Goal: Obtain resource: Download file/media

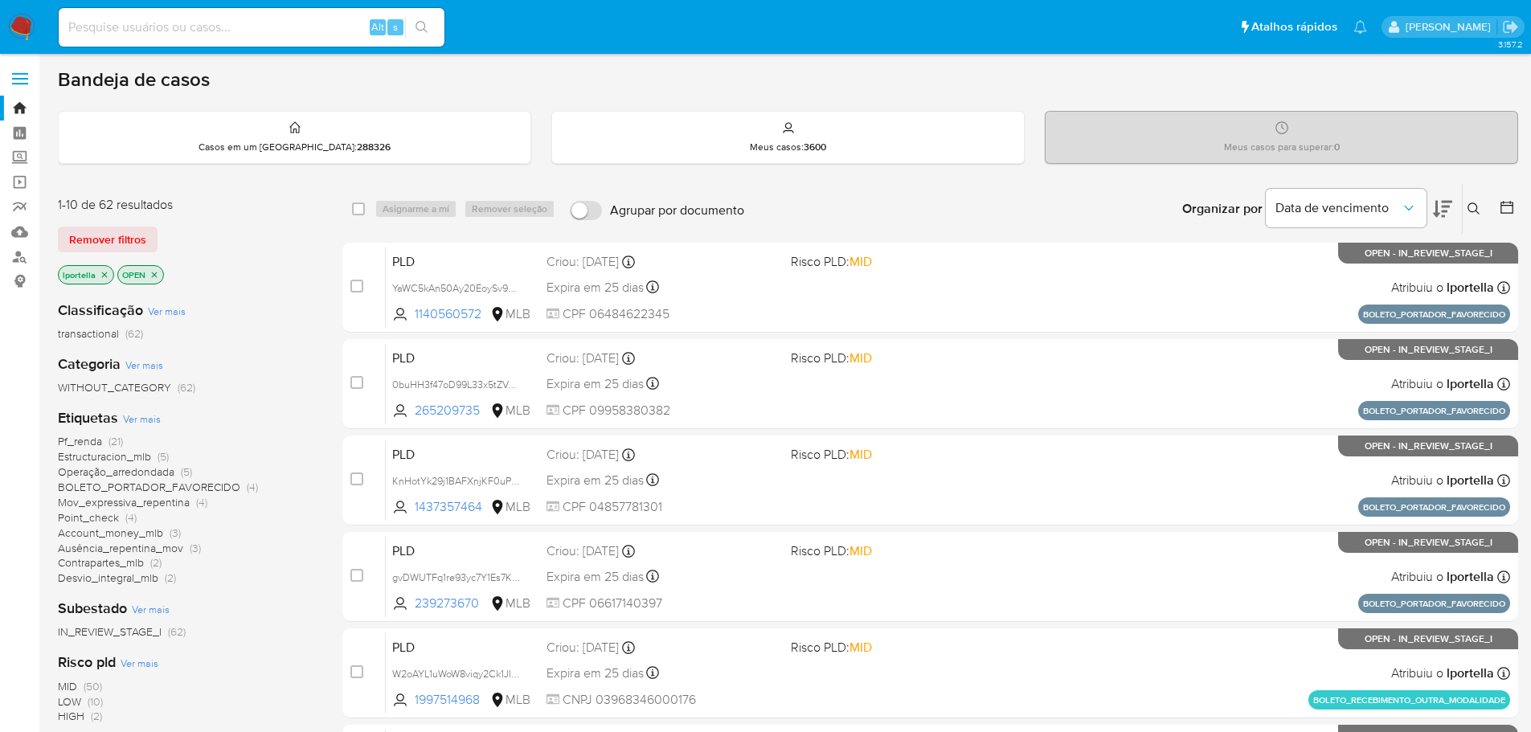
click at [84, 442] on span "Pf_renda" at bounding box center [80, 441] width 44 height 16
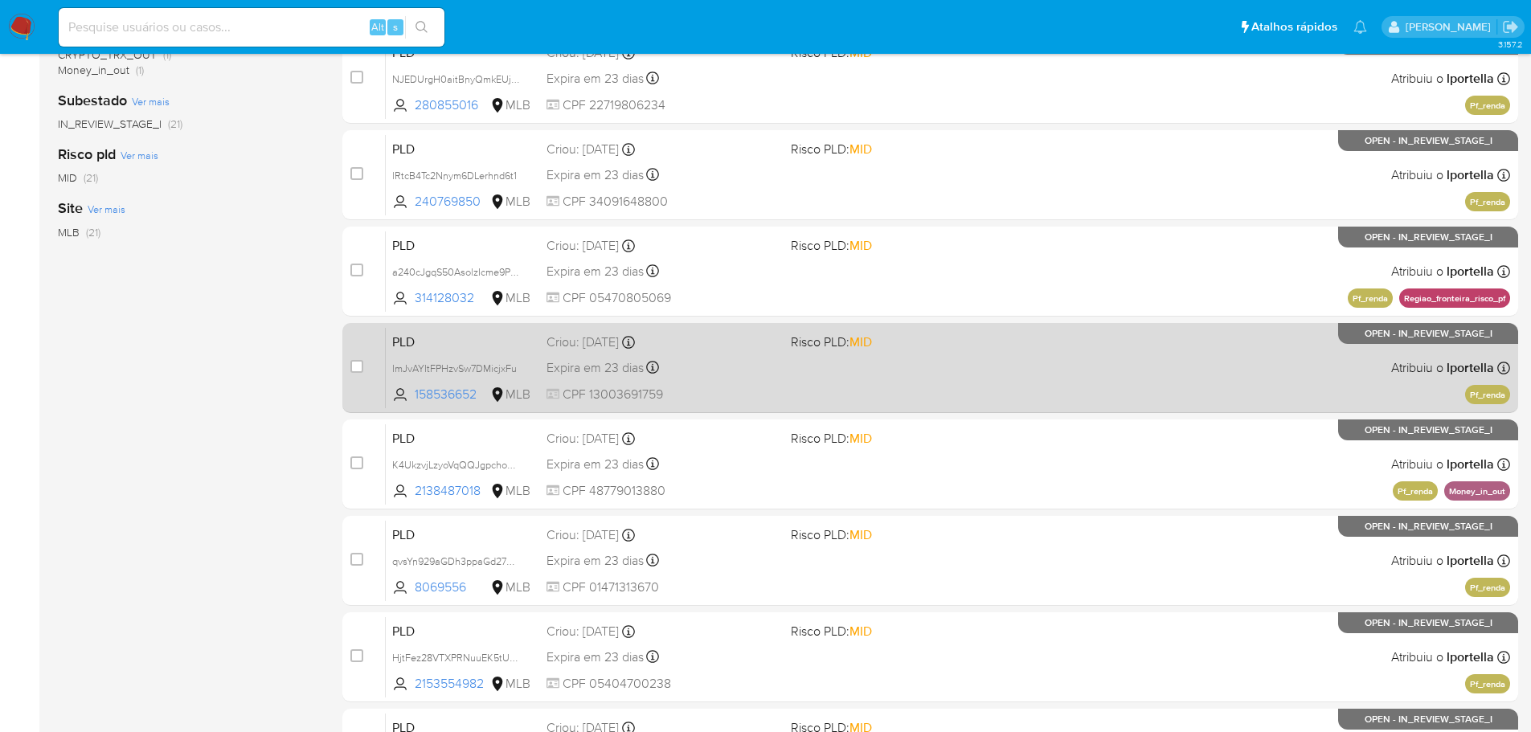
scroll to position [482, 0]
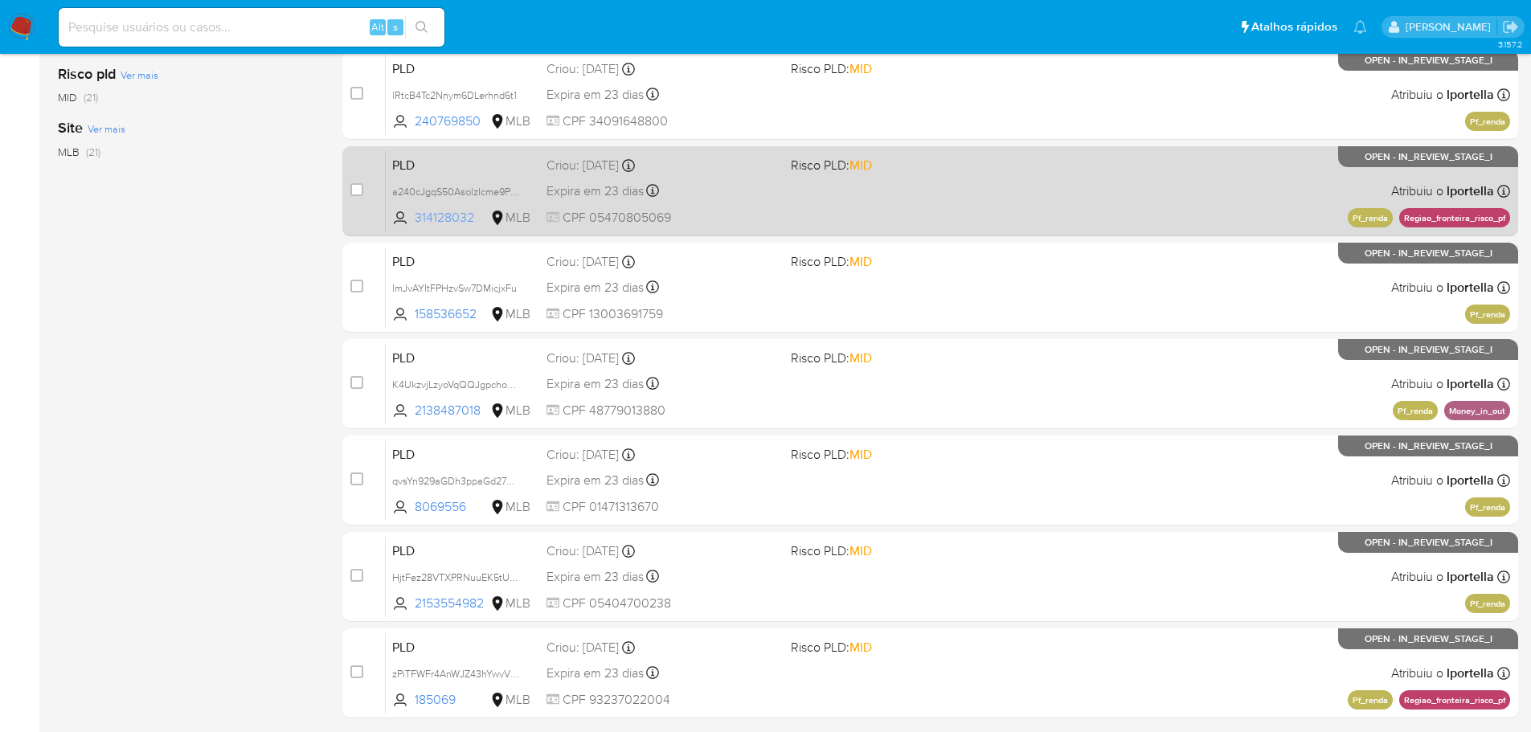
click at [447, 223] on span "314128032" at bounding box center [451, 218] width 72 height 18
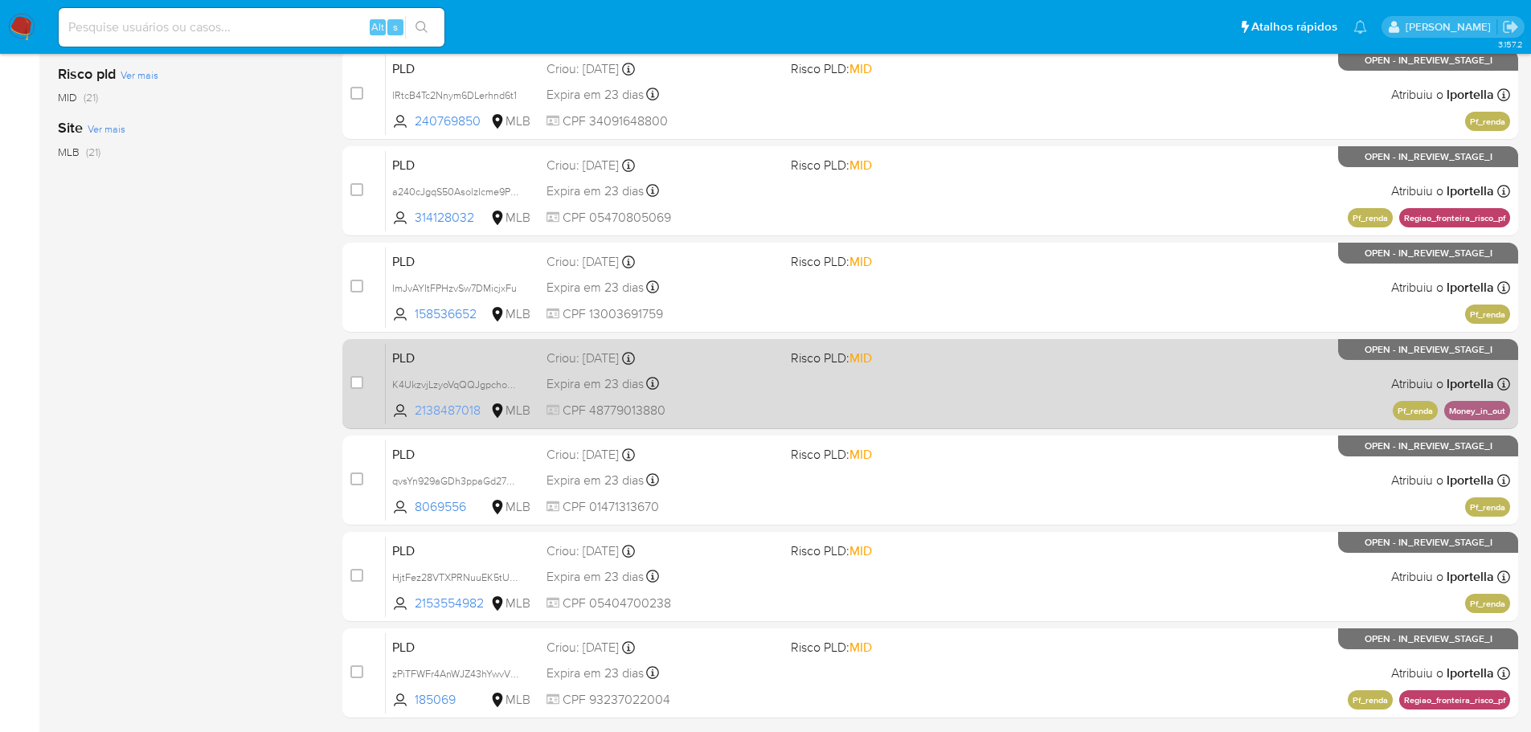
click at [444, 403] on span "2138487018" at bounding box center [451, 411] width 72 height 18
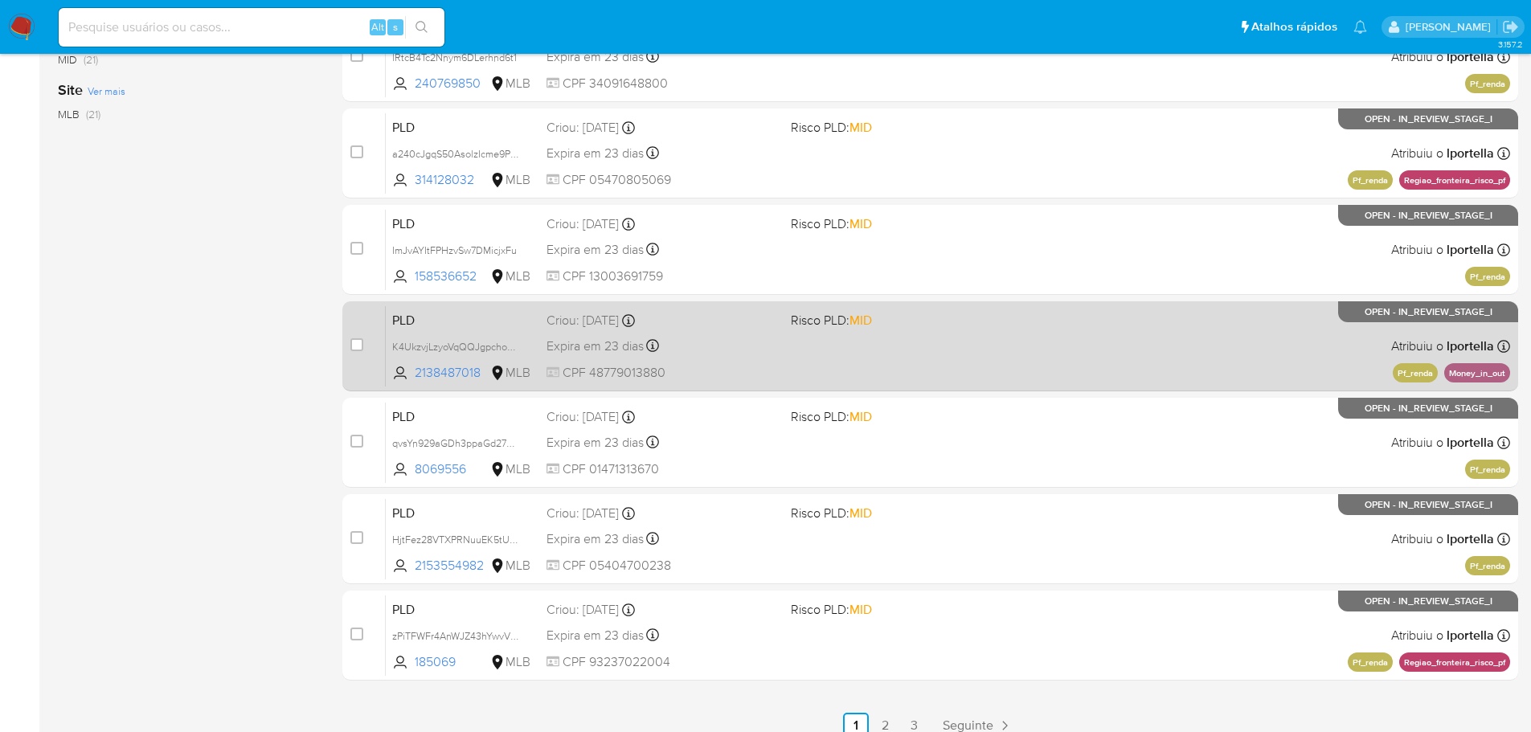
scroll to position [537, 0]
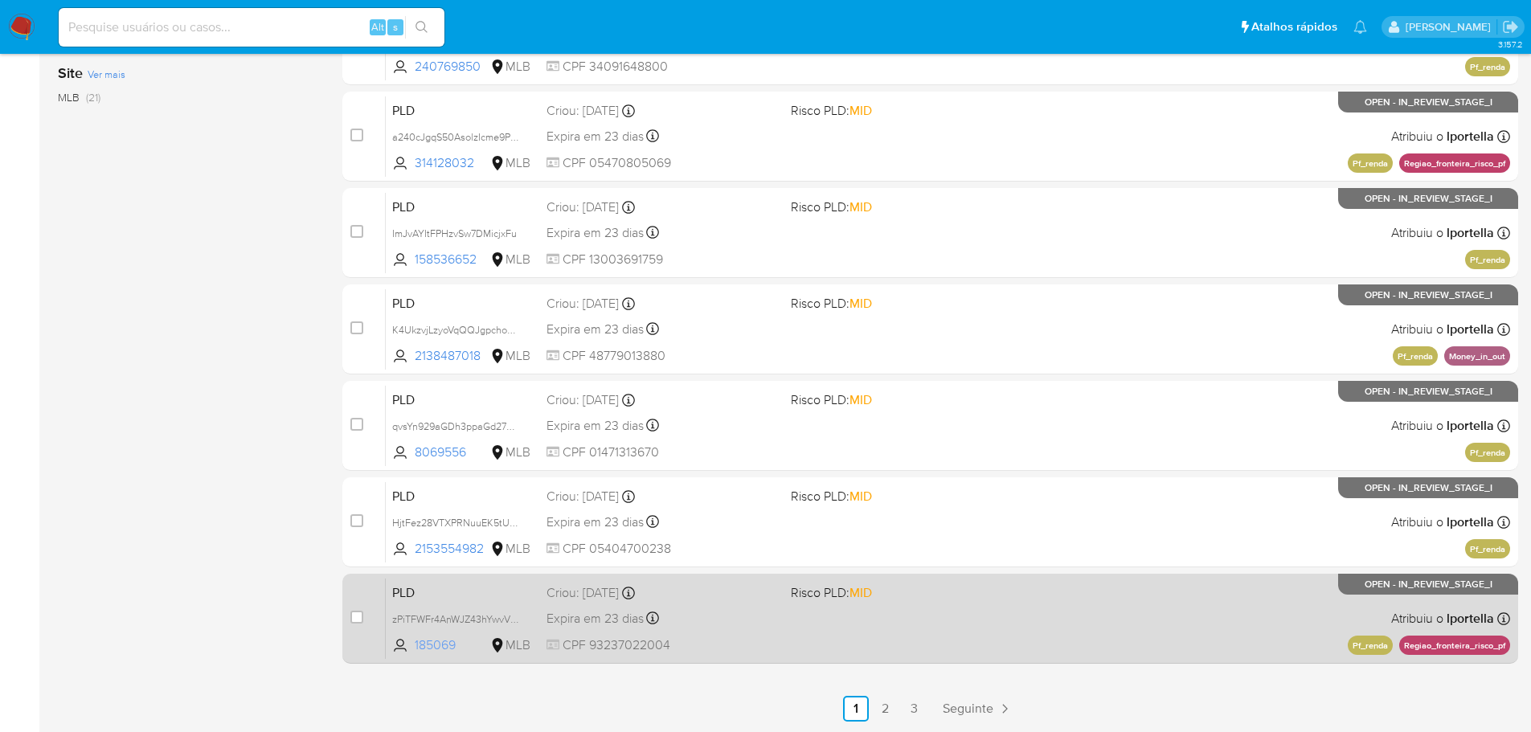
click at [424, 641] on span "185069" at bounding box center [451, 645] width 72 height 18
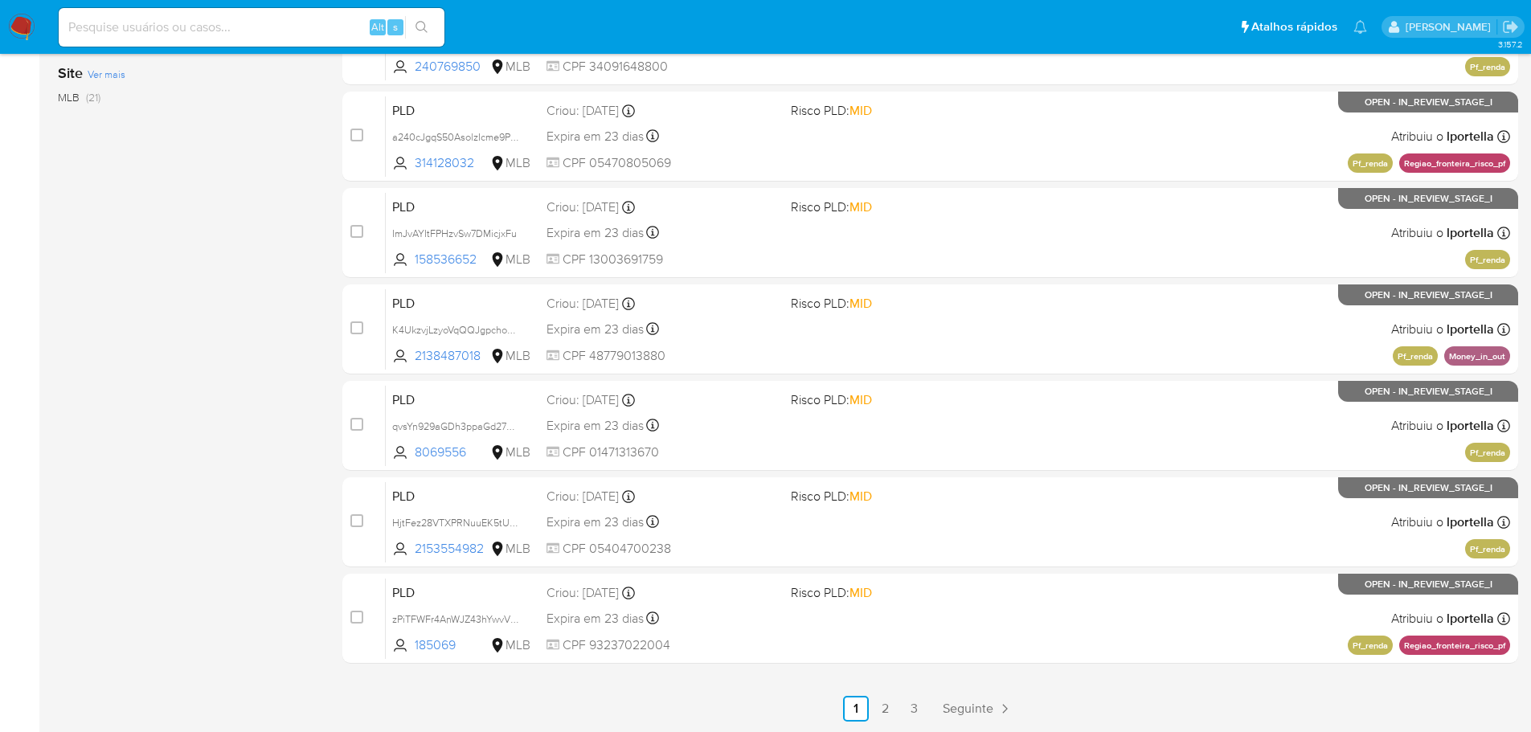
click at [1090, 694] on div "select-all-cases-checkbox Asignarme a mí Remover seleção Agrupar por documento …" at bounding box center [930, 183] width 1176 height 1075
click at [884, 710] on link "2" at bounding box center [885, 709] width 26 height 26
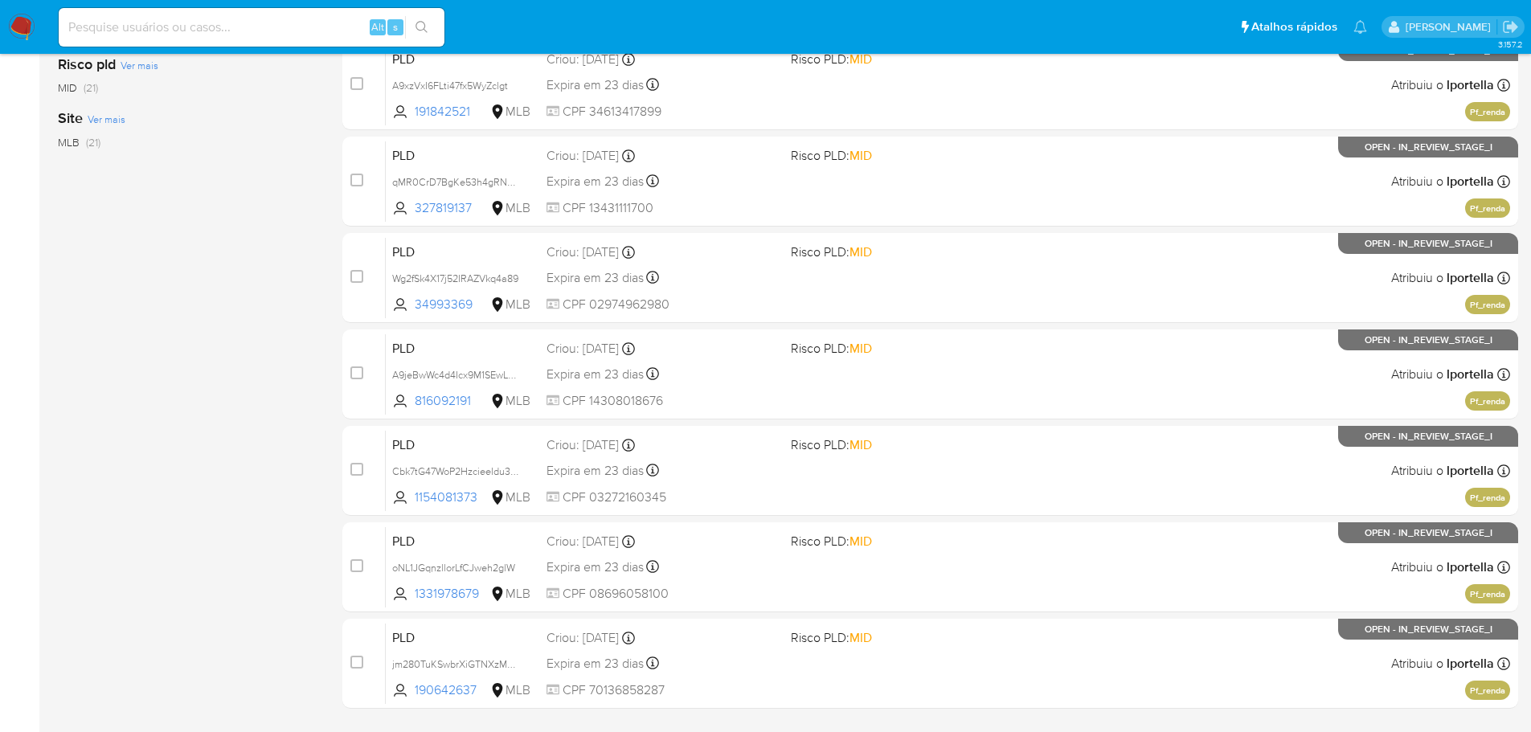
scroll to position [537, 0]
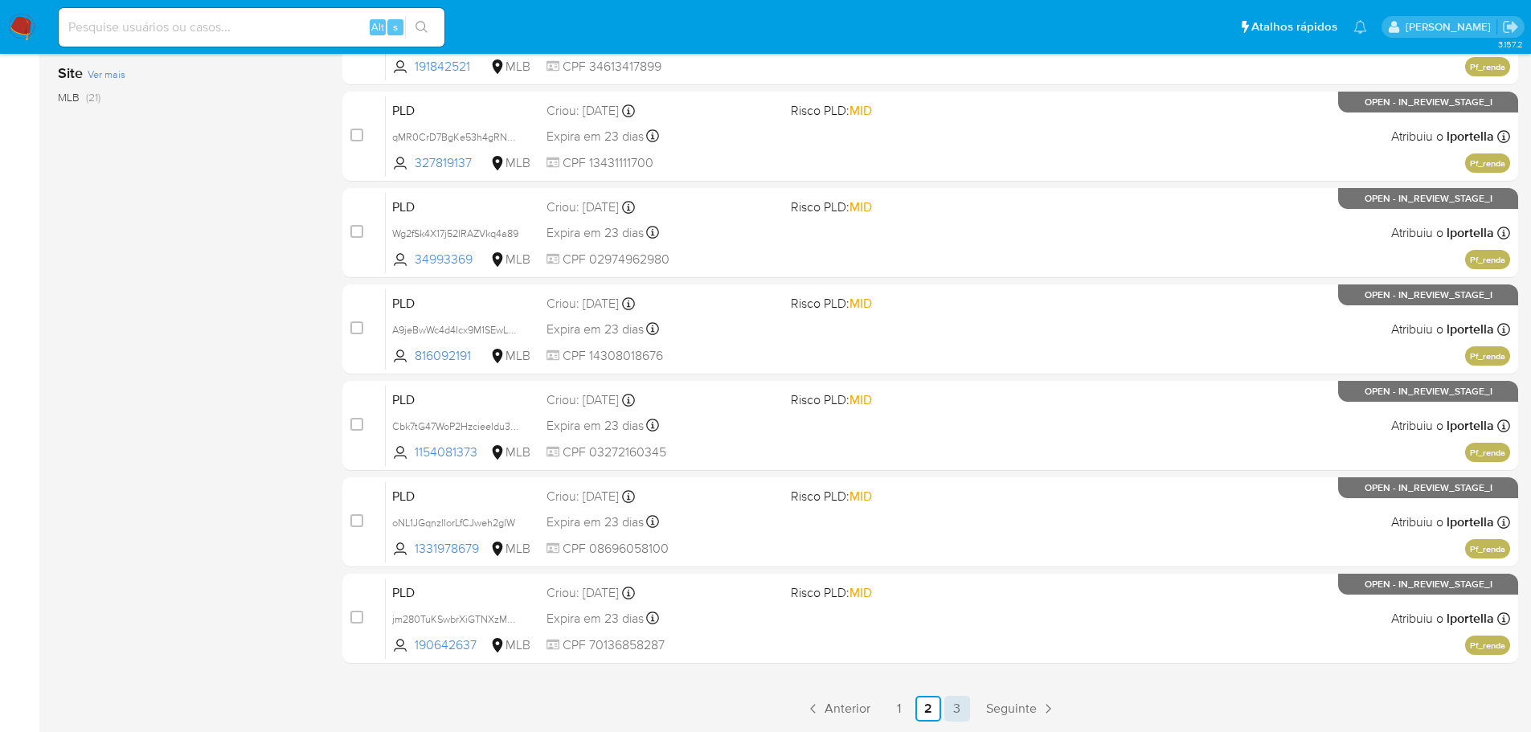
click at [952, 710] on link "3" at bounding box center [957, 709] width 26 height 26
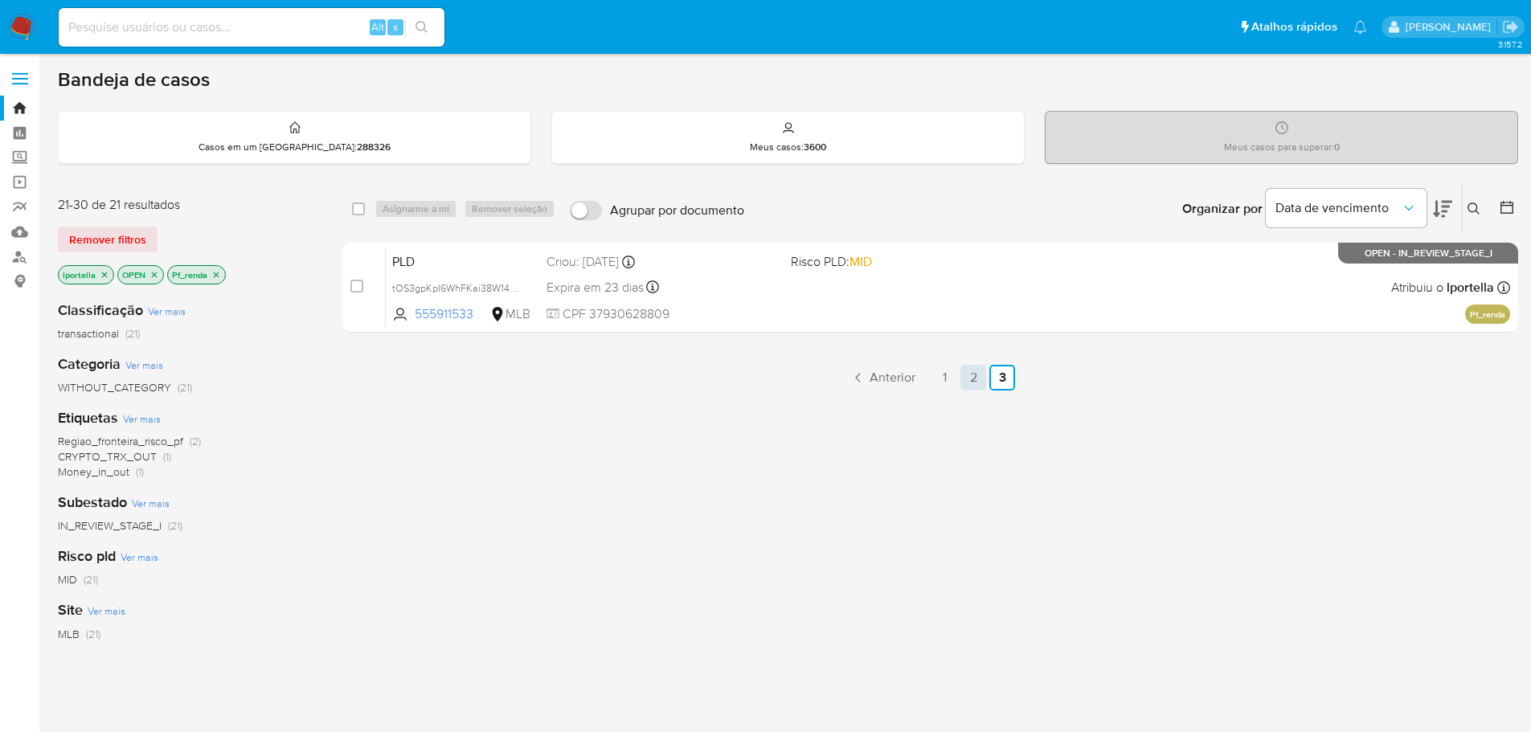
click at [973, 383] on link "2" at bounding box center [973, 378] width 26 height 26
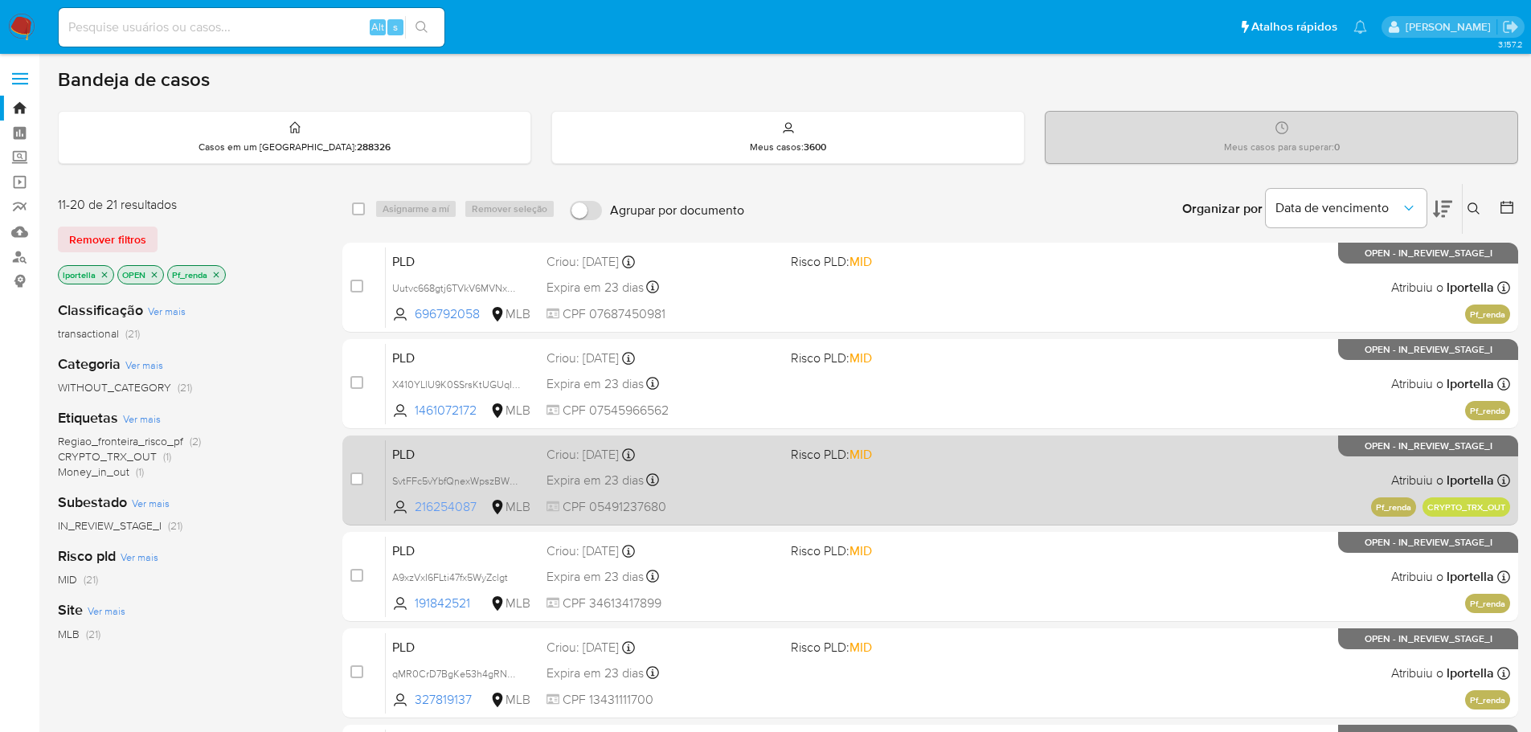
click at [451, 507] on span "216254087" at bounding box center [451, 507] width 72 height 18
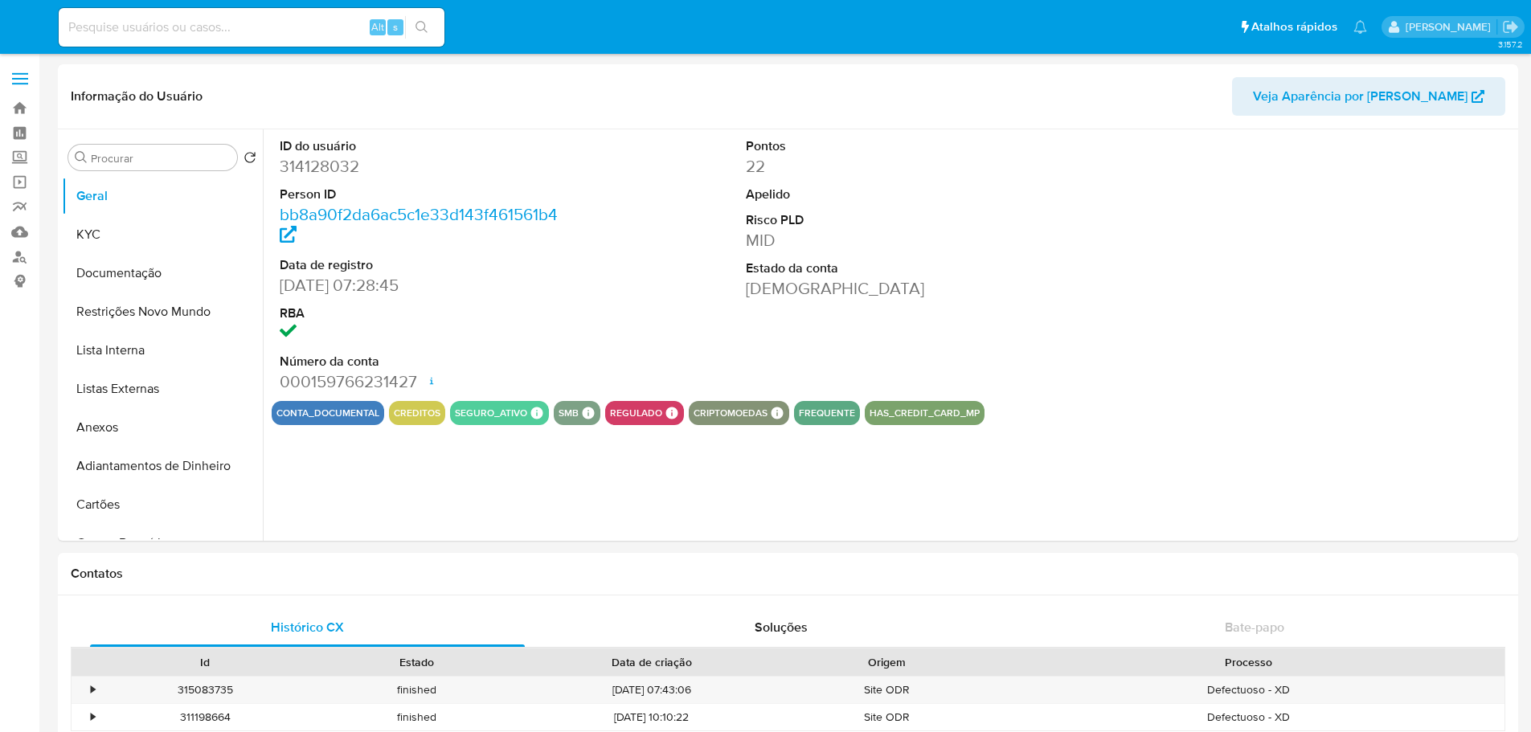
select select "10"
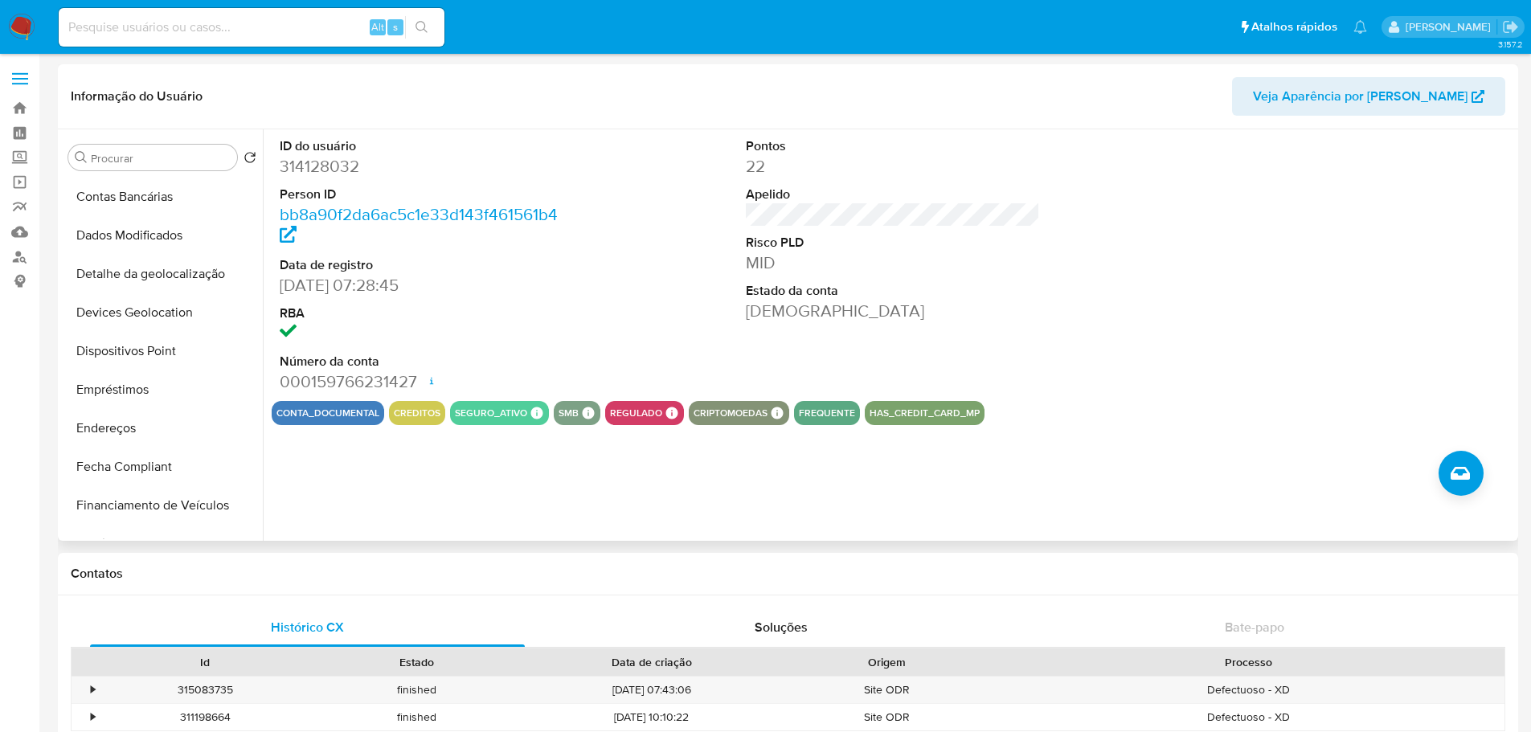
scroll to position [643, 0]
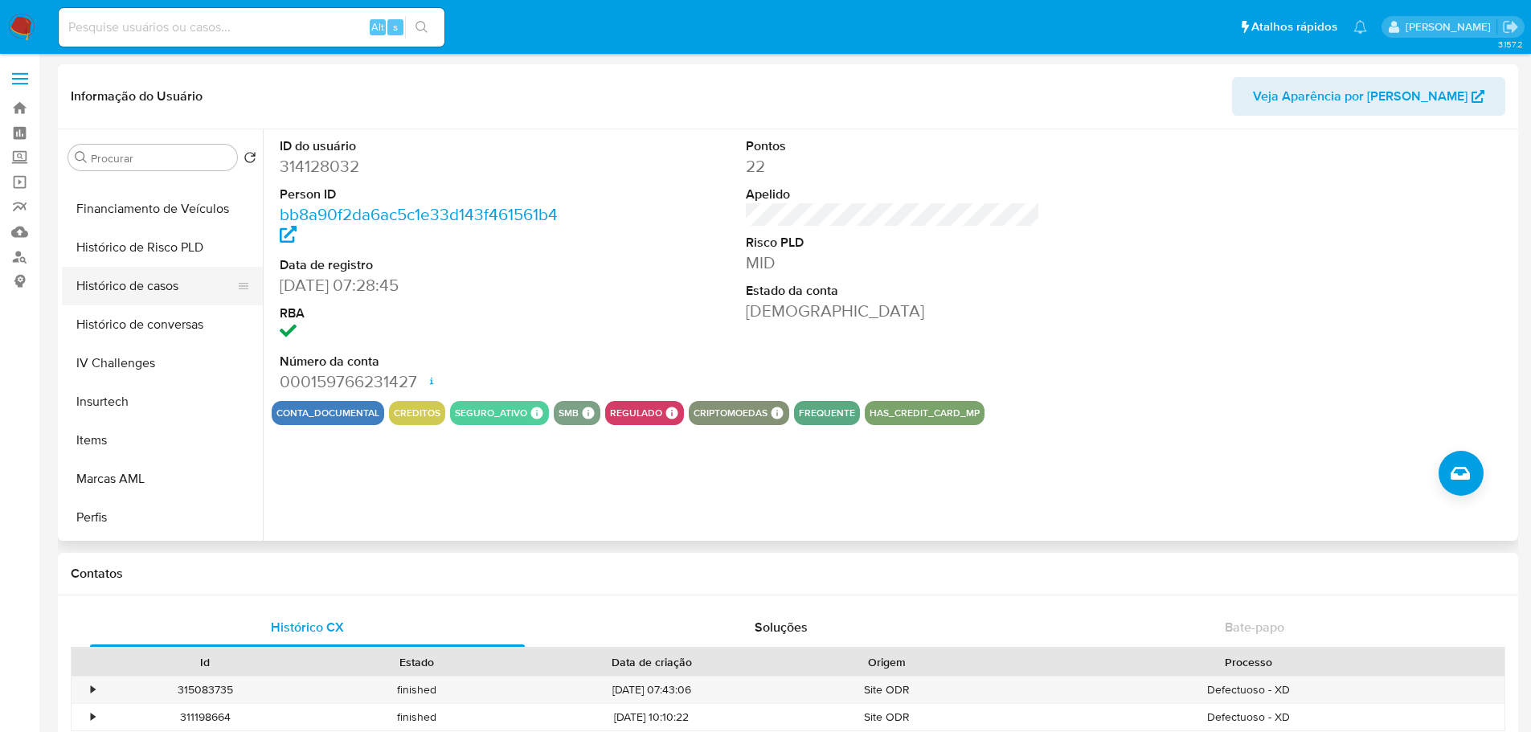
click at [162, 284] on button "Histórico de casos" at bounding box center [156, 286] width 188 height 39
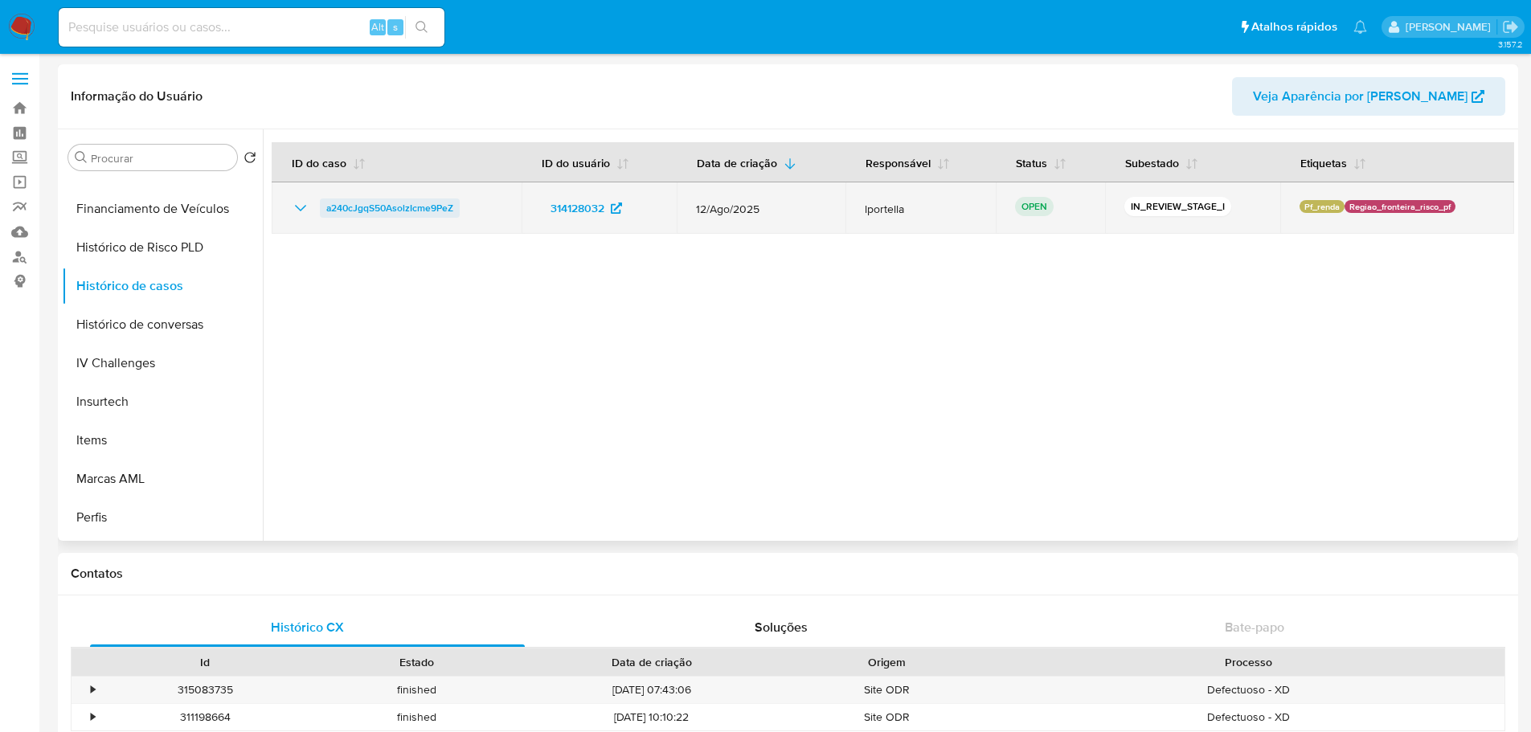
click at [378, 215] on span "a240cJgqS50AsolzIcme9PeZ" at bounding box center [389, 208] width 127 height 19
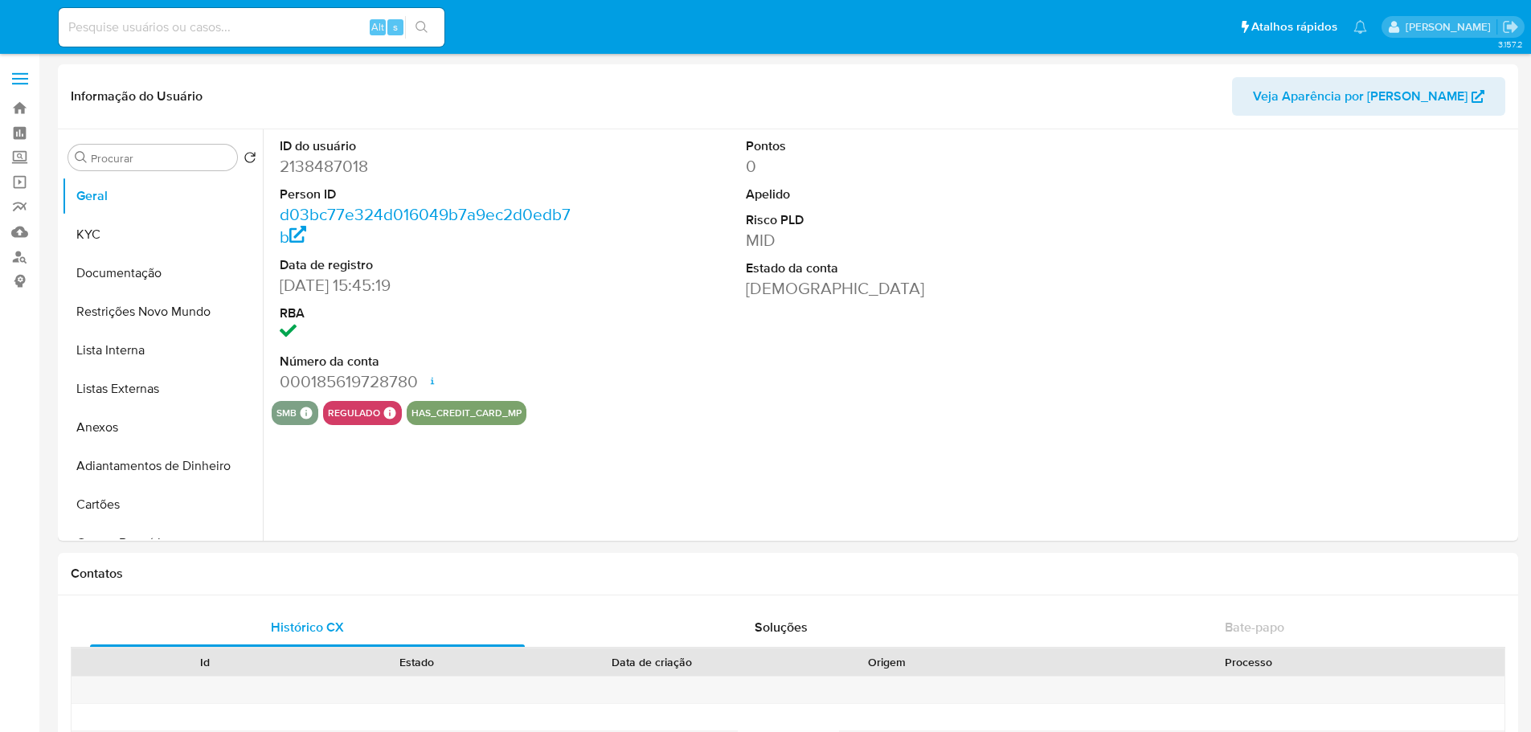
select select "10"
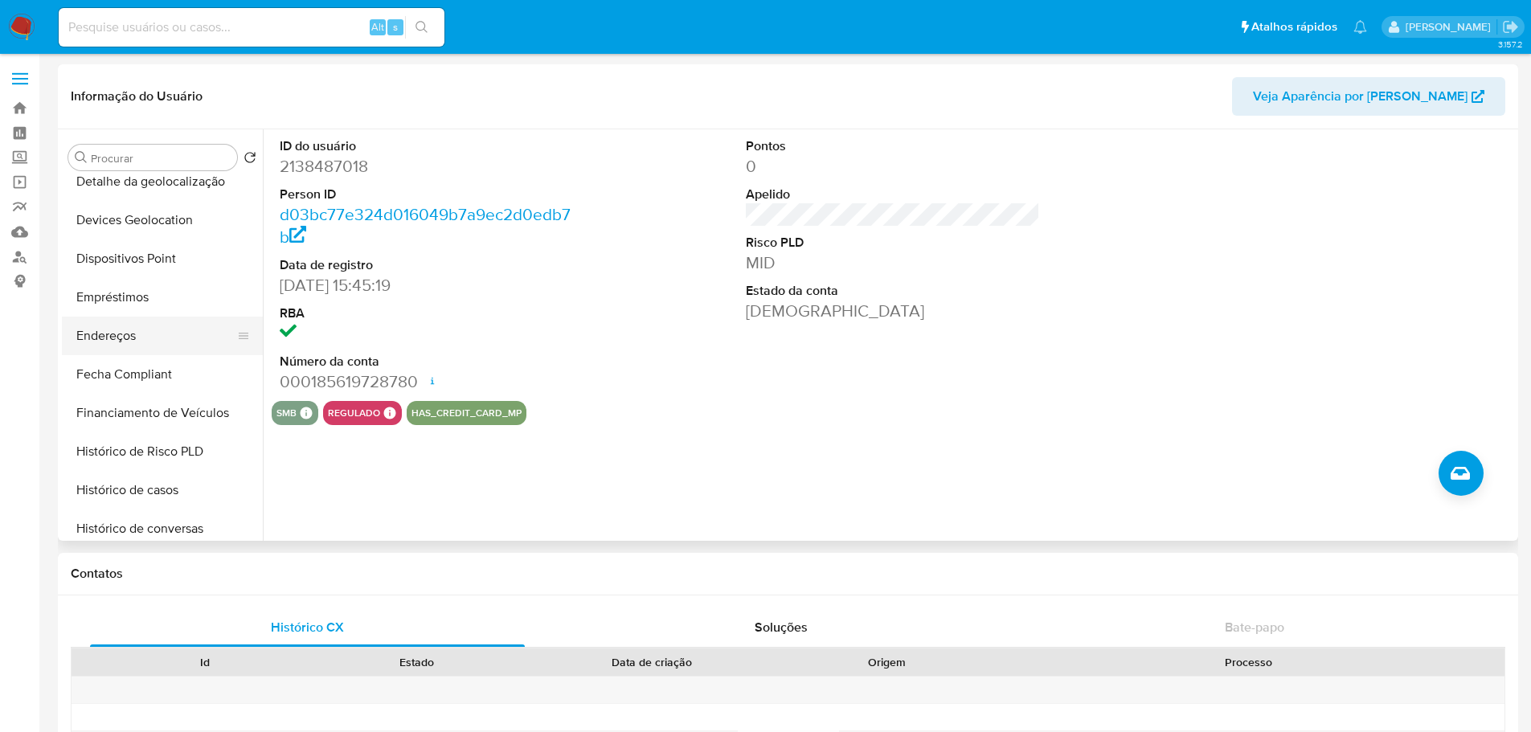
scroll to position [718, 0]
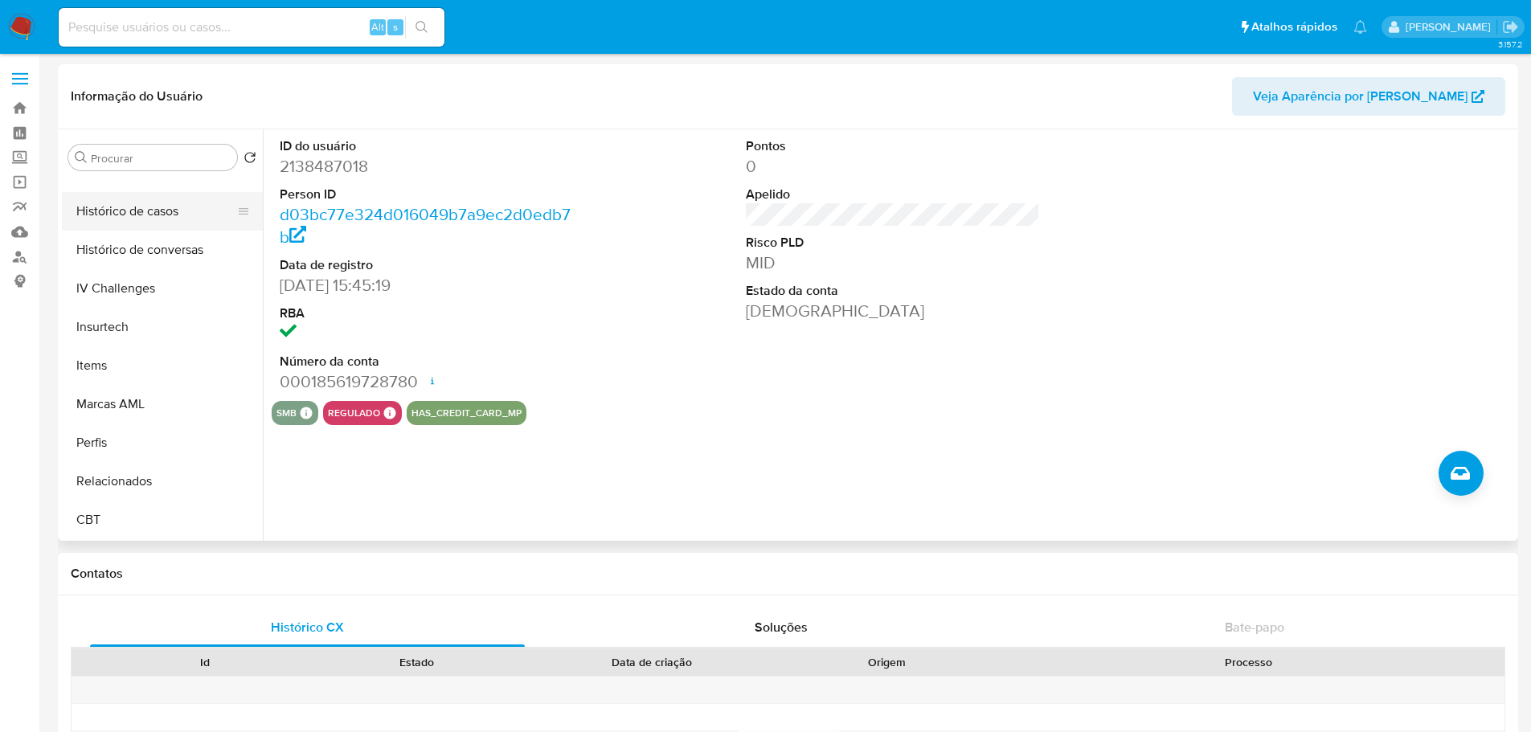
click at [159, 217] on button "Histórico de casos" at bounding box center [156, 211] width 188 height 39
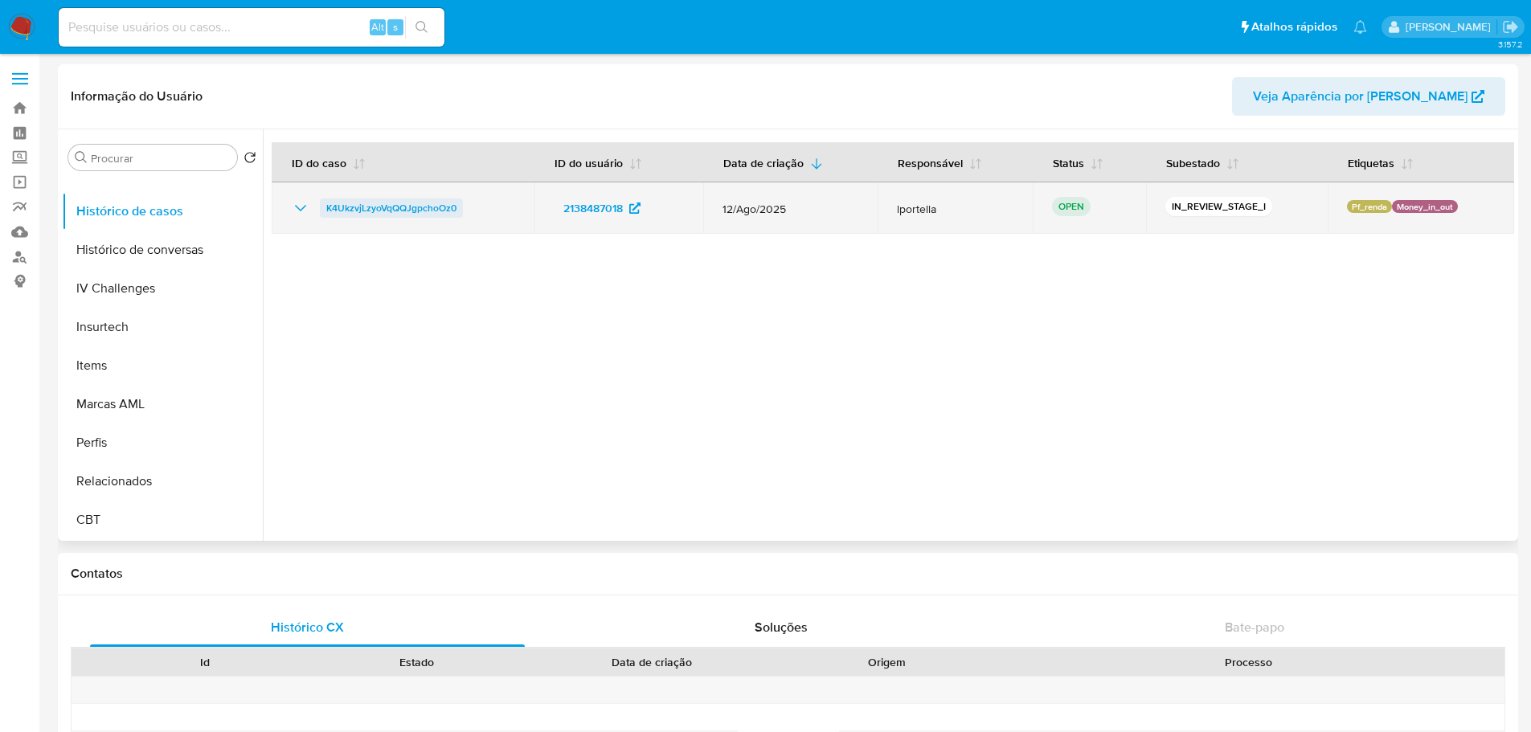
click at [395, 207] on span "K4UkzvjLzyoVqQQJgpchoOz0" at bounding box center [391, 208] width 130 height 19
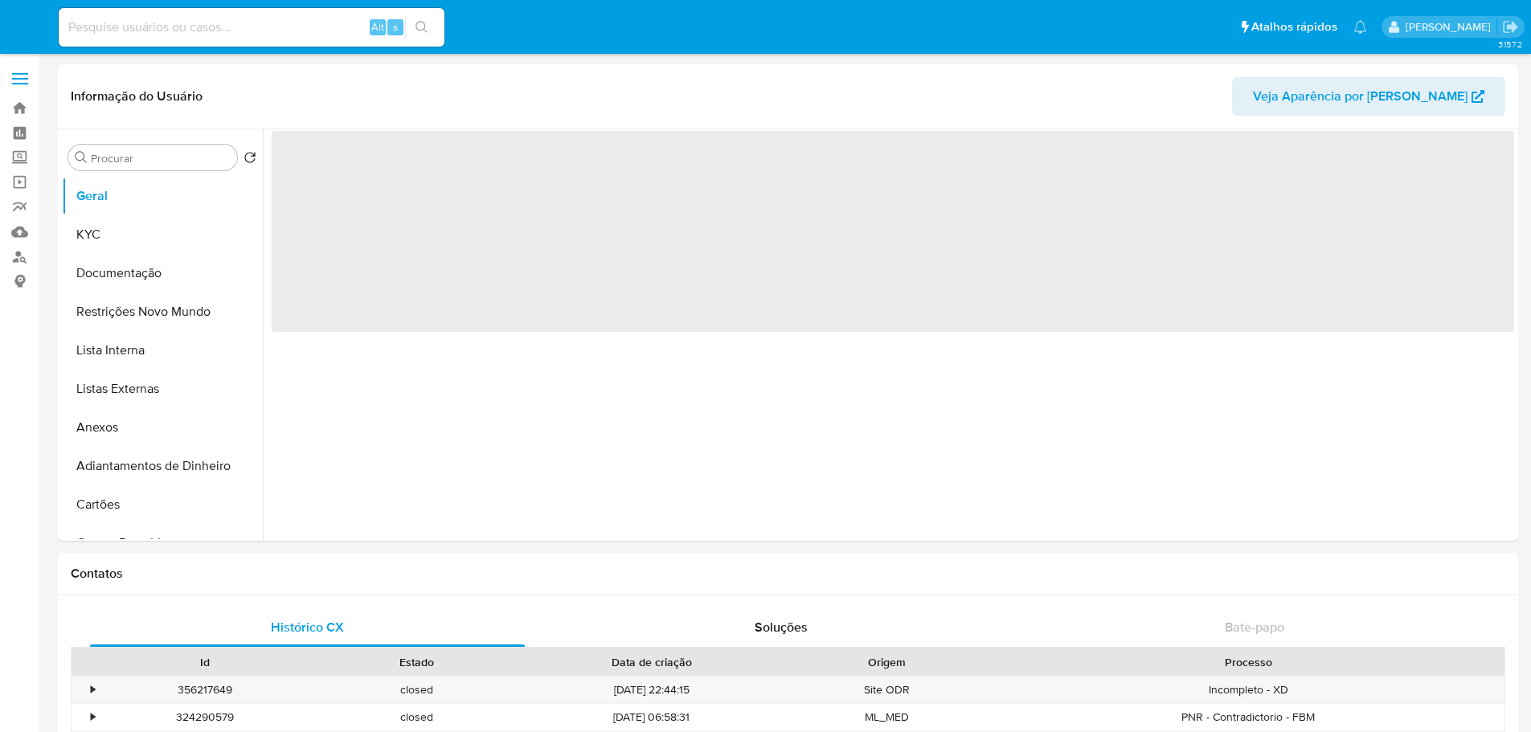
select select "10"
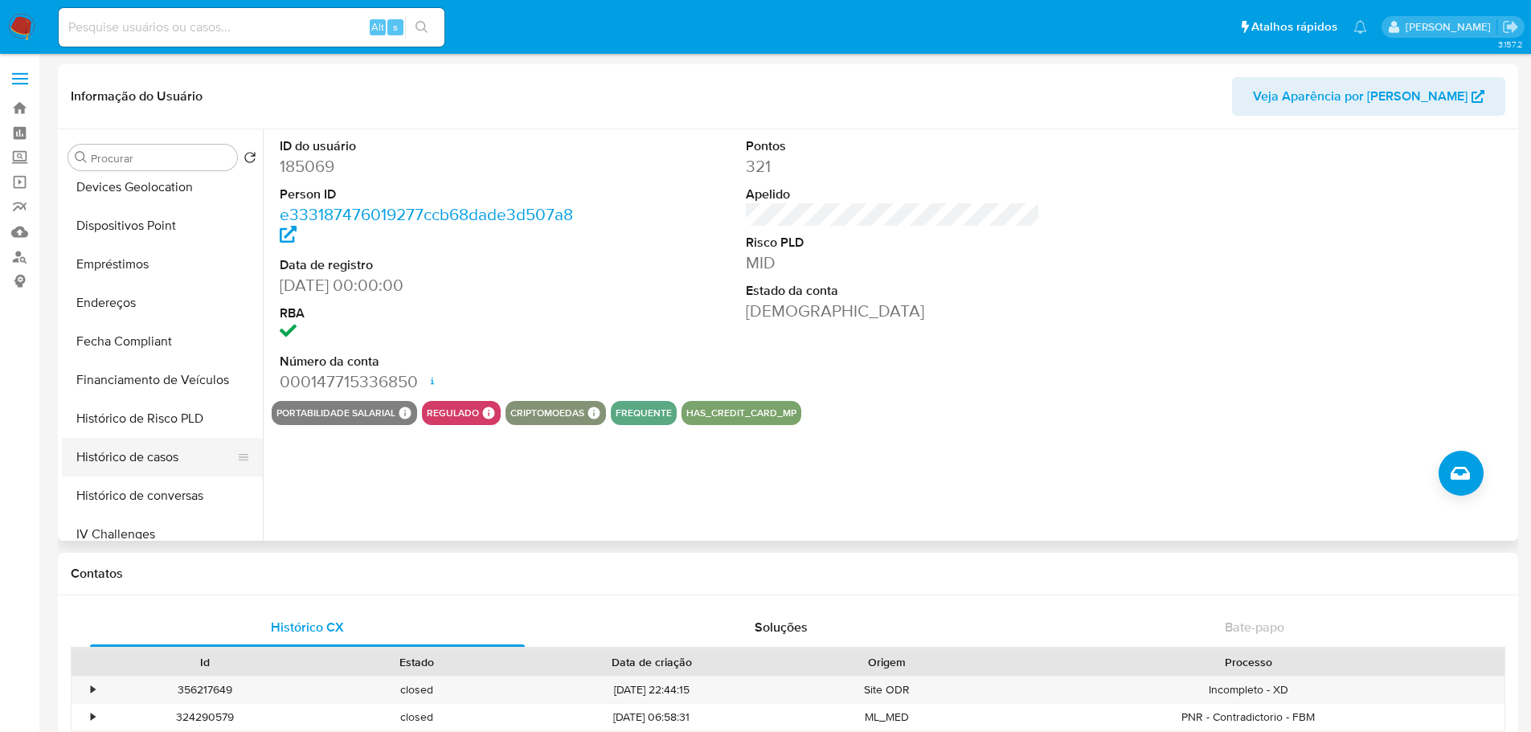
scroll to position [563, 0]
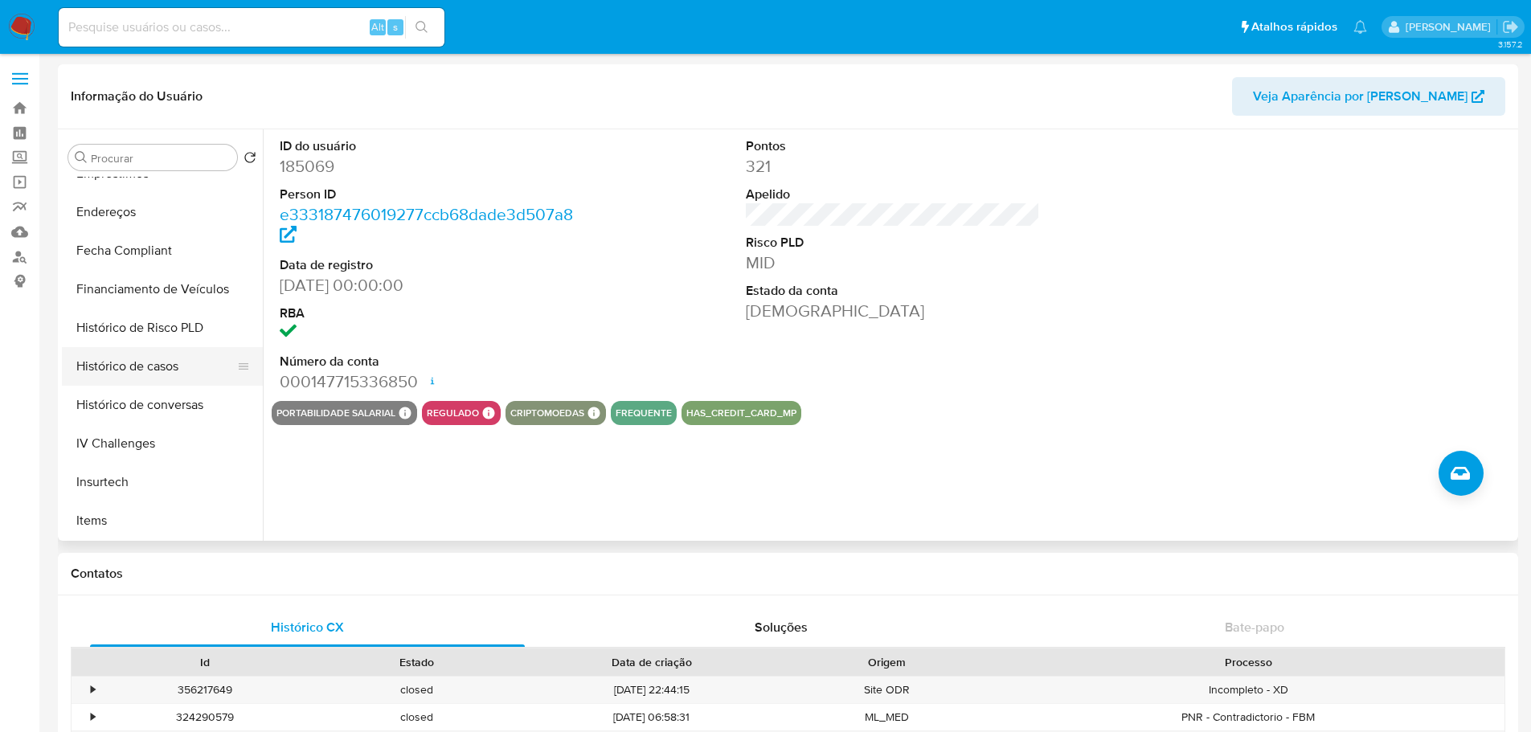
click at [162, 360] on button "Histórico de casos" at bounding box center [156, 366] width 188 height 39
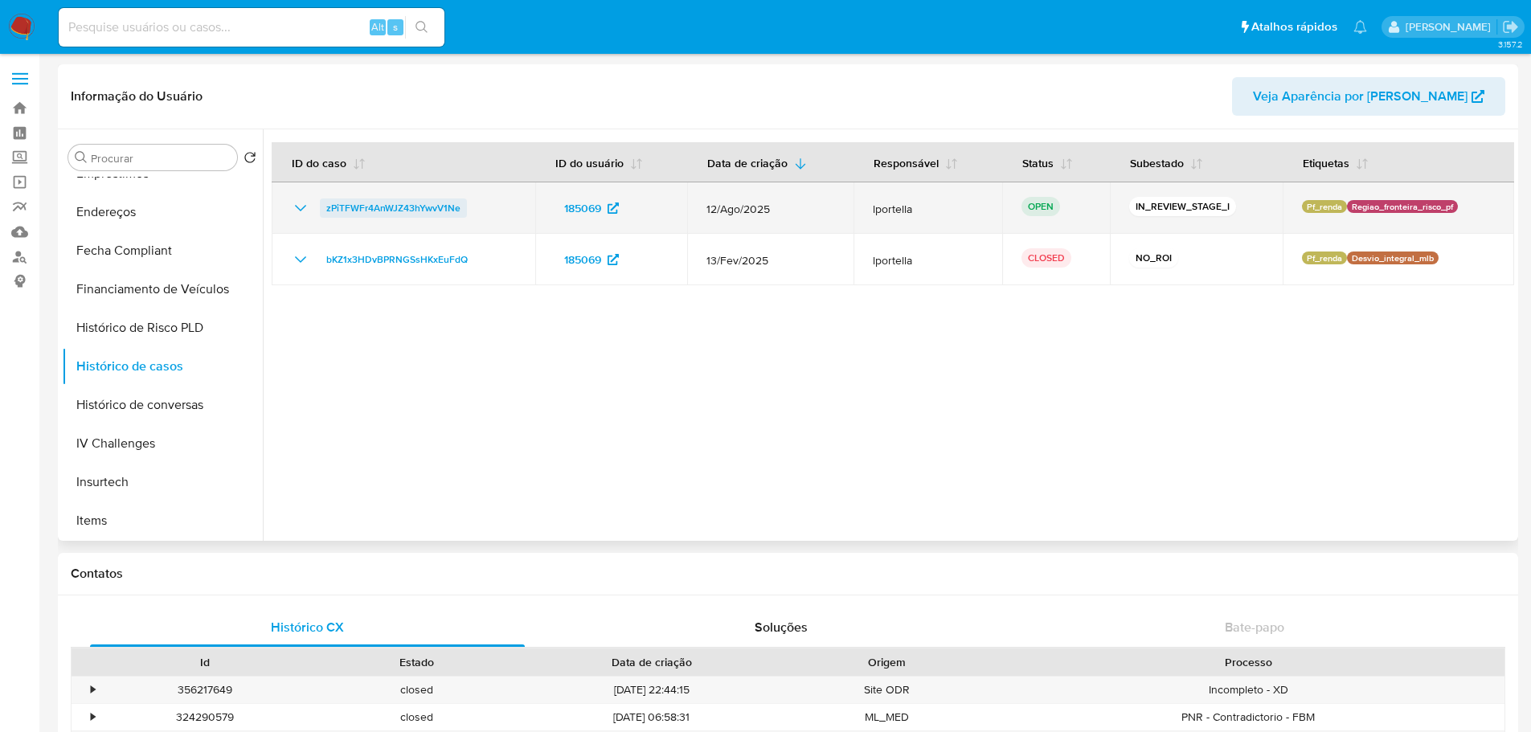
click at [403, 211] on span "zPiTFWFr4AnWJZ43hYwvV1Ne" at bounding box center [393, 208] width 134 height 19
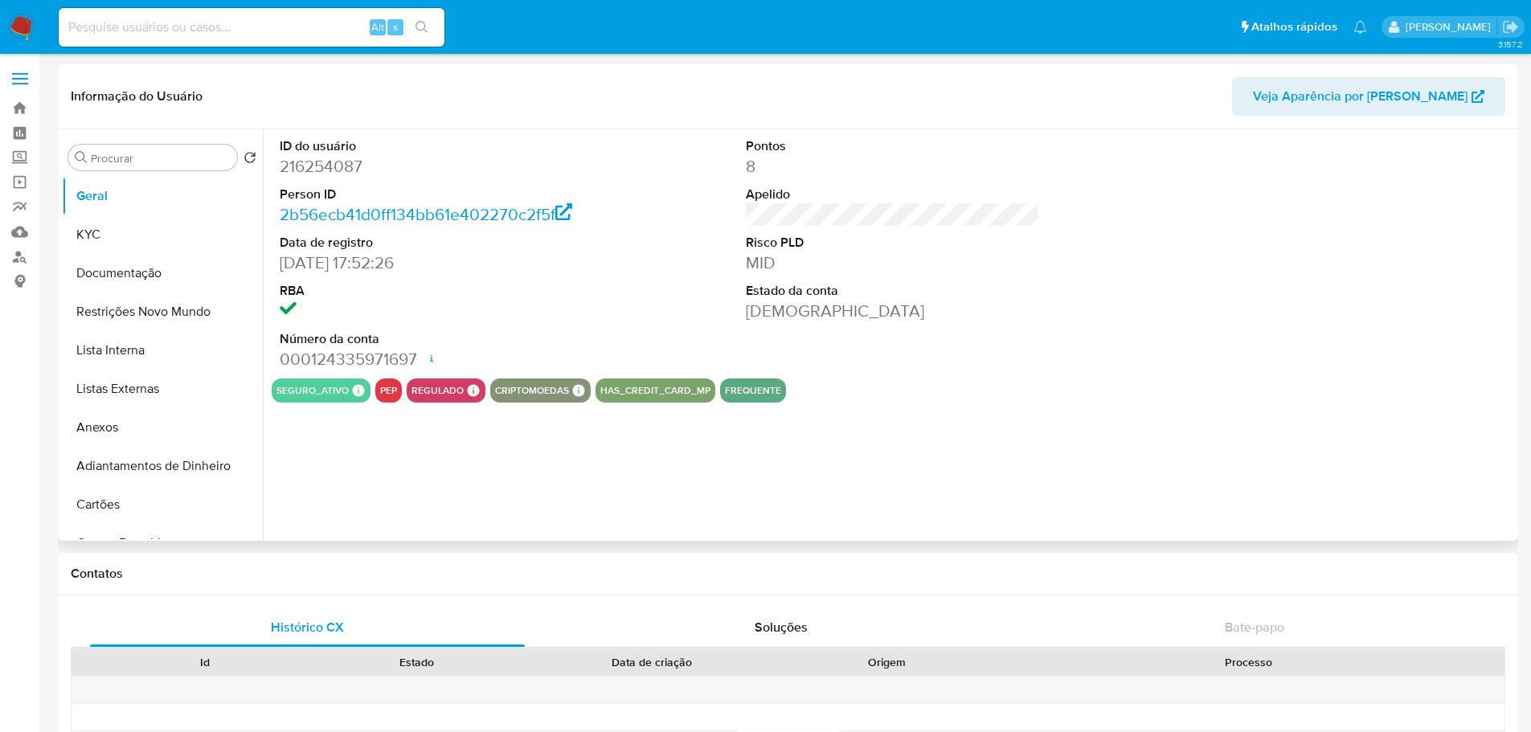
select select "10"
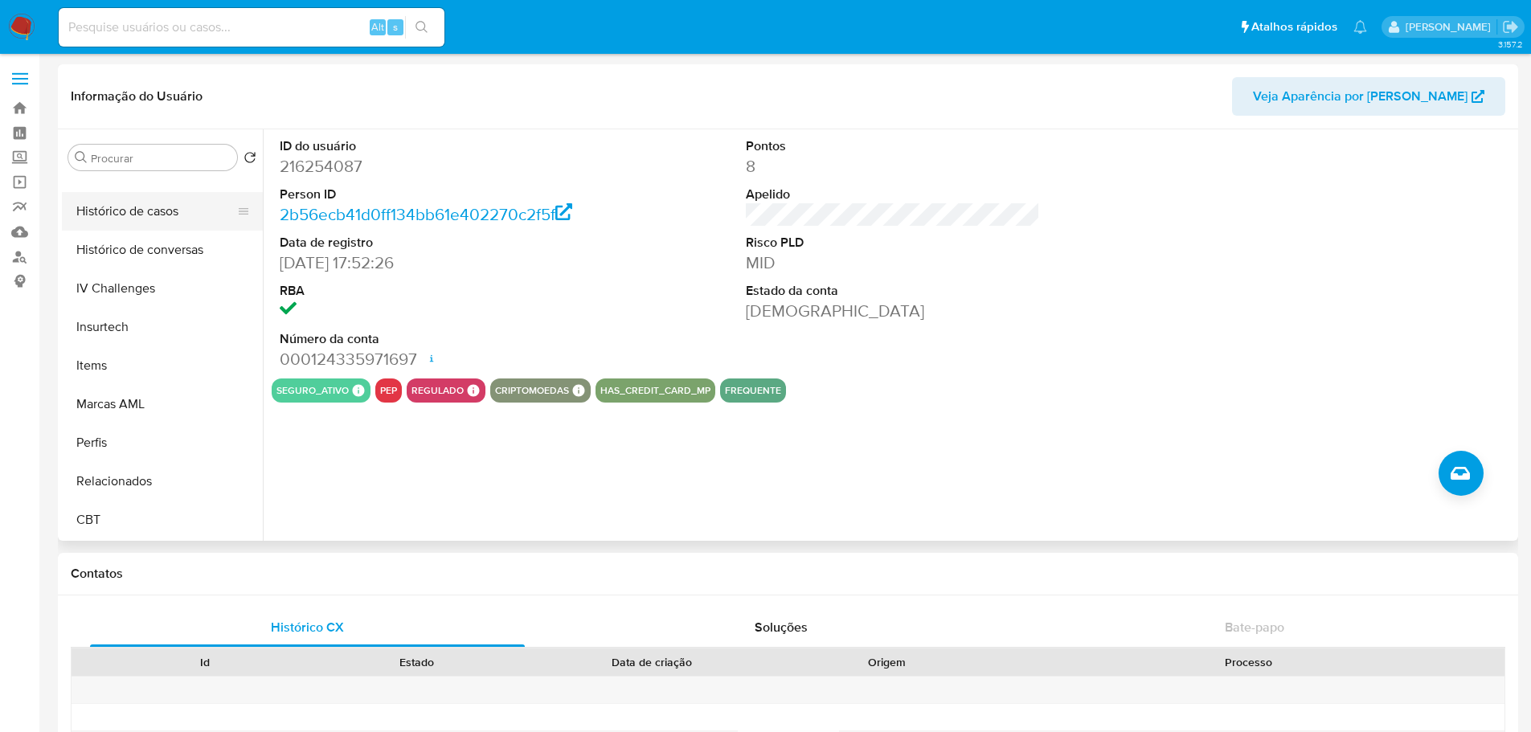
click at [135, 215] on button "Histórico de casos" at bounding box center [156, 211] width 188 height 39
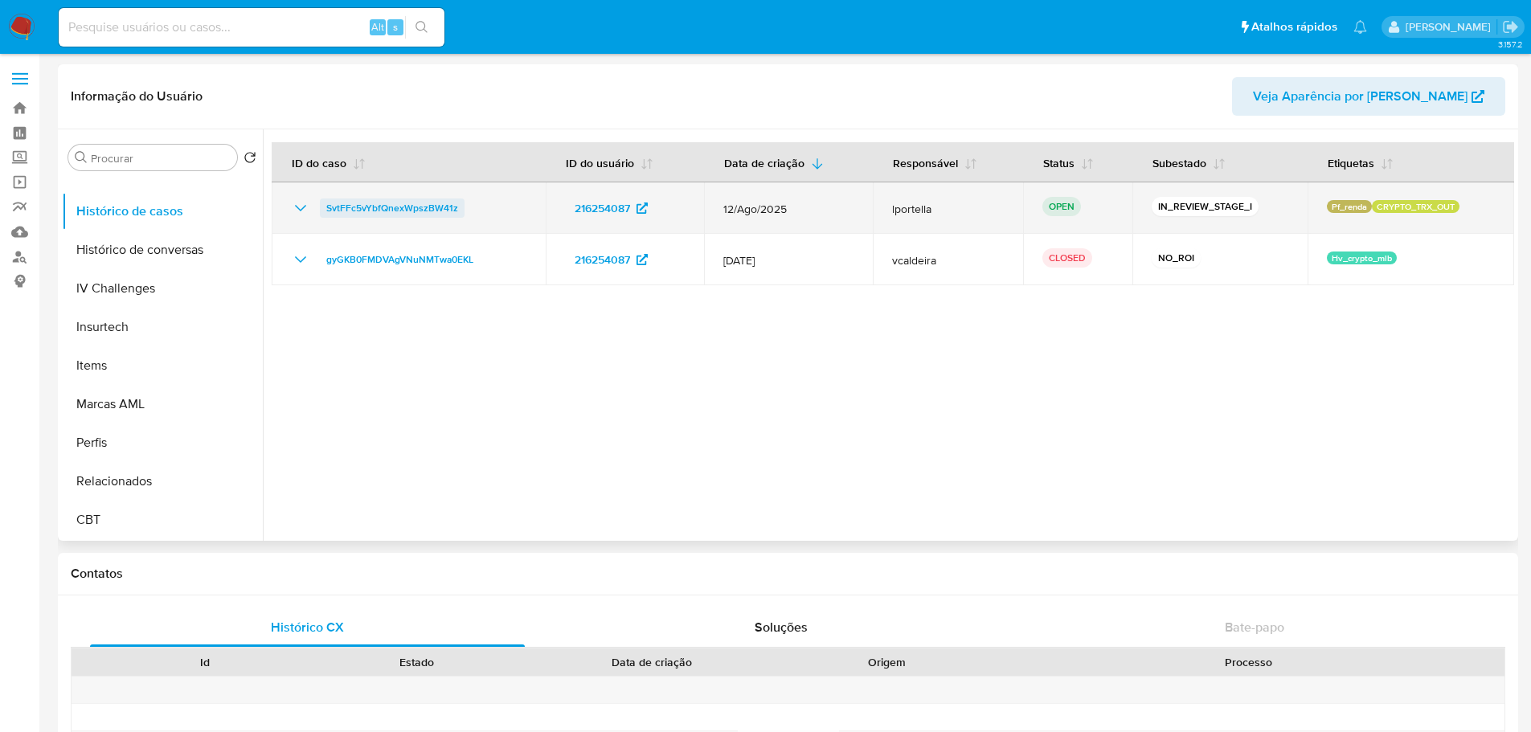
click at [436, 213] on span "SvtFFc5vYbfQnexWpszBW41z" at bounding box center [392, 208] width 132 height 19
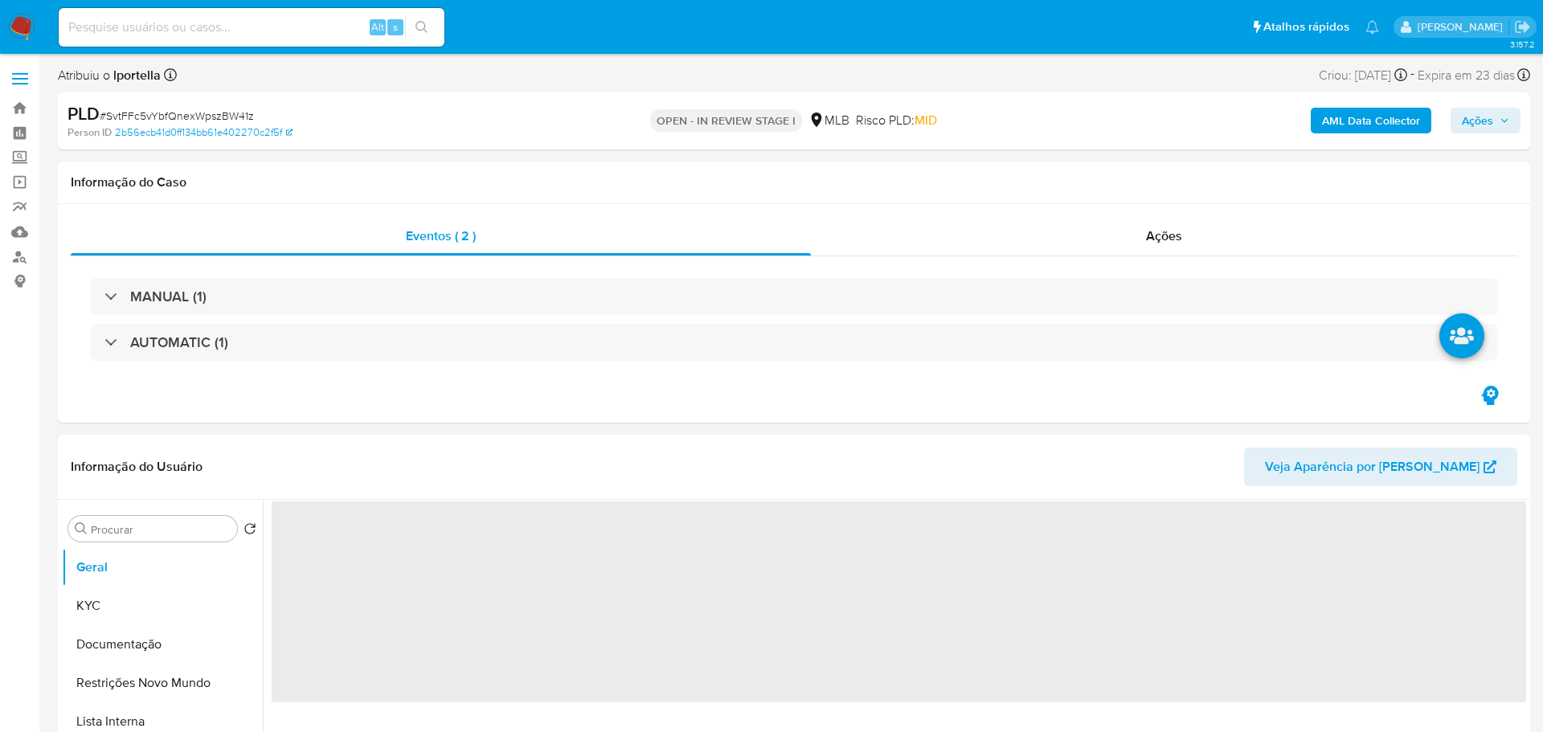
select select "10"
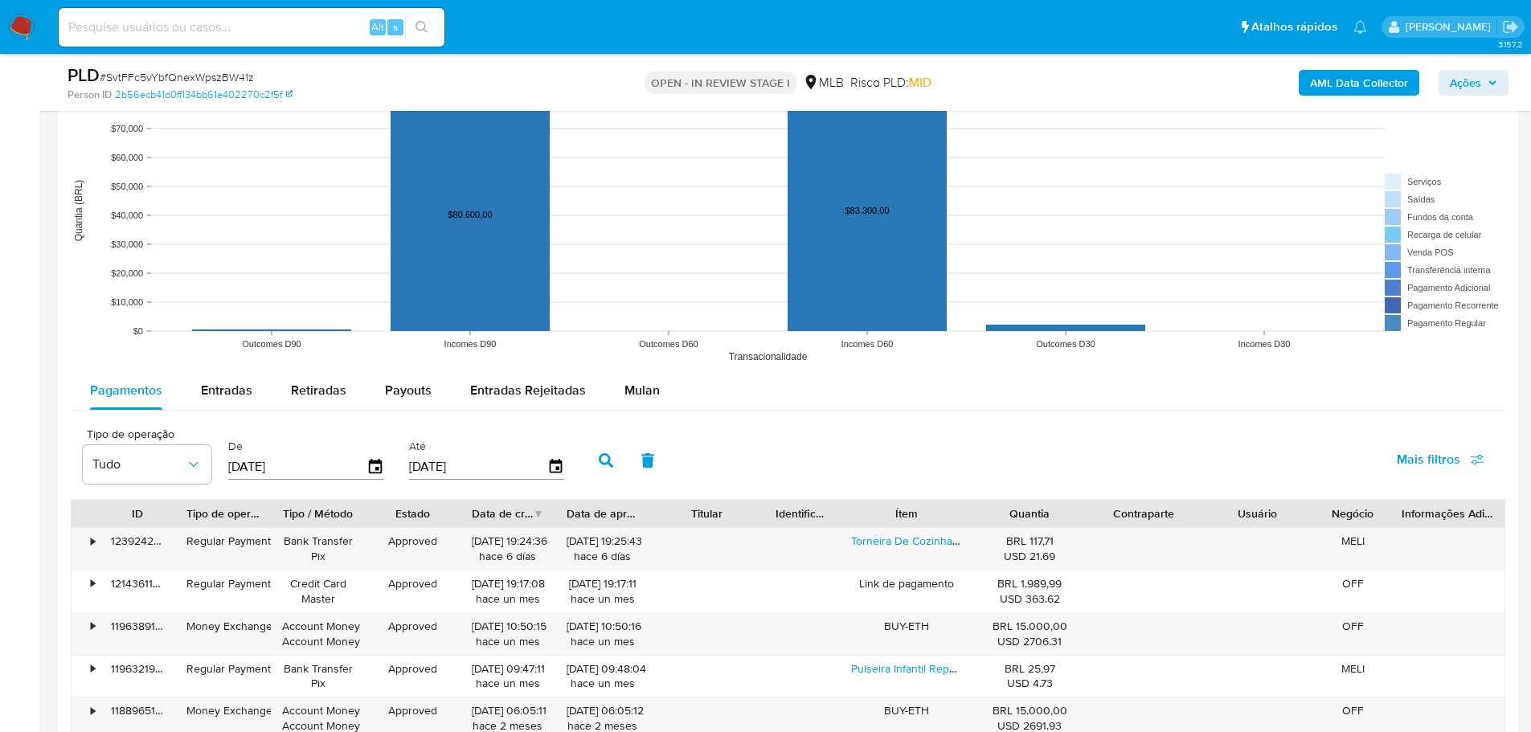
scroll to position [1688, 0]
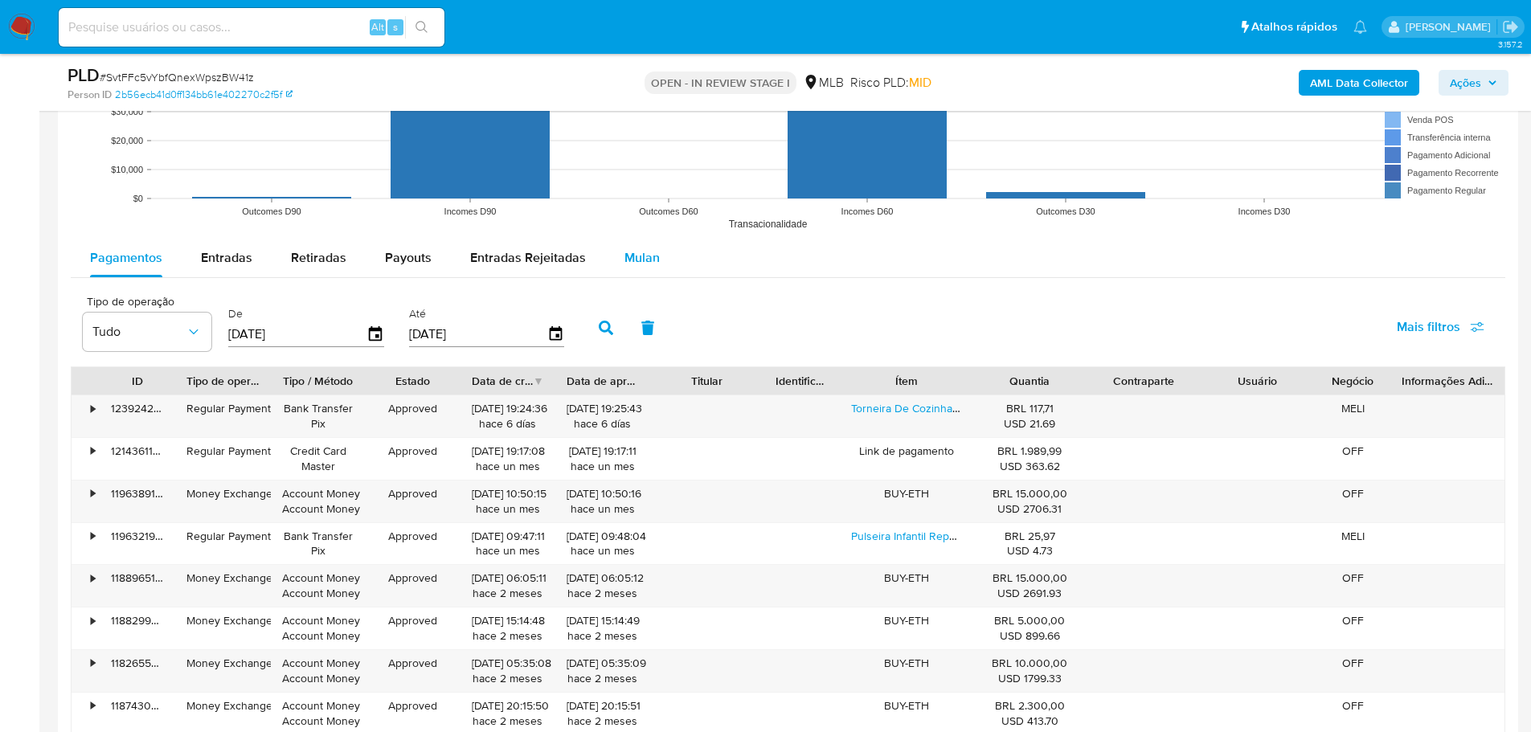
click at [643, 266] on span "Mulan" at bounding box center [641, 257] width 35 height 18
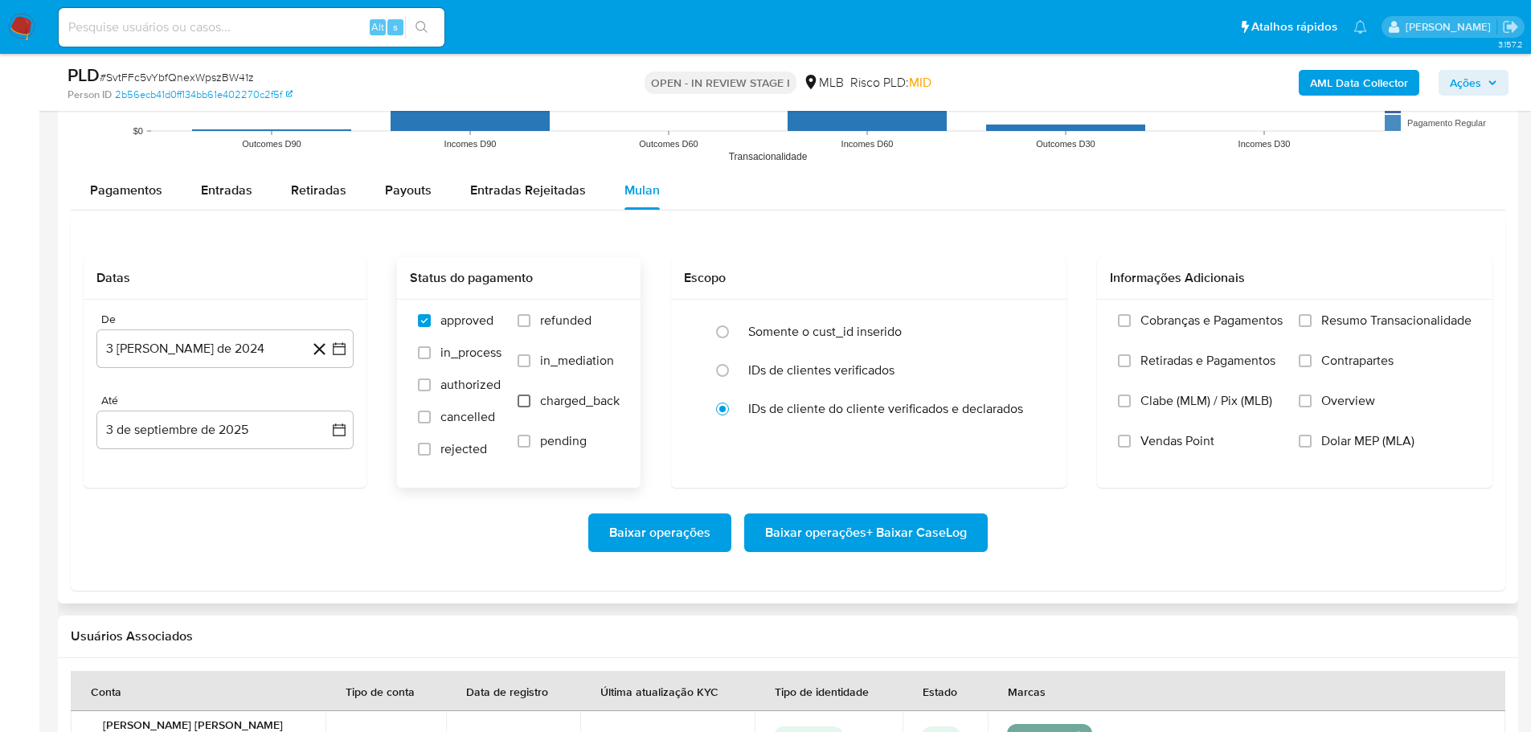
scroll to position [1848, 0]
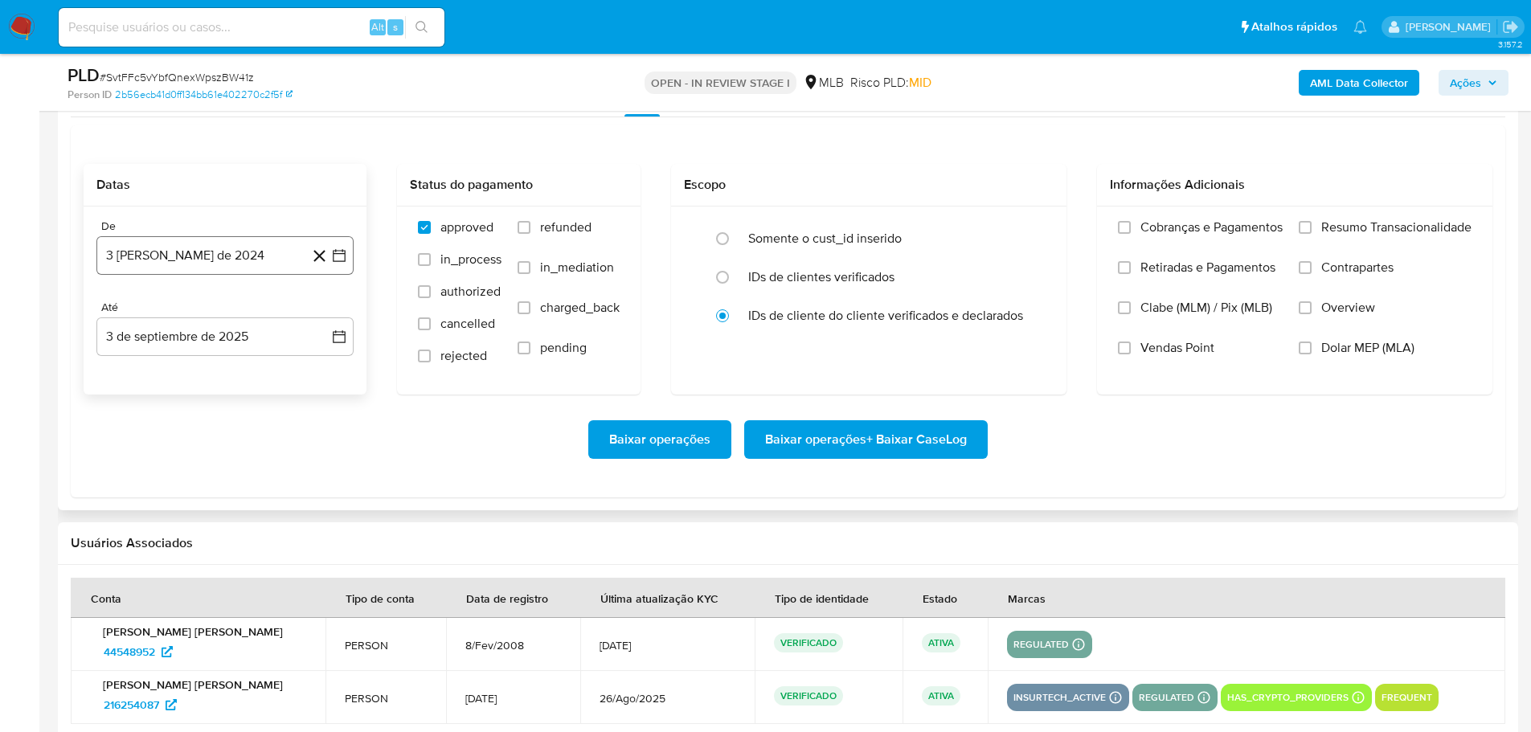
click at [228, 259] on button "3 [PERSON_NAME] de 2024" at bounding box center [224, 255] width 257 height 39
click at [327, 317] on icon "Mes siguiente" at bounding box center [324, 313] width 19 height 19
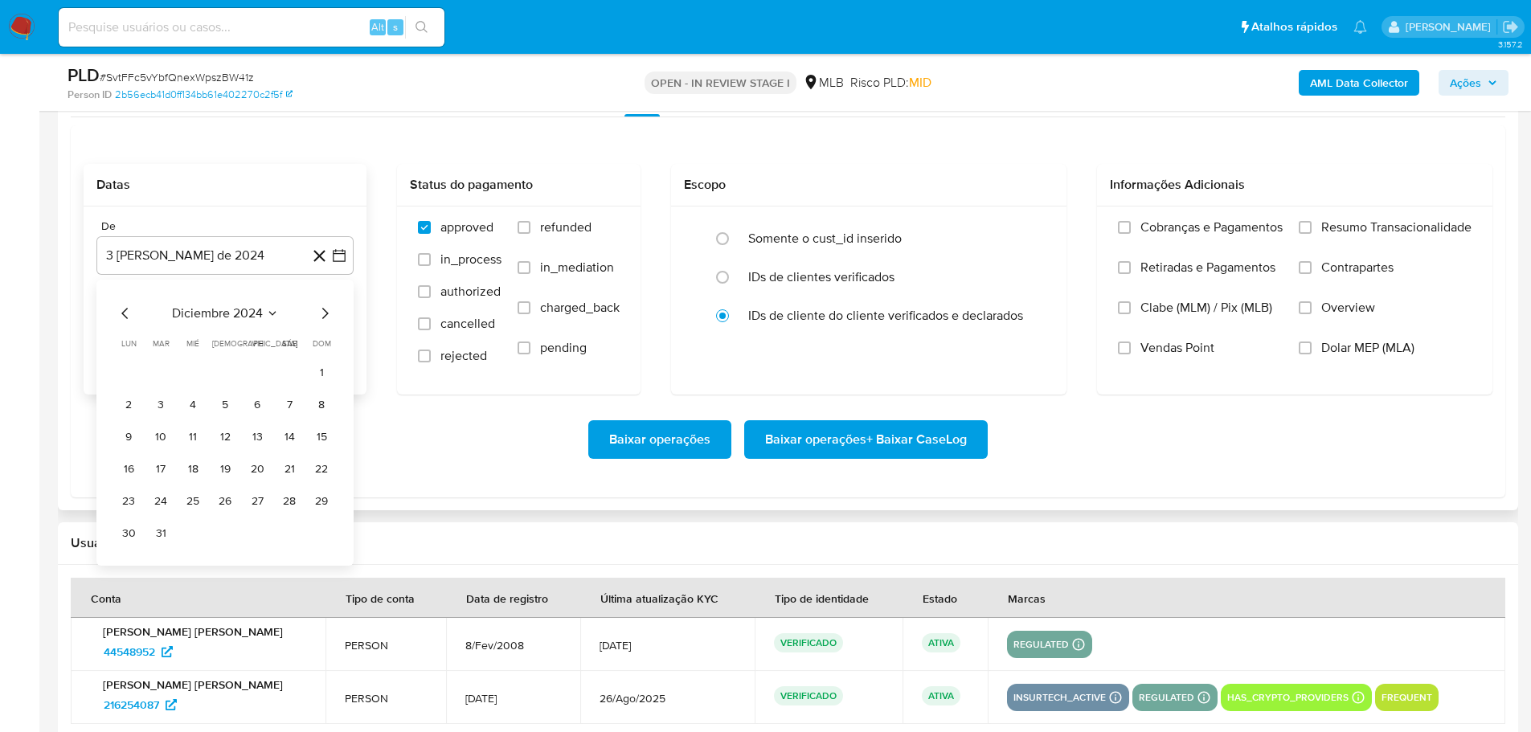
click at [327, 317] on icon "Mes siguiente" at bounding box center [324, 313] width 19 height 19
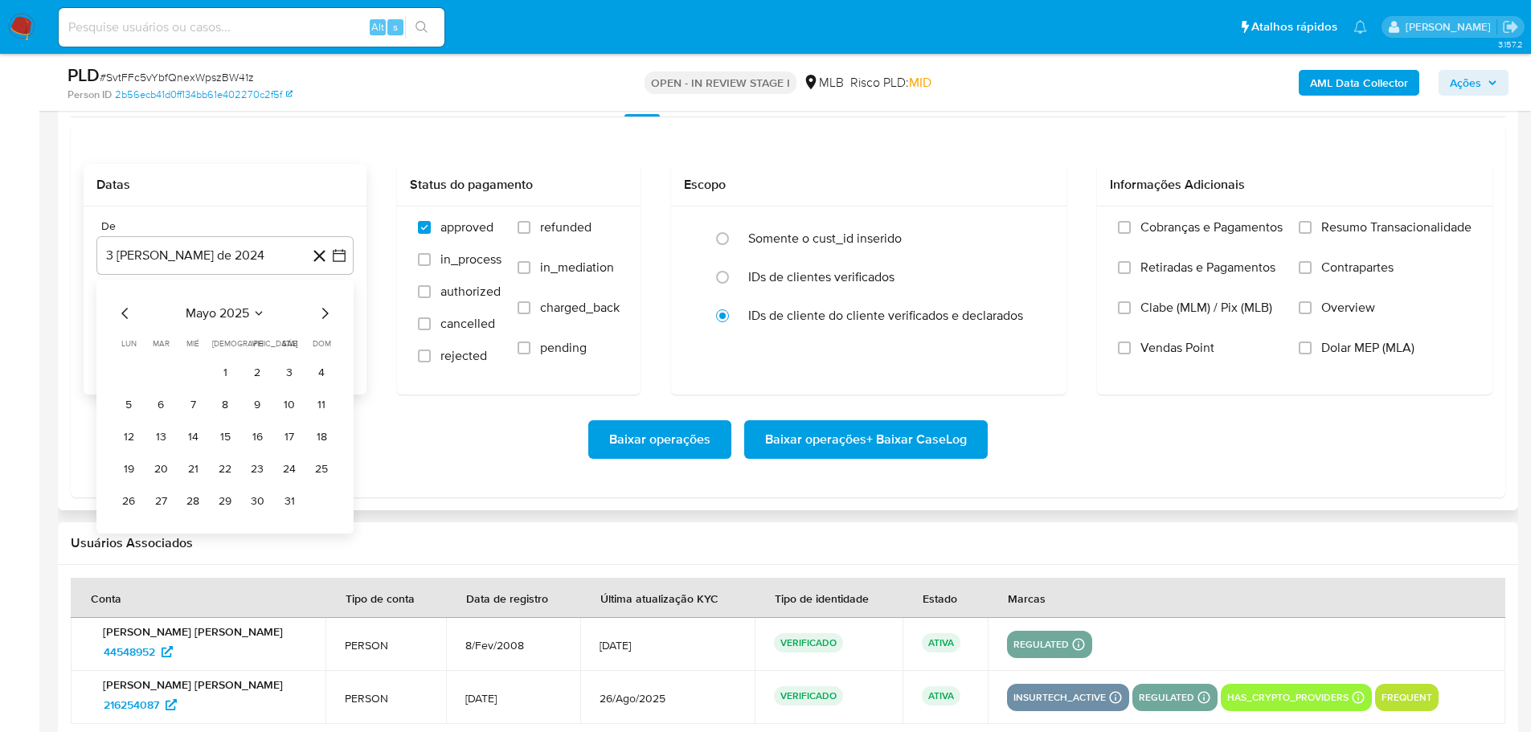
click at [327, 317] on icon "Mes siguiente" at bounding box center [324, 313] width 19 height 19
click at [163, 371] on button "1" at bounding box center [161, 373] width 26 height 26
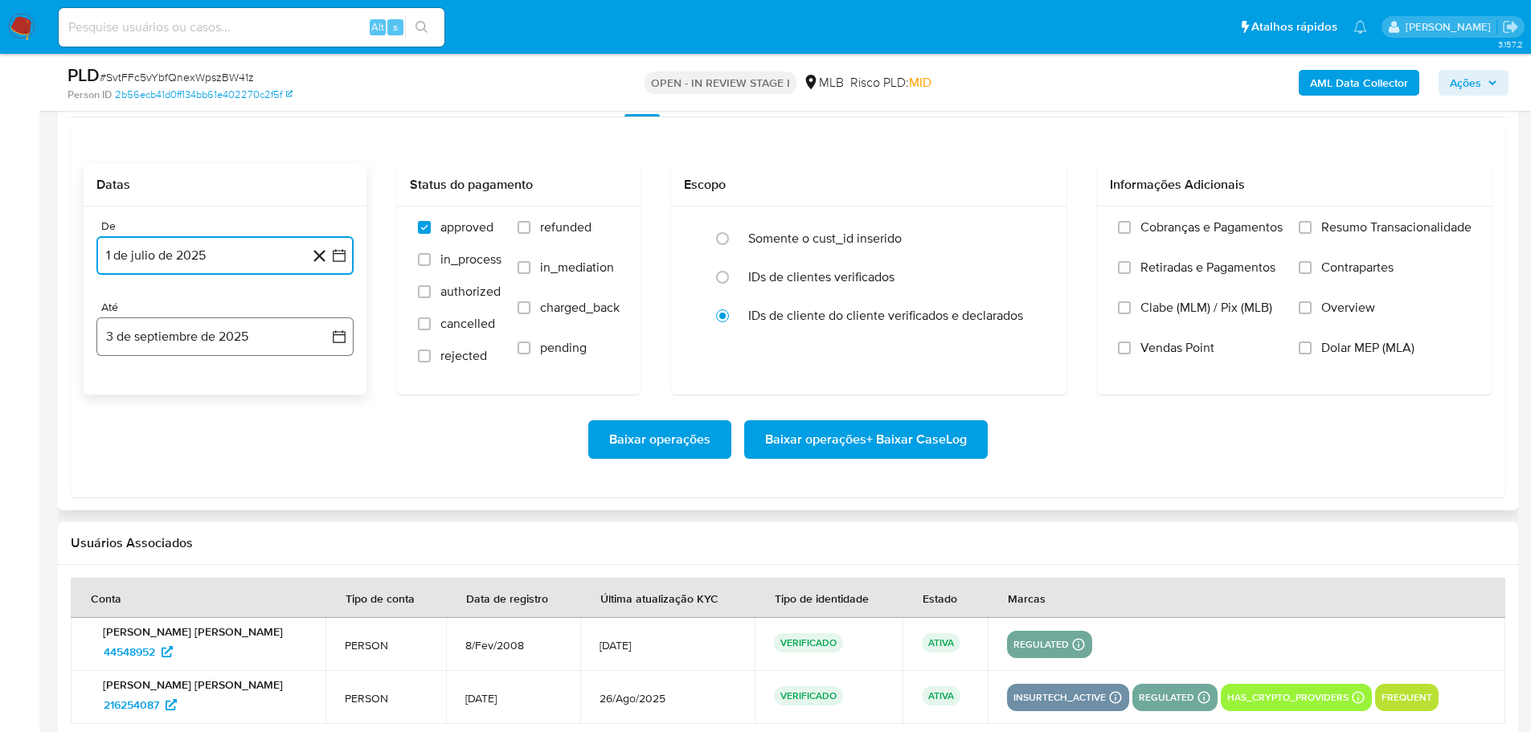
click at [189, 344] on button "3 de septiembre de 2025" at bounding box center [224, 336] width 257 height 39
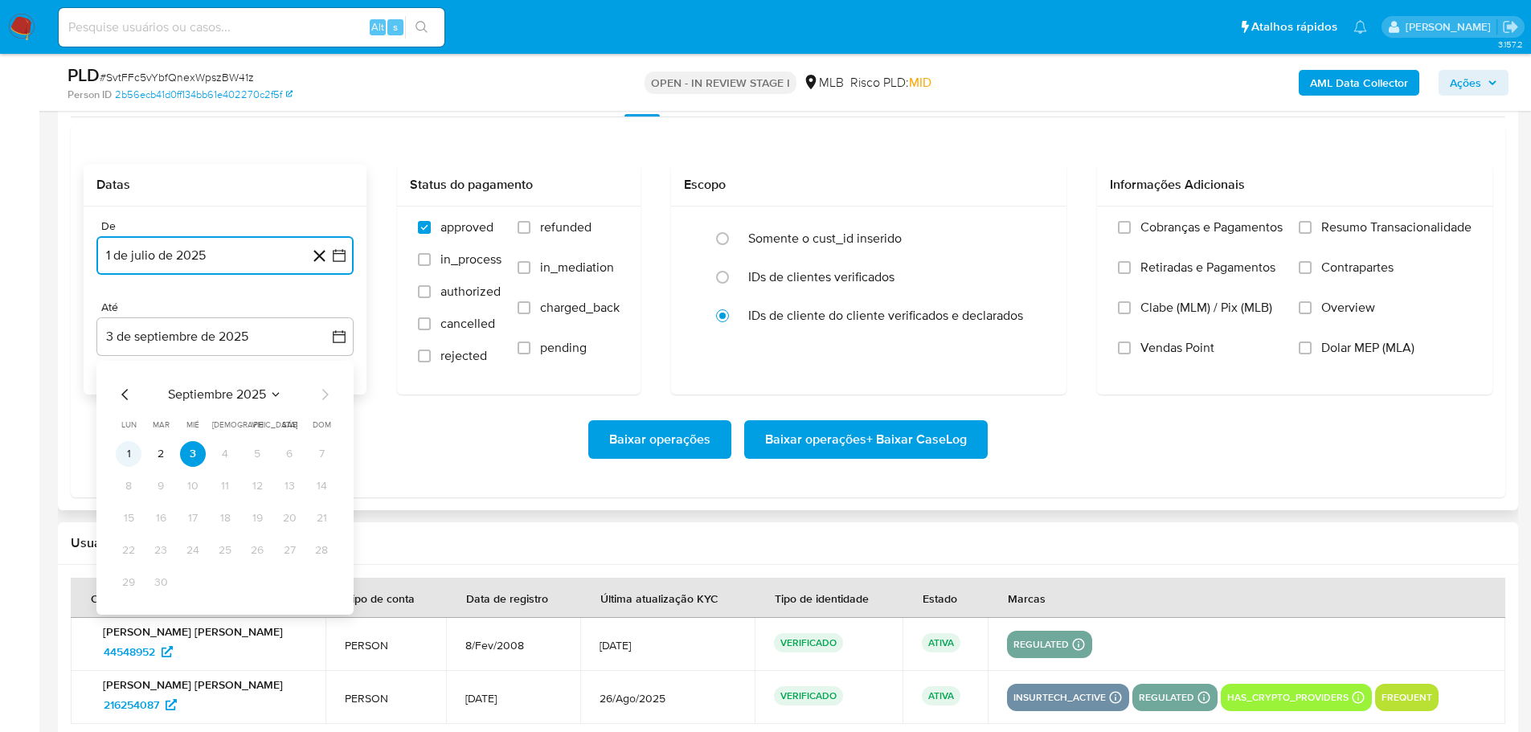
click at [129, 459] on button "1" at bounding box center [129, 454] width 26 height 26
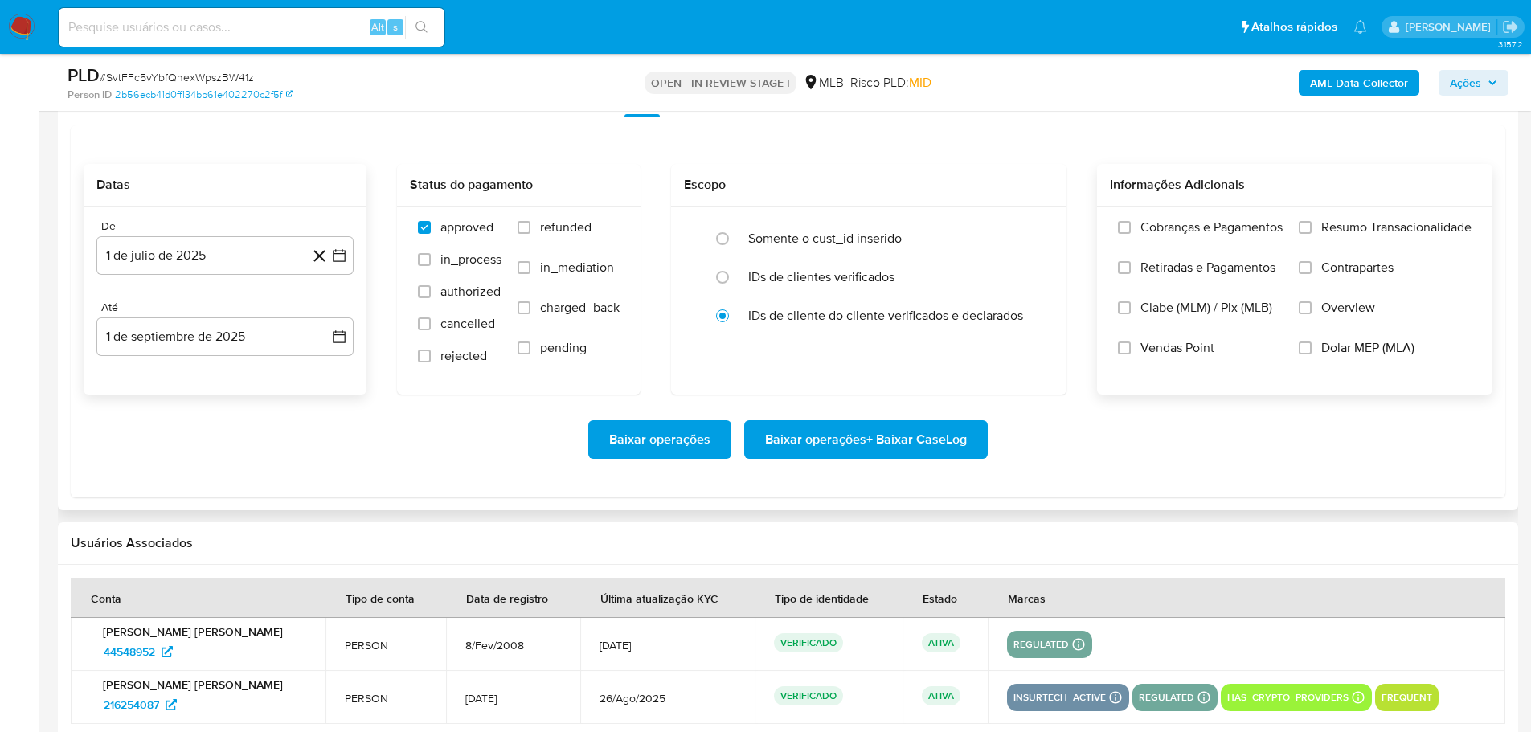
click at [1297, 233] on div "Cobranças e Pagamentos Retiradas e Pagamentos Clabe (MLM) / Pix (MLB) Vendas Po…" at bounding box center [1295, 299] width 370 height 161
click at [1303, 223] on input "Resumo Transacionalidade" at bounding box center [1305, 227] width 13 height 13
click at [951, 431] on span "Baixar operações + Baixar CaseLog" at bounding box center [866, 439] width 202 height 35
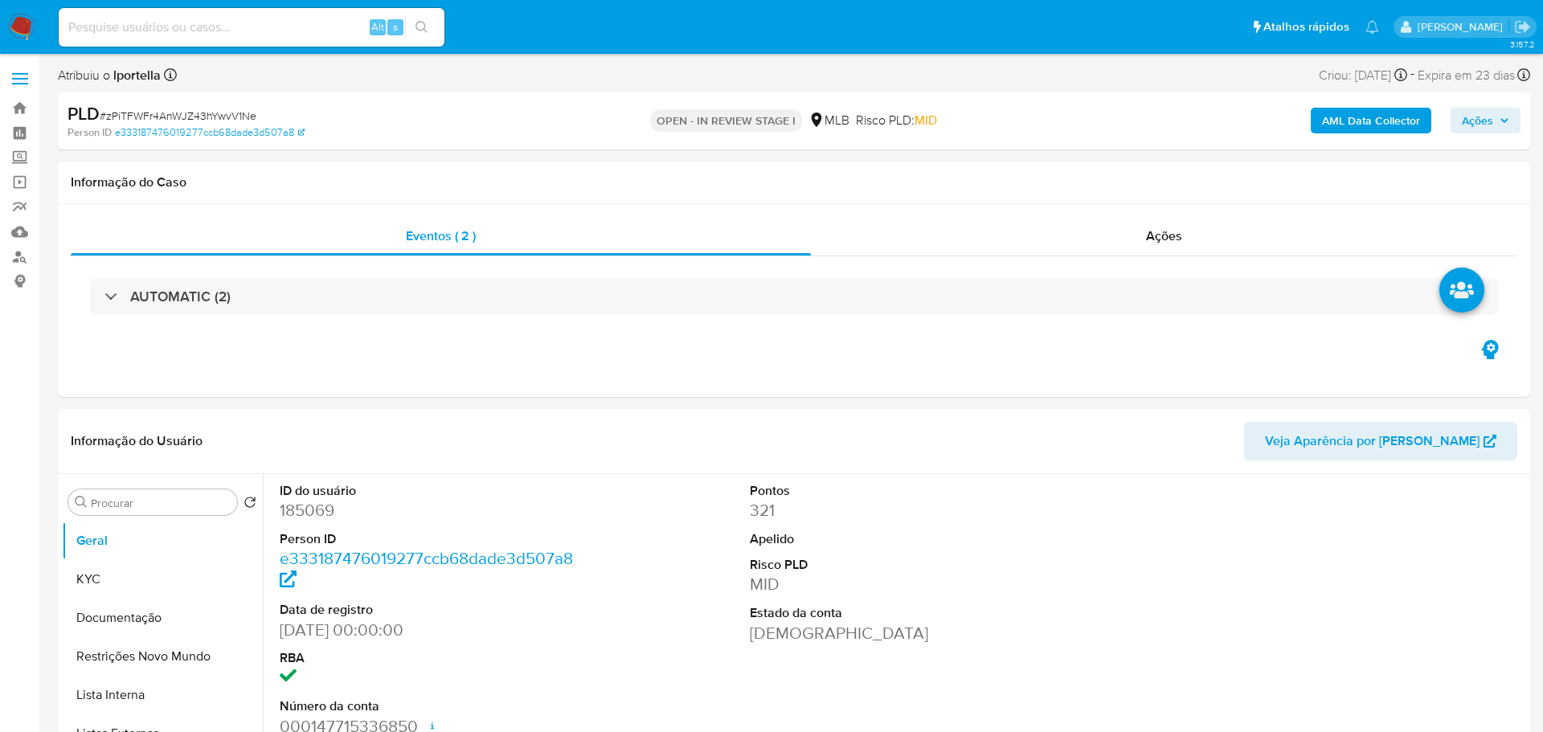
select select "10"
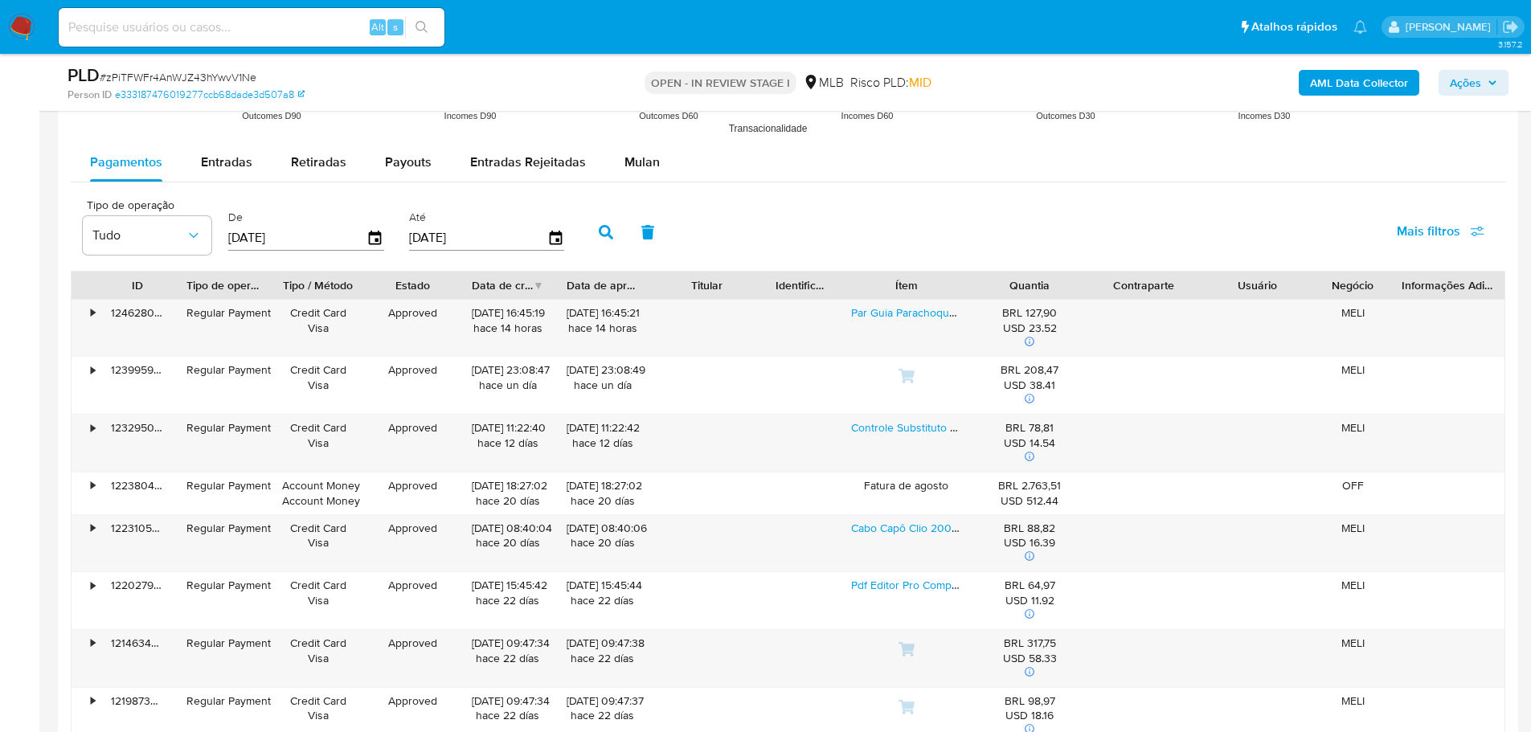
scroll to position [1768, 0]
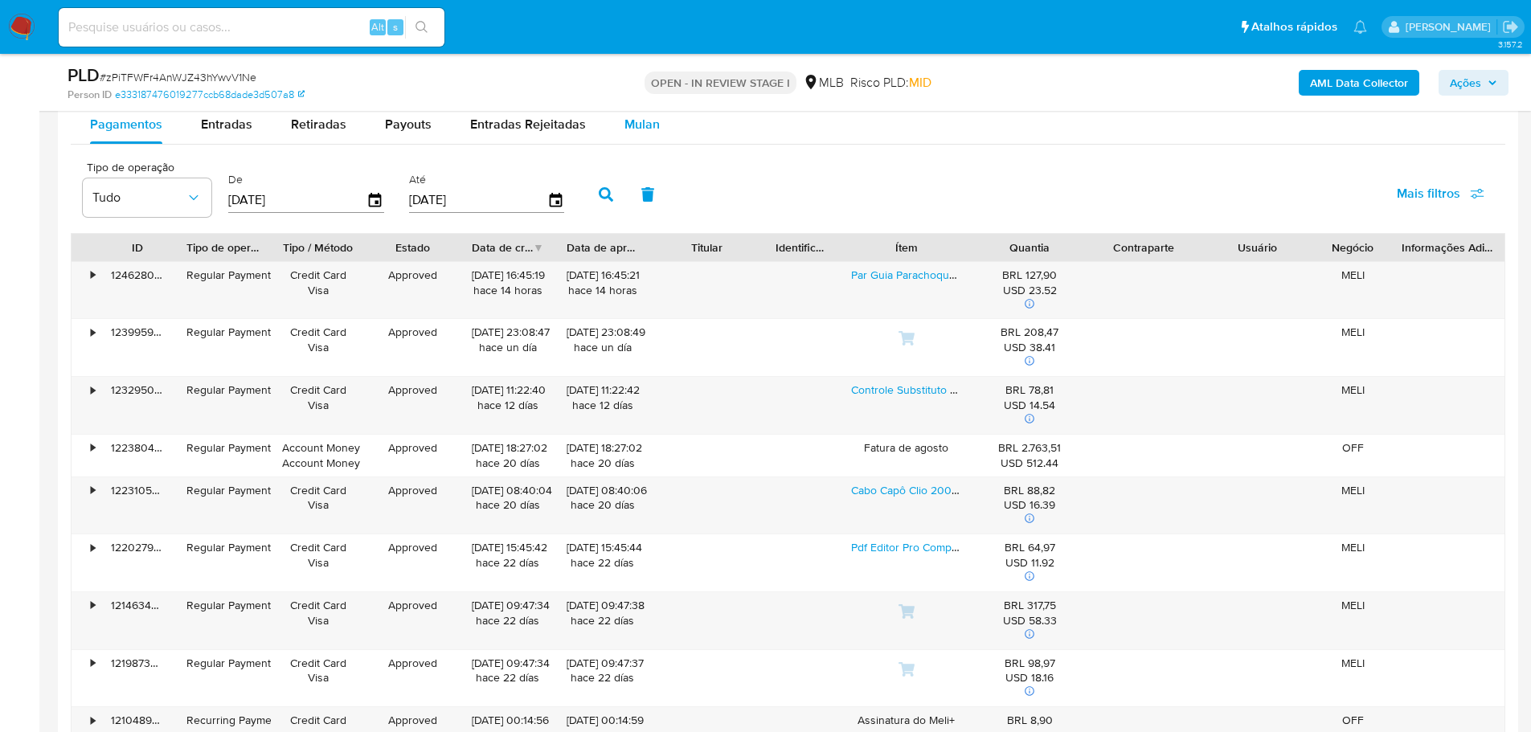
click at [649, 128] on span "Mulan" at bounding box center [641, 124] width 35 height 18
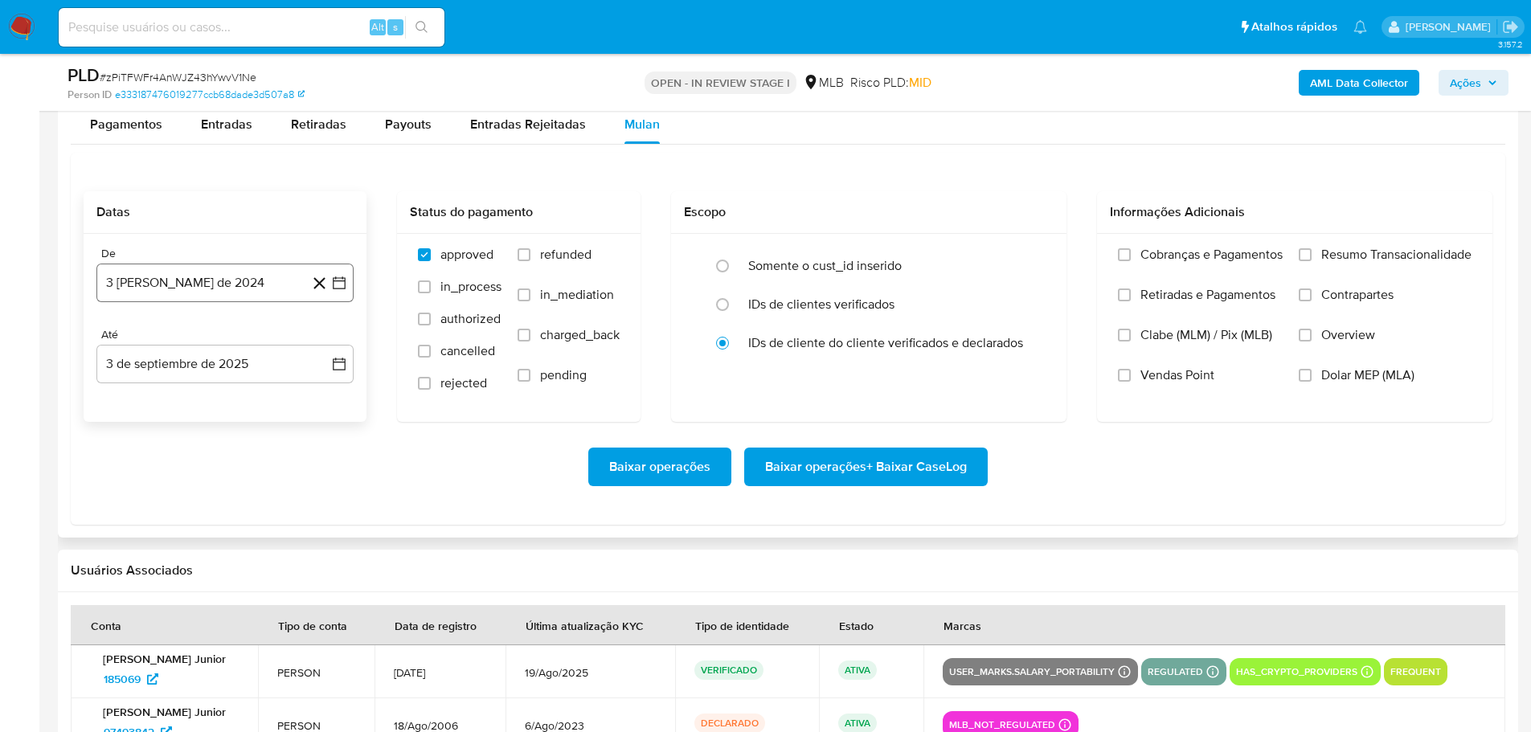
click at [237, 281] on button "3 [PERSON_NAME] de 2024" at bounding box center [224, 283] width 257 height 39
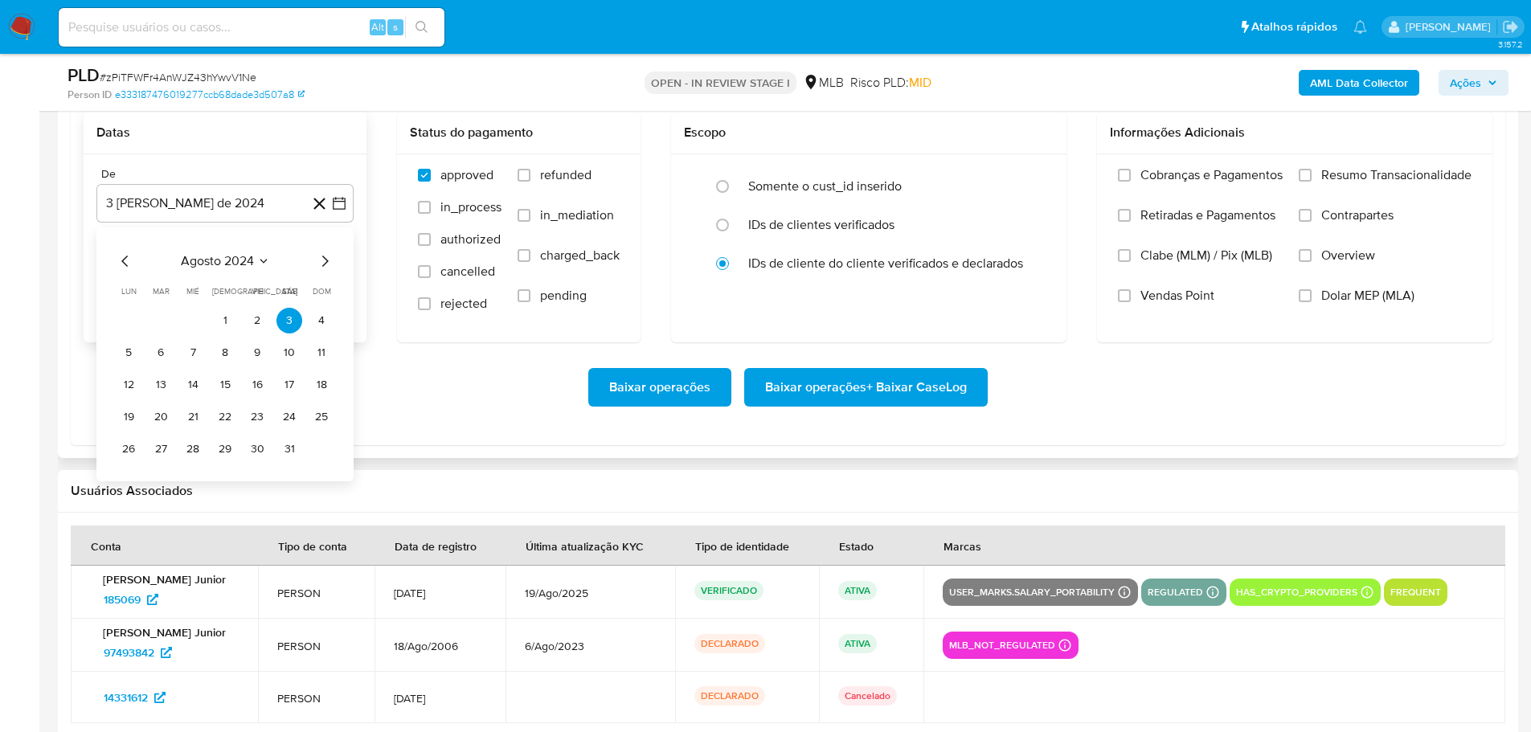
scroll to position [1848, 0]
click at [326, 255] on icon "Mes siguiente" at bounding box center [324, 260] width 19 height 19
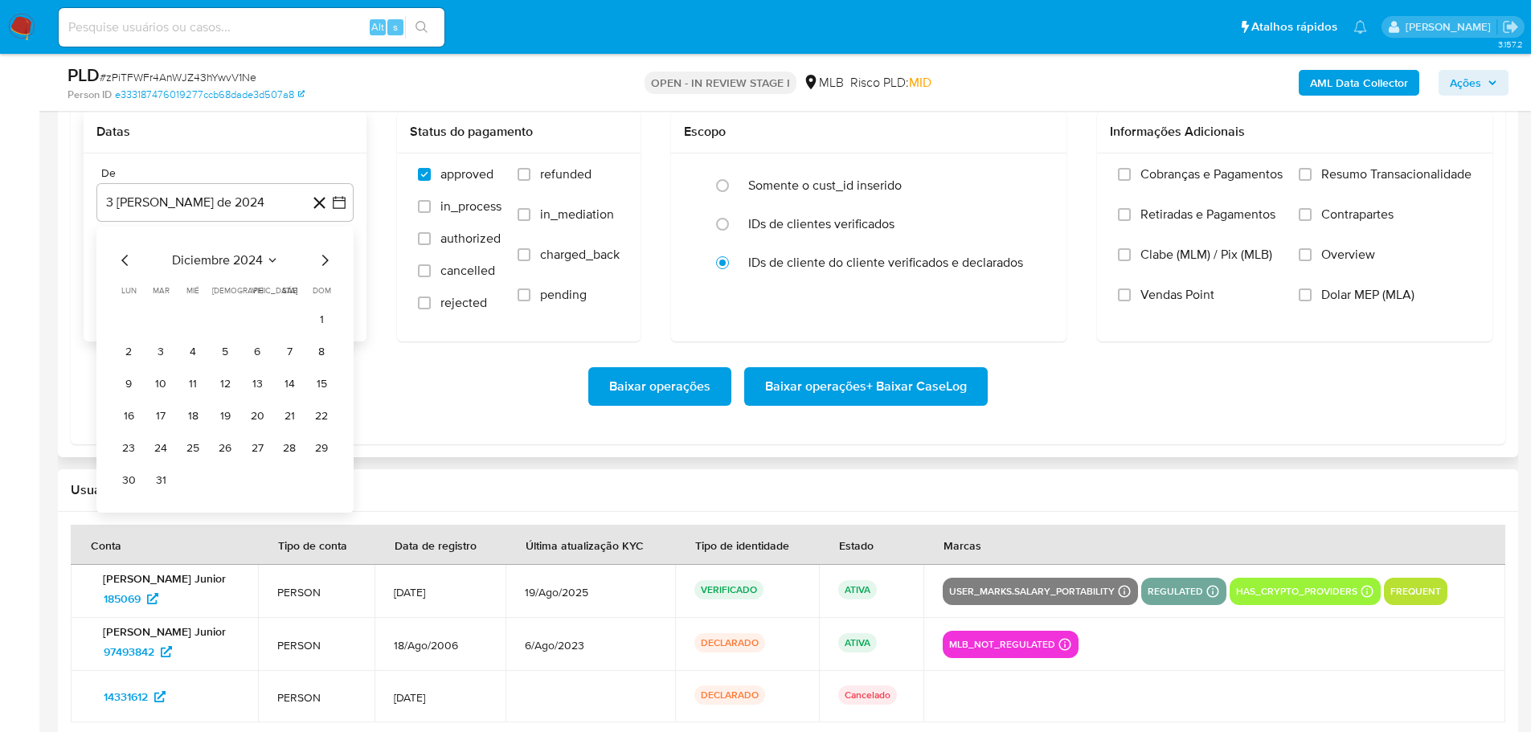
click at [326, 255] on icon "Mes siguiente" at bounding box center [324, 260] width 19 height 19
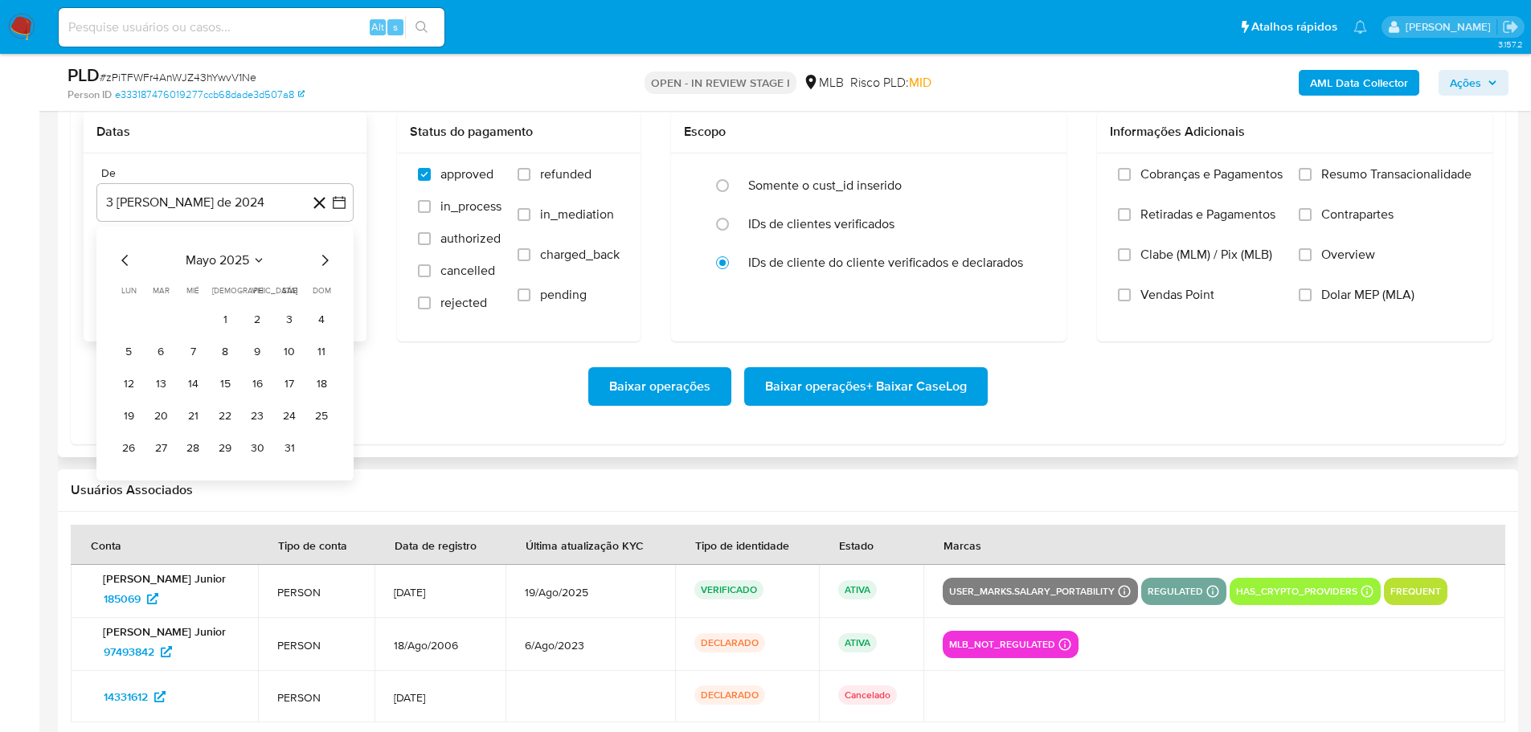
click at [326, 255] on icon "Mes siguiente" at bounding box center [324, 260] width 19 height 19
click at [162, 319] on button "1" at bounding box center [161, 320] width 26 height 26
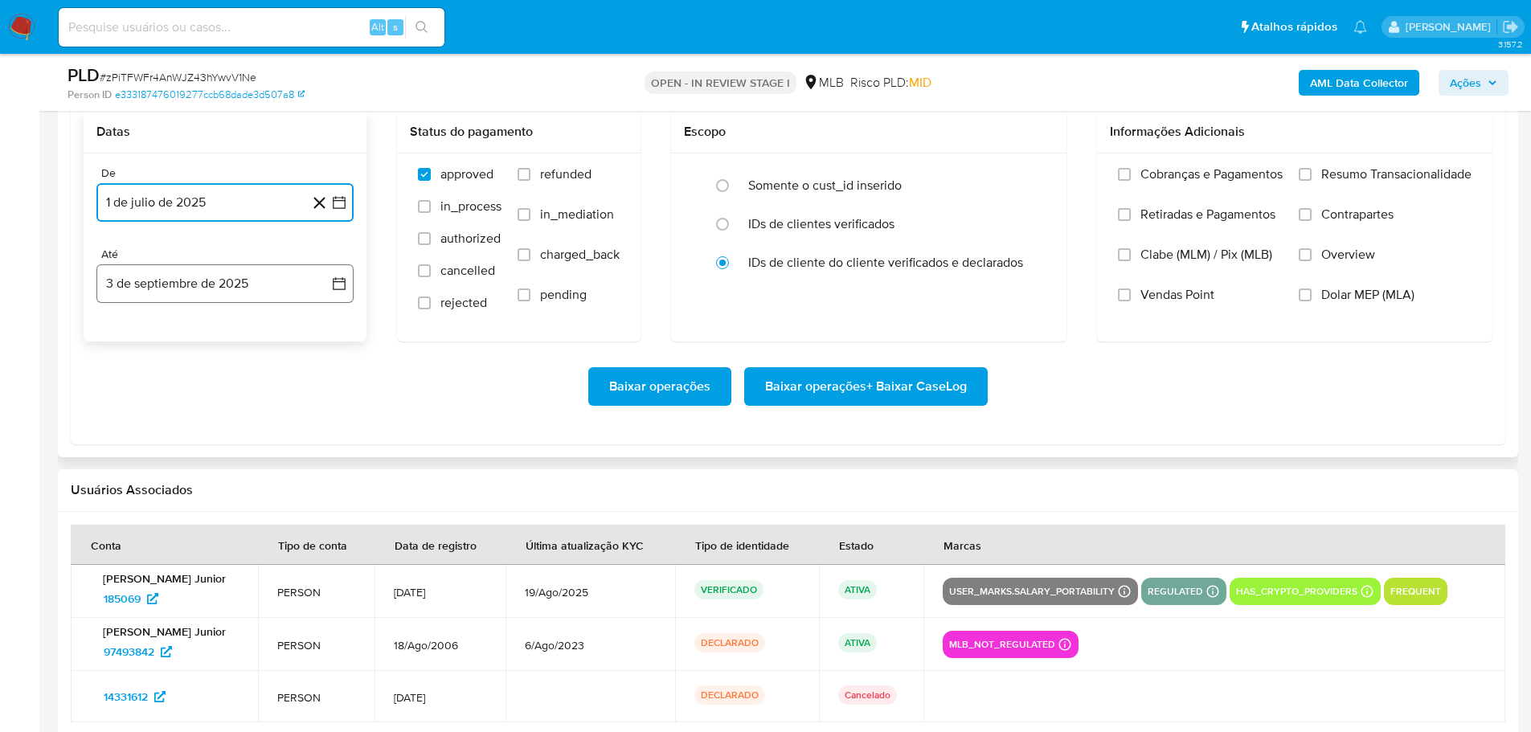
click at [227, 275] on button "3 de septiembre de 2025" at bounding box center [224, 283] width 257 height 39
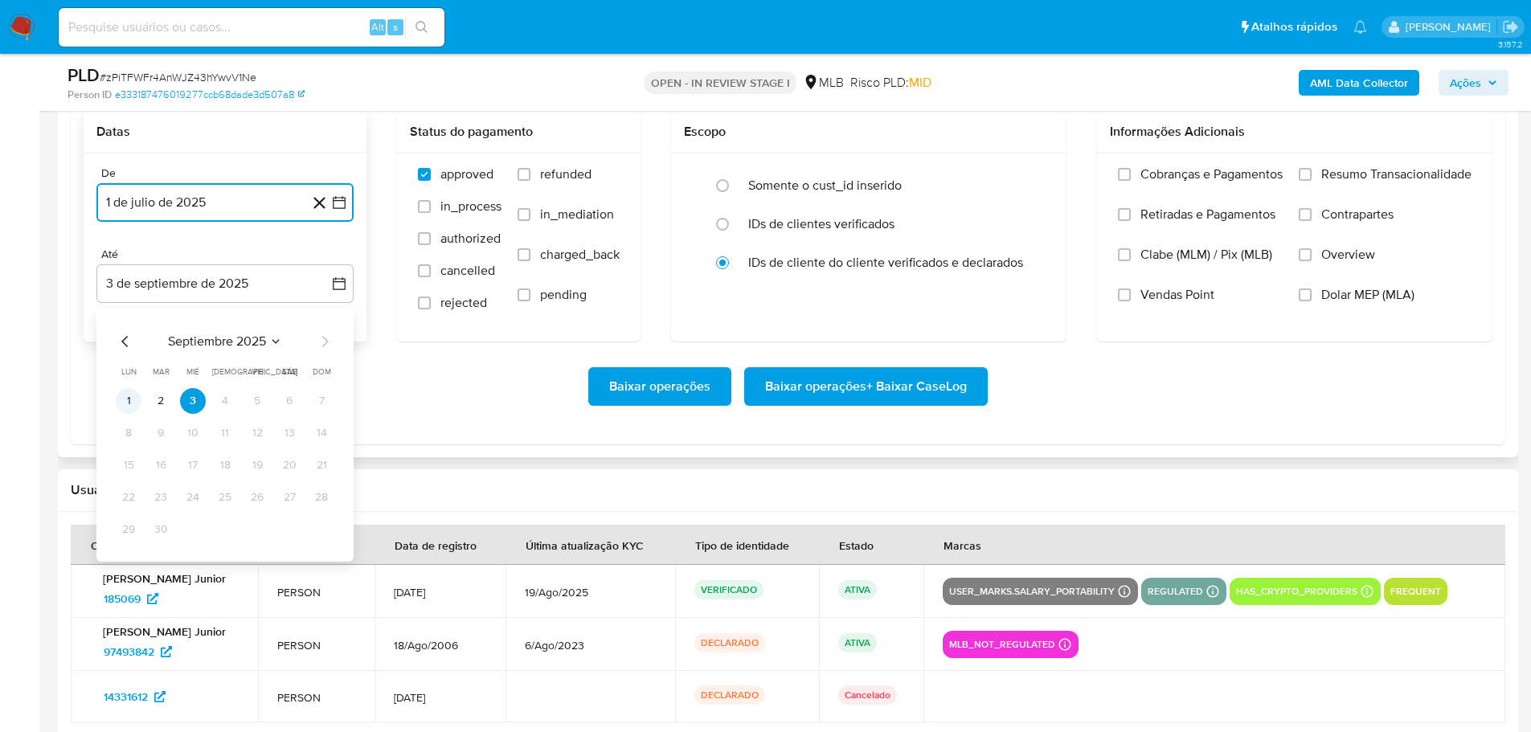
click at [122, 406] on button "1" at bounding box center [129, 401] width 26 height 26
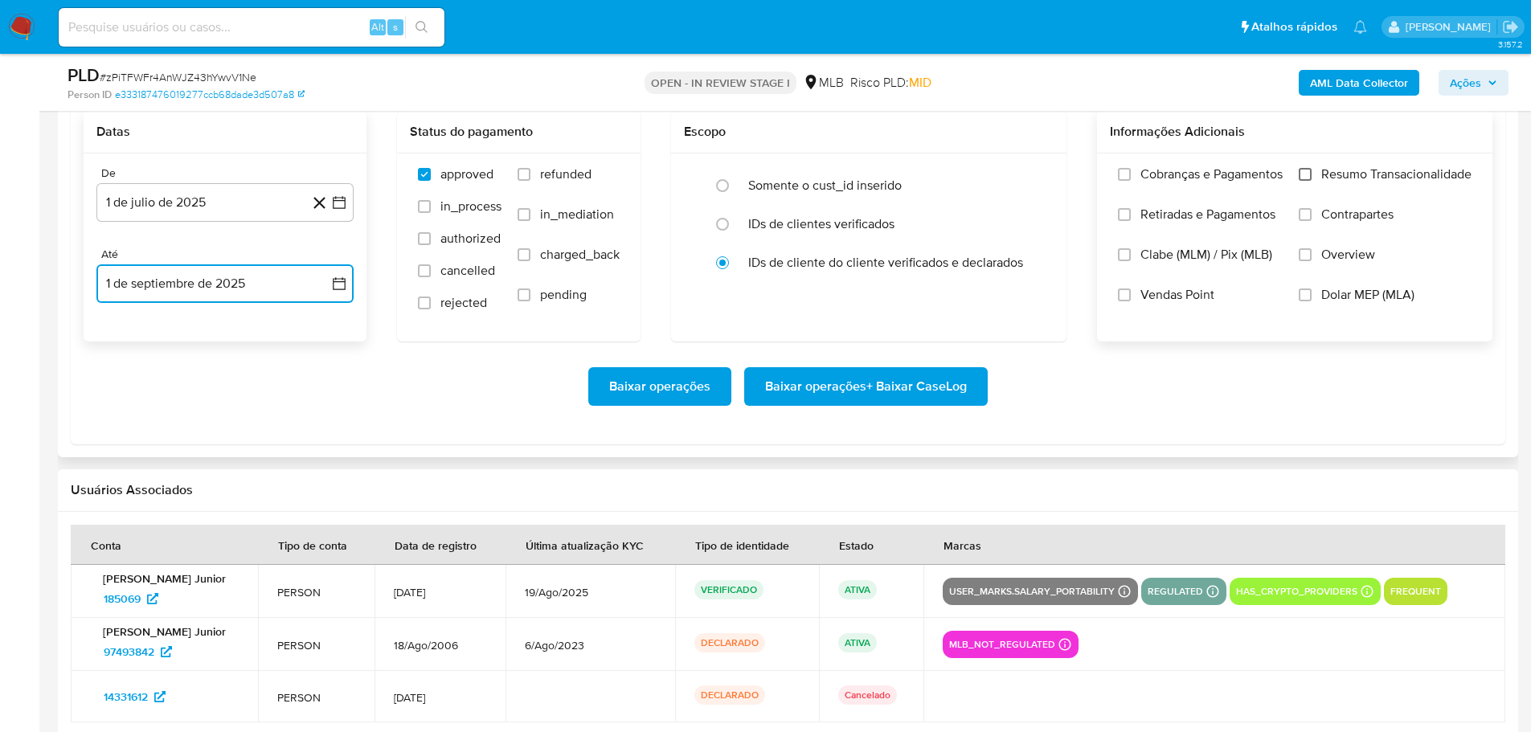
click at [1304, 173] on input "Resumo Transacionalidade" at bounding box center [1305, 174] width 13 height 13
click at [946, 384] on span "Baixar operações + Baixar CaseLog" at bounding box center [866, 386] width 202 height 35
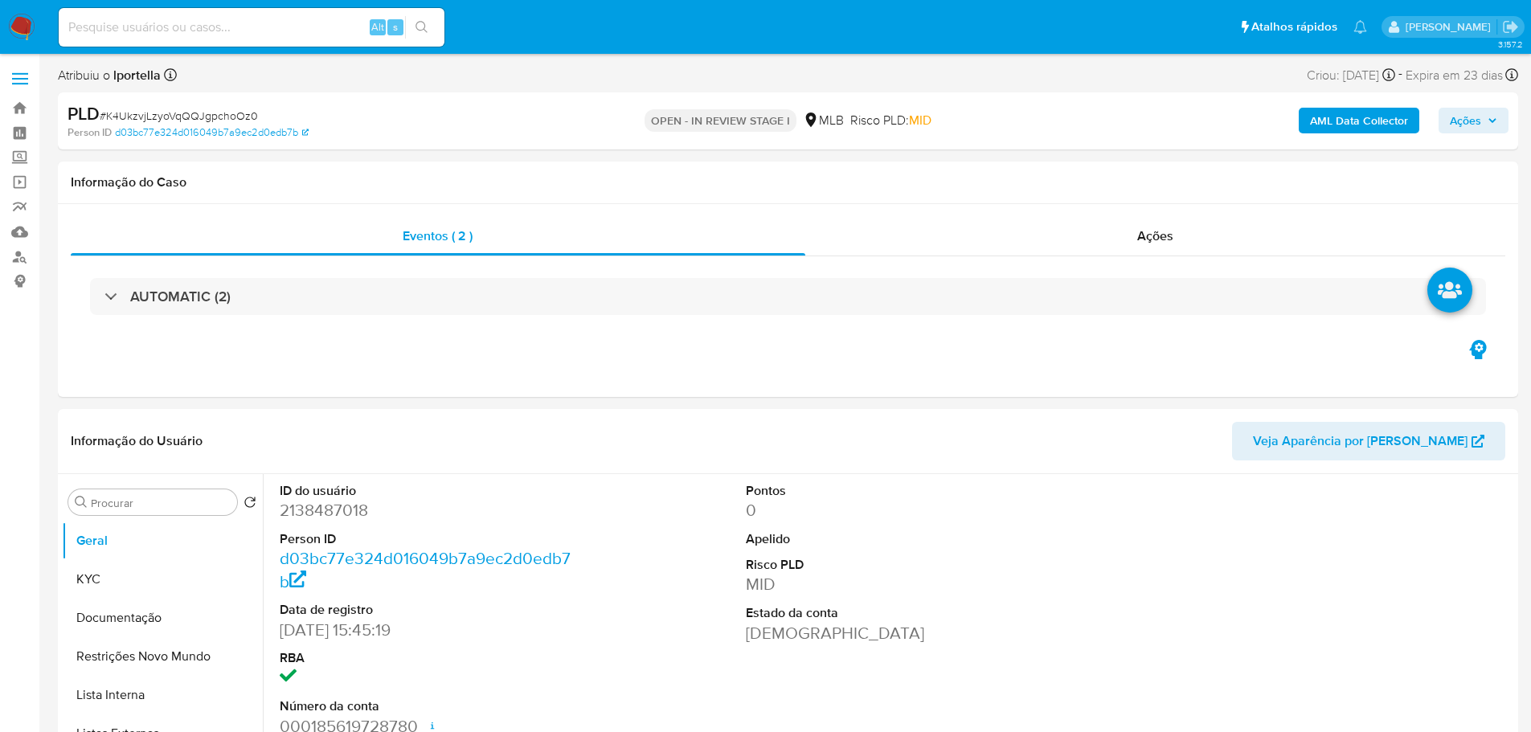
select select "10"
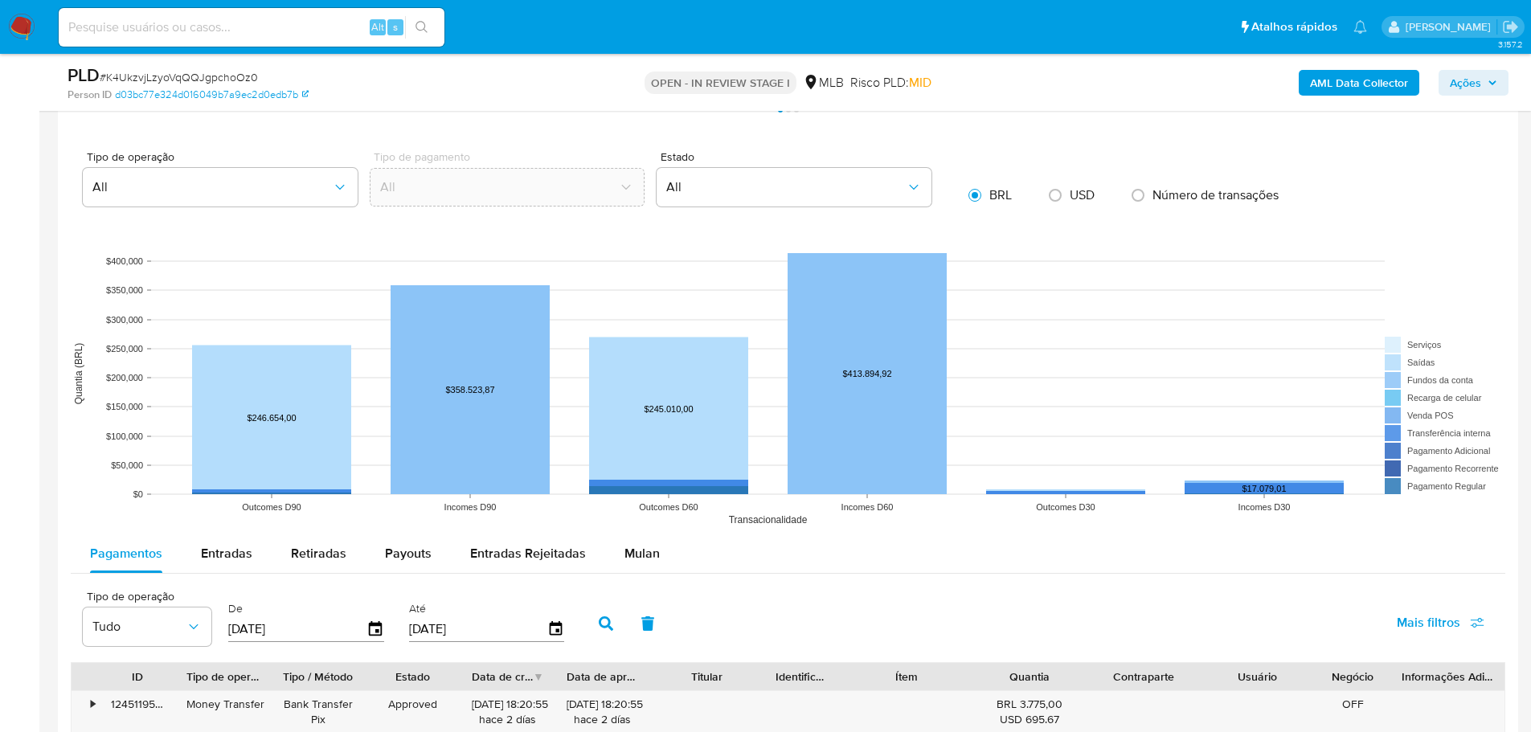
scroll to position [1447, 0]
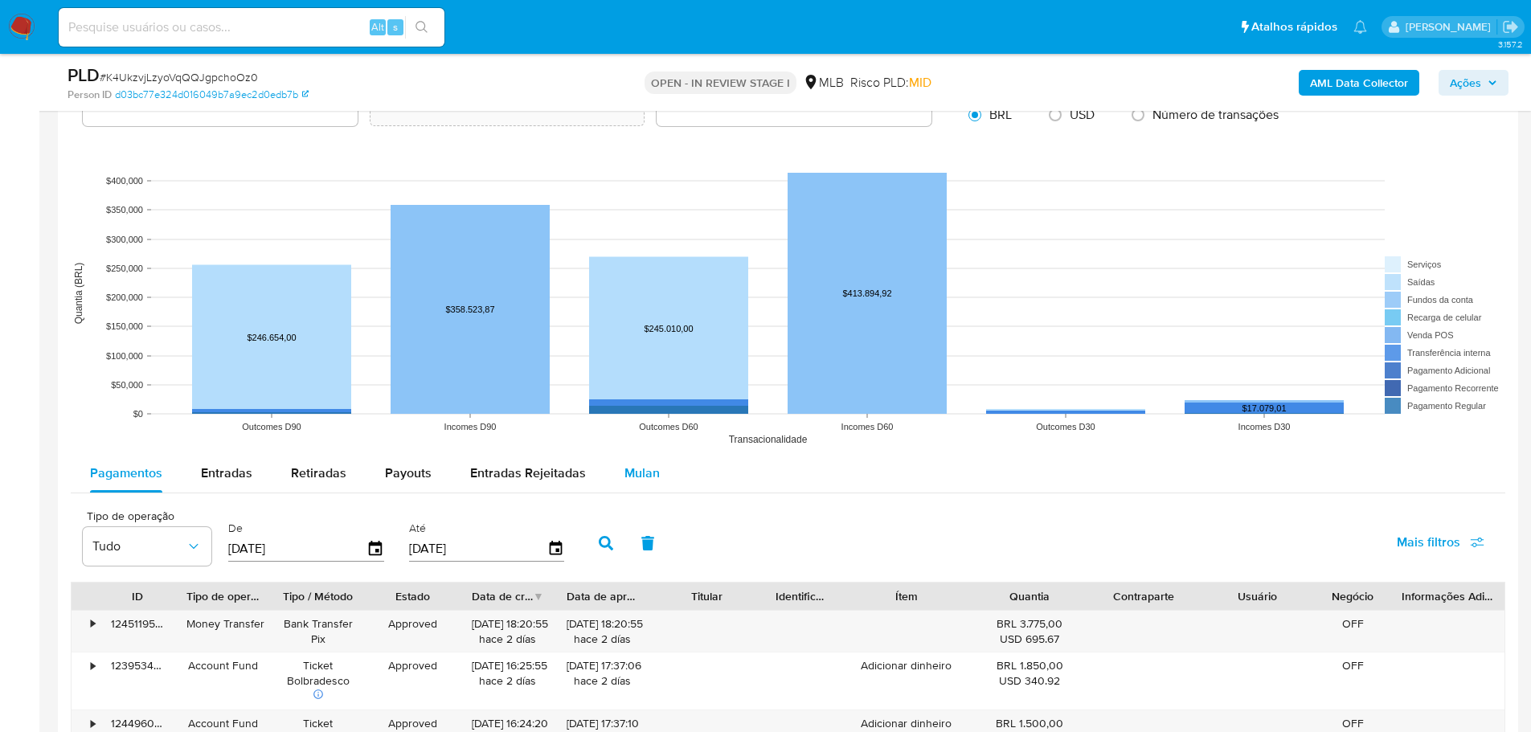
click at [659, 477] on button "Mulan" at bounding box center [642, 473] width 74 height 39
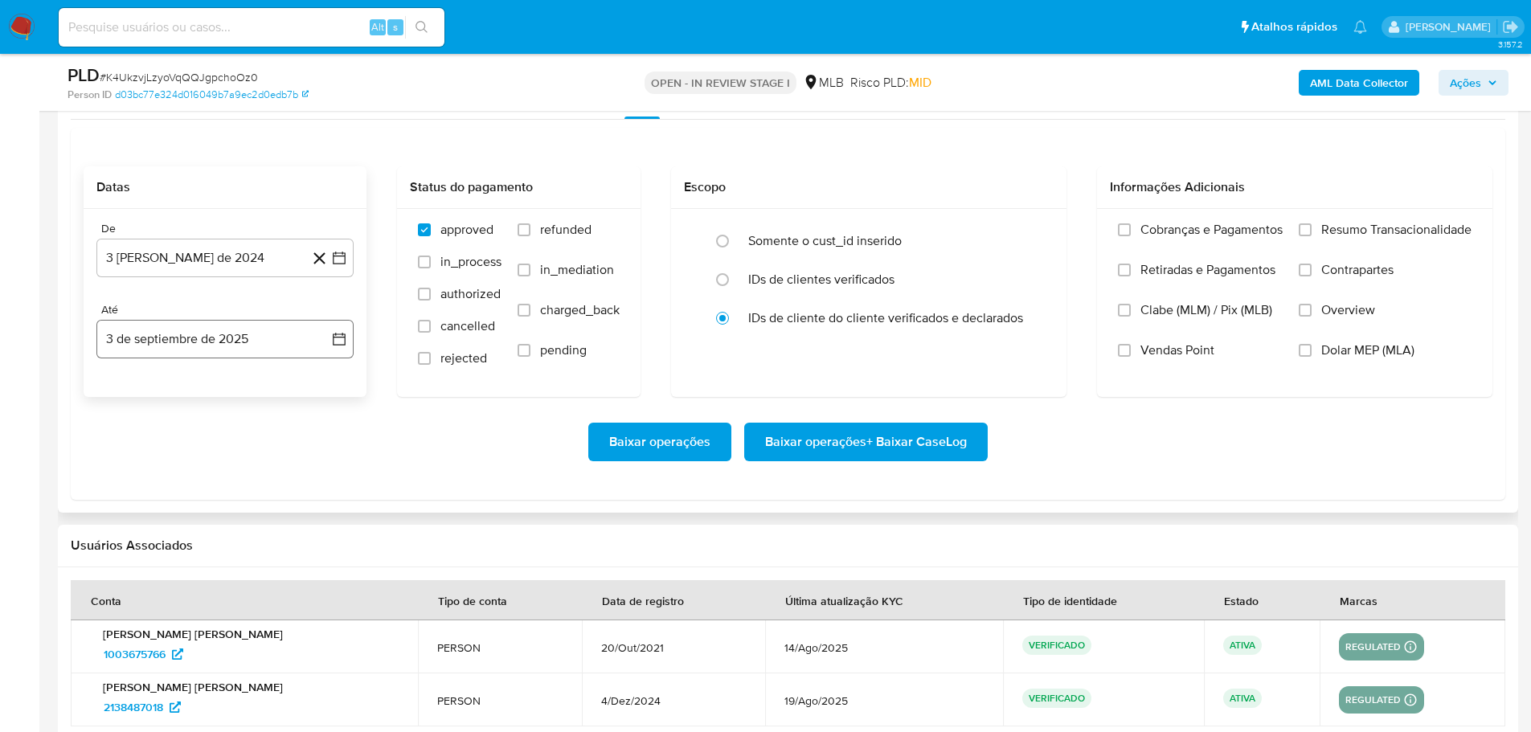
scroll to position [1848, 0]
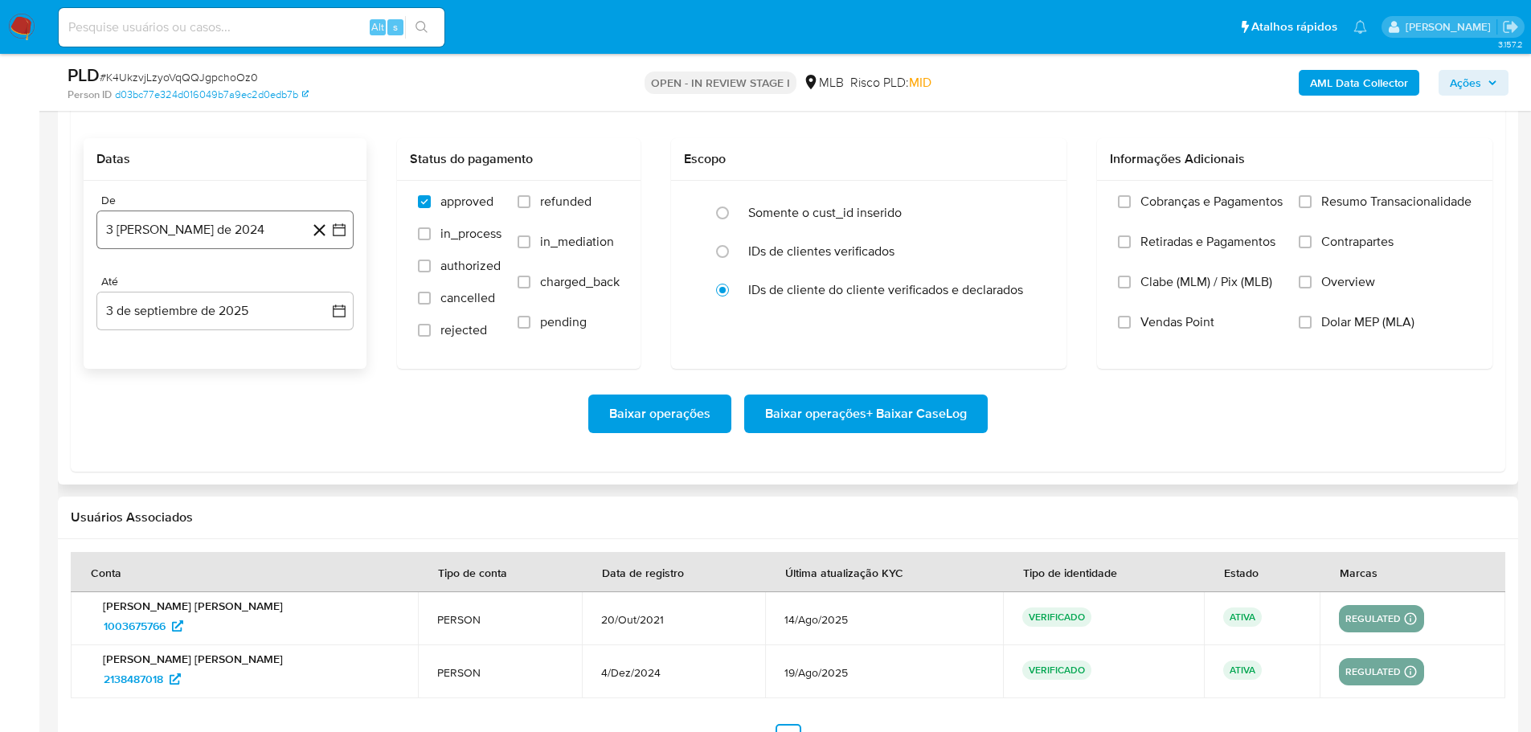
drag, startPoint x: 172, startPoint y: 249, endPoint x: 170, endPoint y: 241, distance: 8.4
click at [170, 241] on div "De 3 de agosto de 2024 3-08-2024 Até 3 de septiembre de 2025 3-09-2025" at bounding box center [225, 275] width 283 height 188
click at [168, 236] on button "3 [PERSON_NAME] de 2024" at bounding box center [224, 230] width 257 height 39
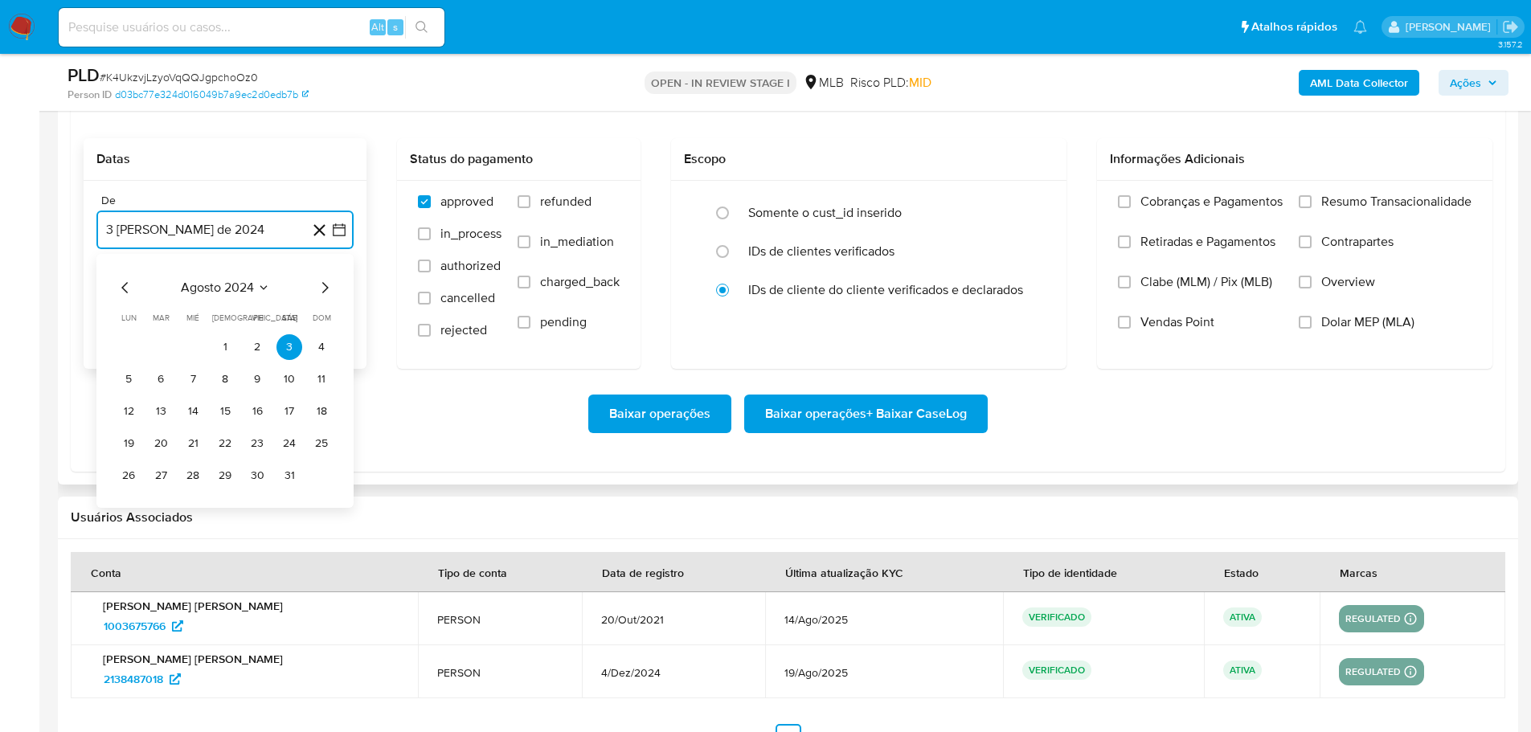
click at [325, 293] on icon "Mes siguiente" at bounding box center [324, 287] width 19 height 19
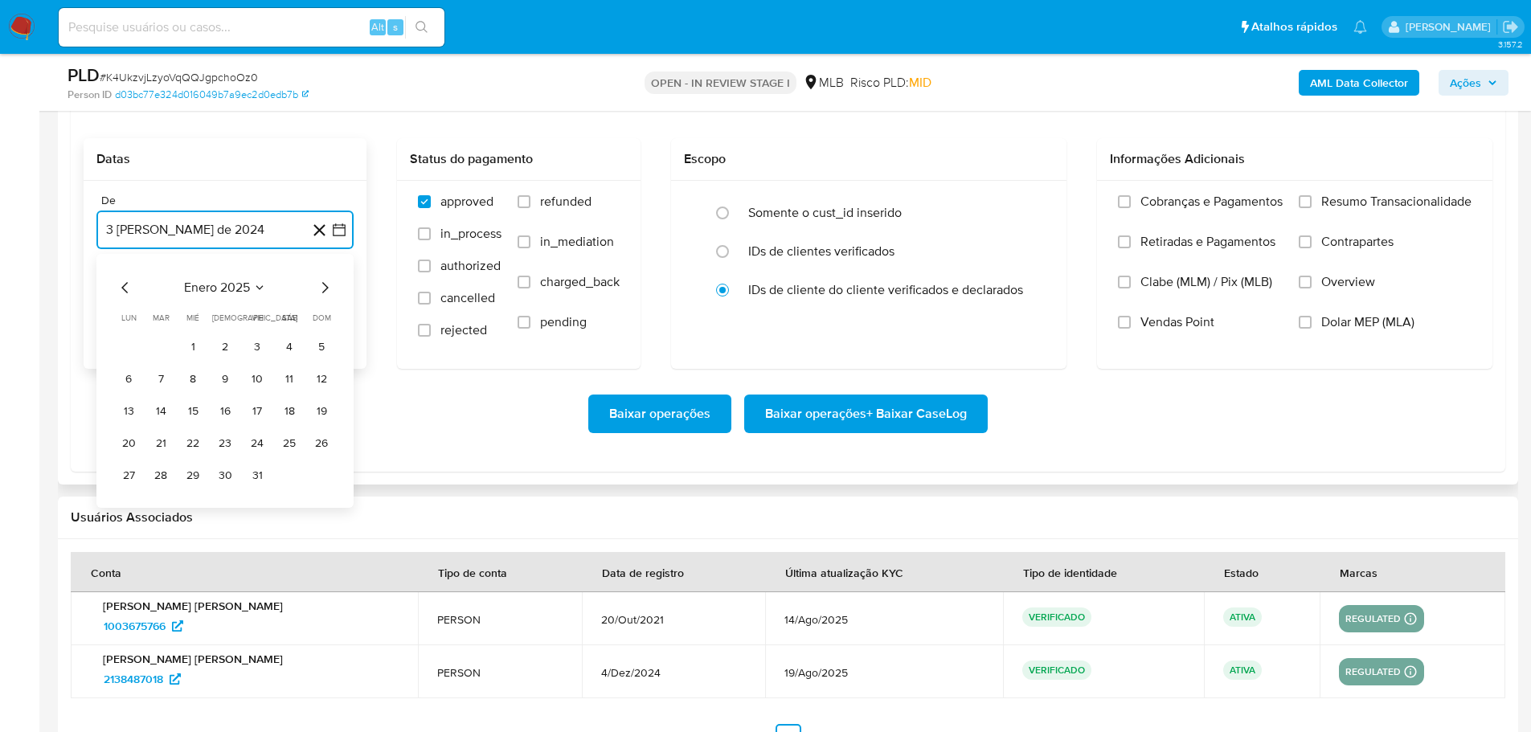
click at [325, 293] on icon "Mes siguiente" at bounding box center [324, 287] width 19 height 19
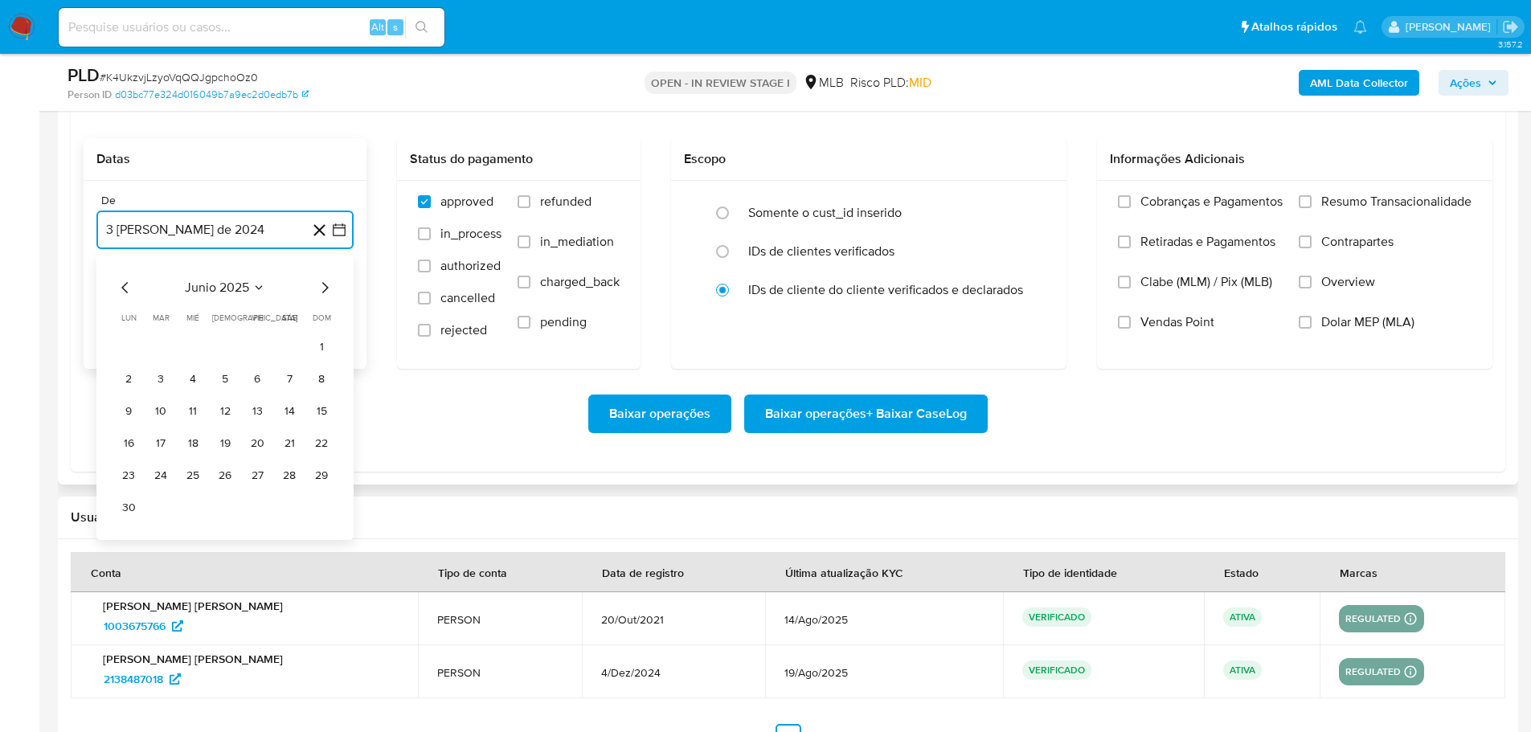
click at [325, 293] on icon "Mes siguiente" at bounding box center [324, 287] width 19 height 19
click at [156, 350] on button "1" at bounding box center [161, 347] width 26 height 26
click at [174, 309] on button "3 de septiembre de 2025" at bounding box center [224, 311] width 257 height 39
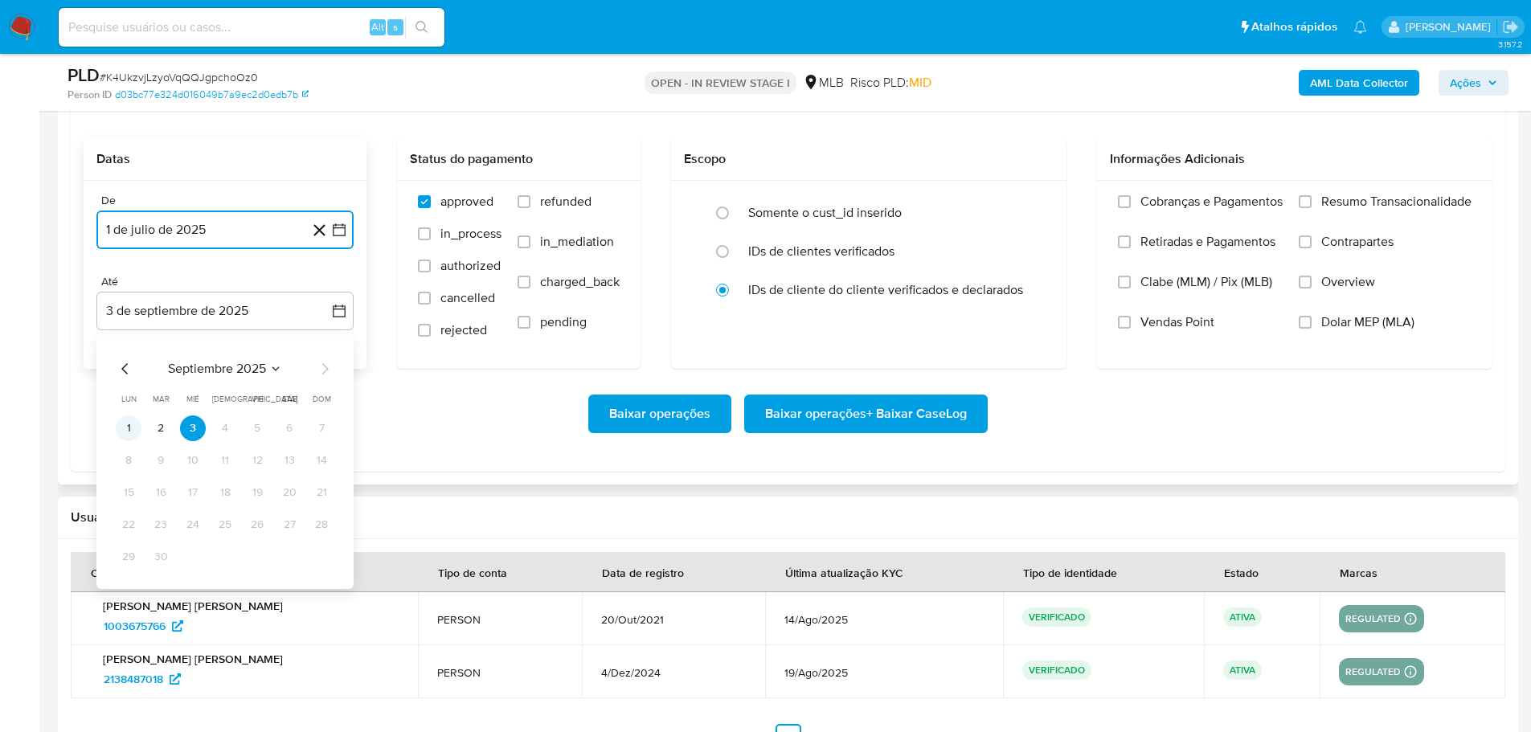
click at [133, 436] on button "1" at bounding box center [129, 428] width 26 height 26
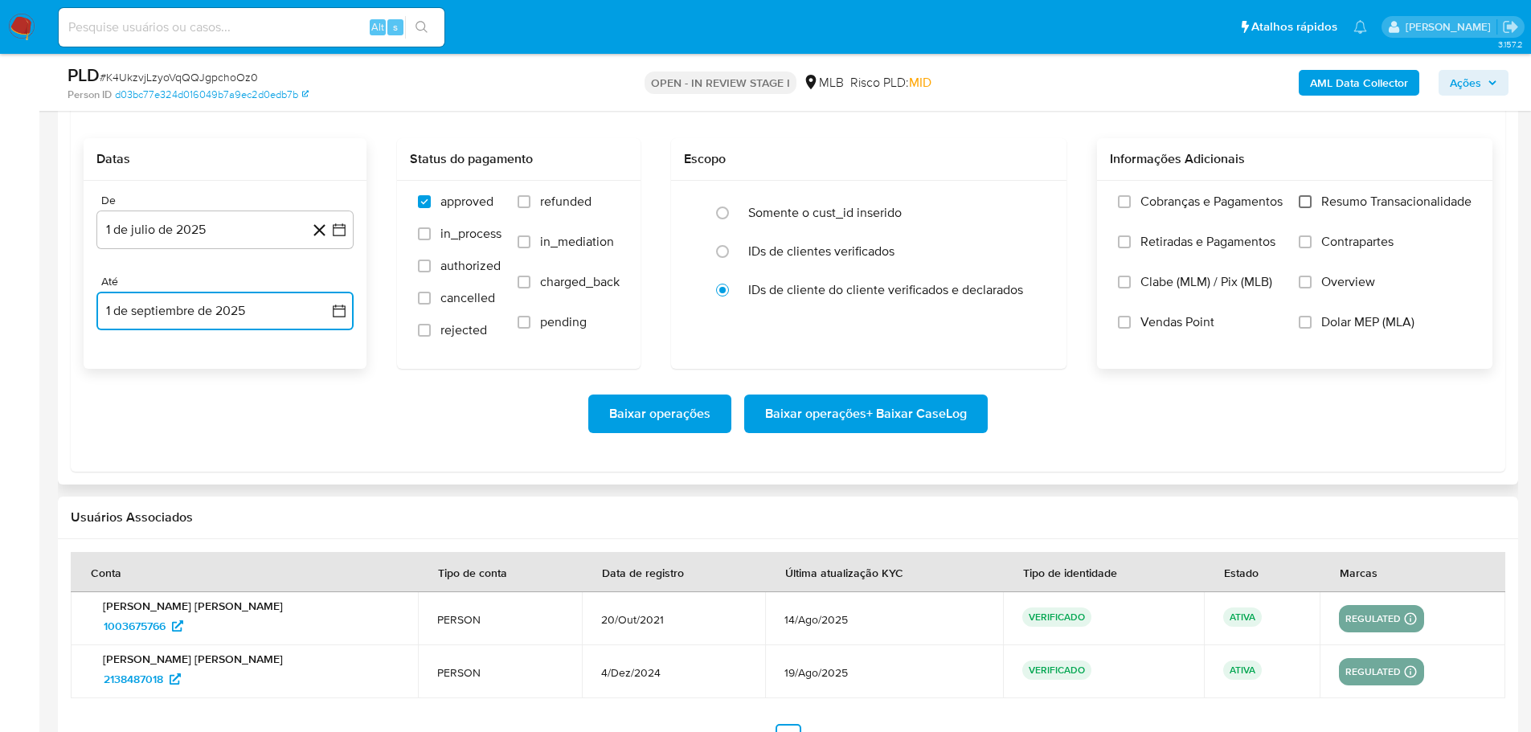
click at [1302, 204] on input "Resumo Transacionalidade" at bounding box center [1305, 201] width 13 height 13
click at [911, 411] on span "Baixar operações + Baixar CaseLog" at bounding box center [866, 413] width 202 height 35
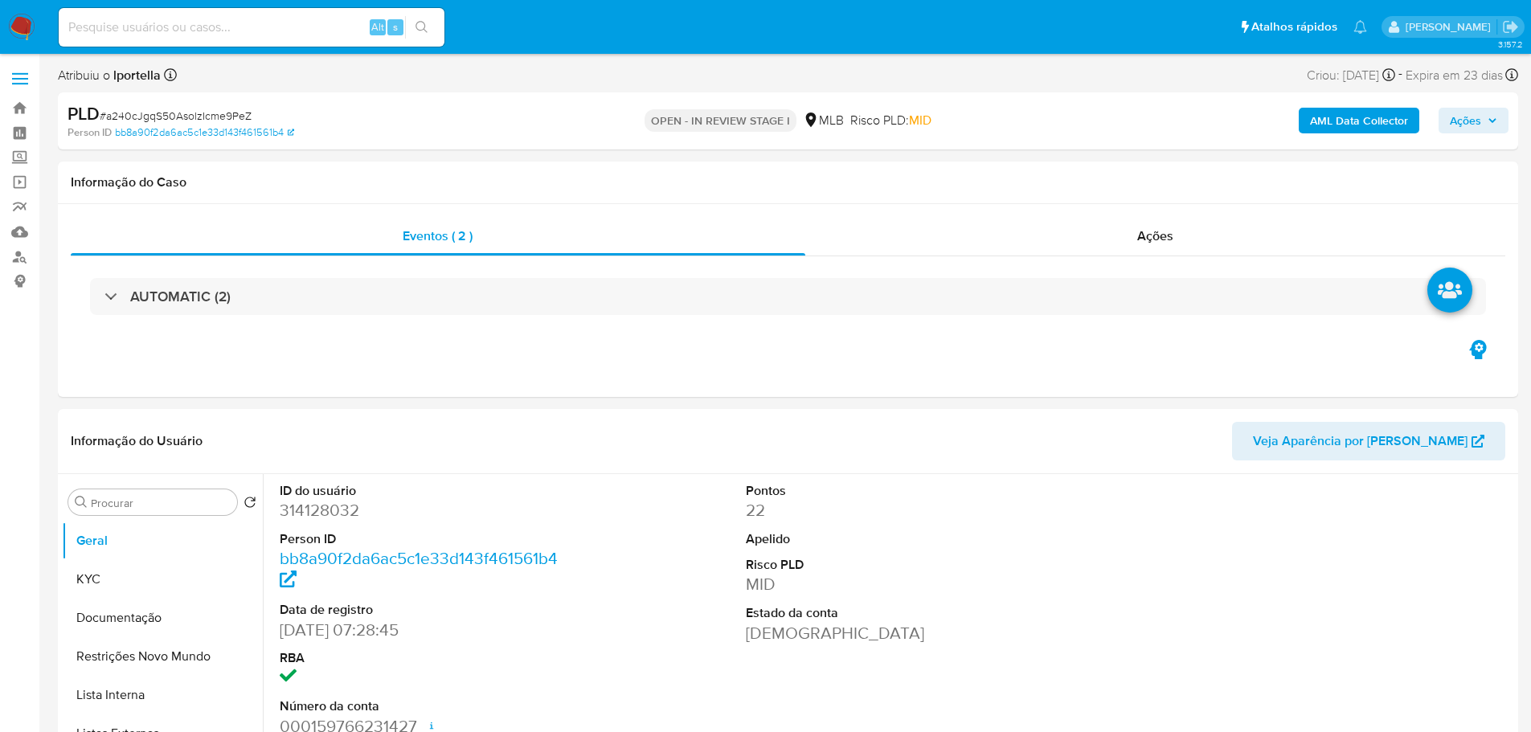
select select "10"
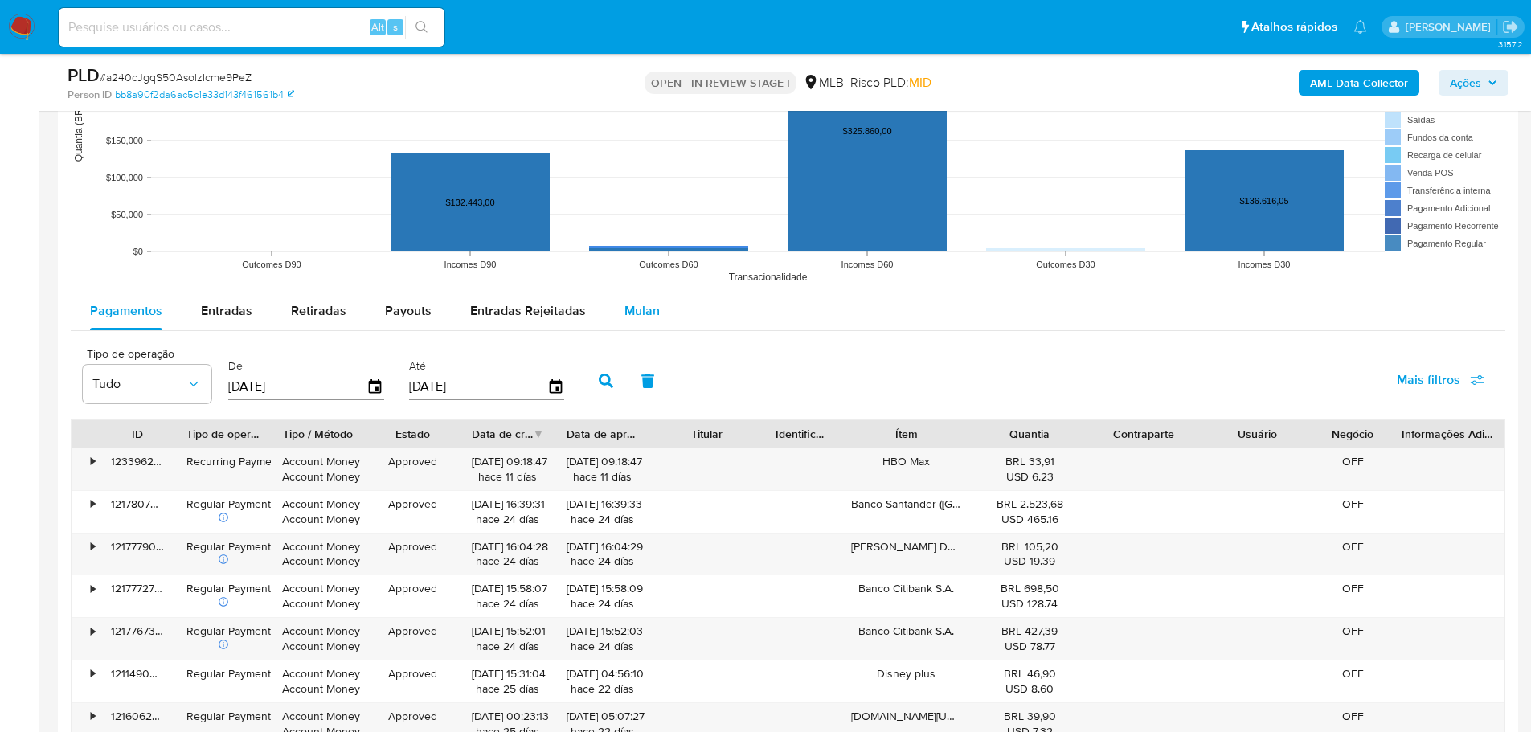
click at [657, 317] on button "Mulan" at bounding box center [642, 311] width 74 height 39
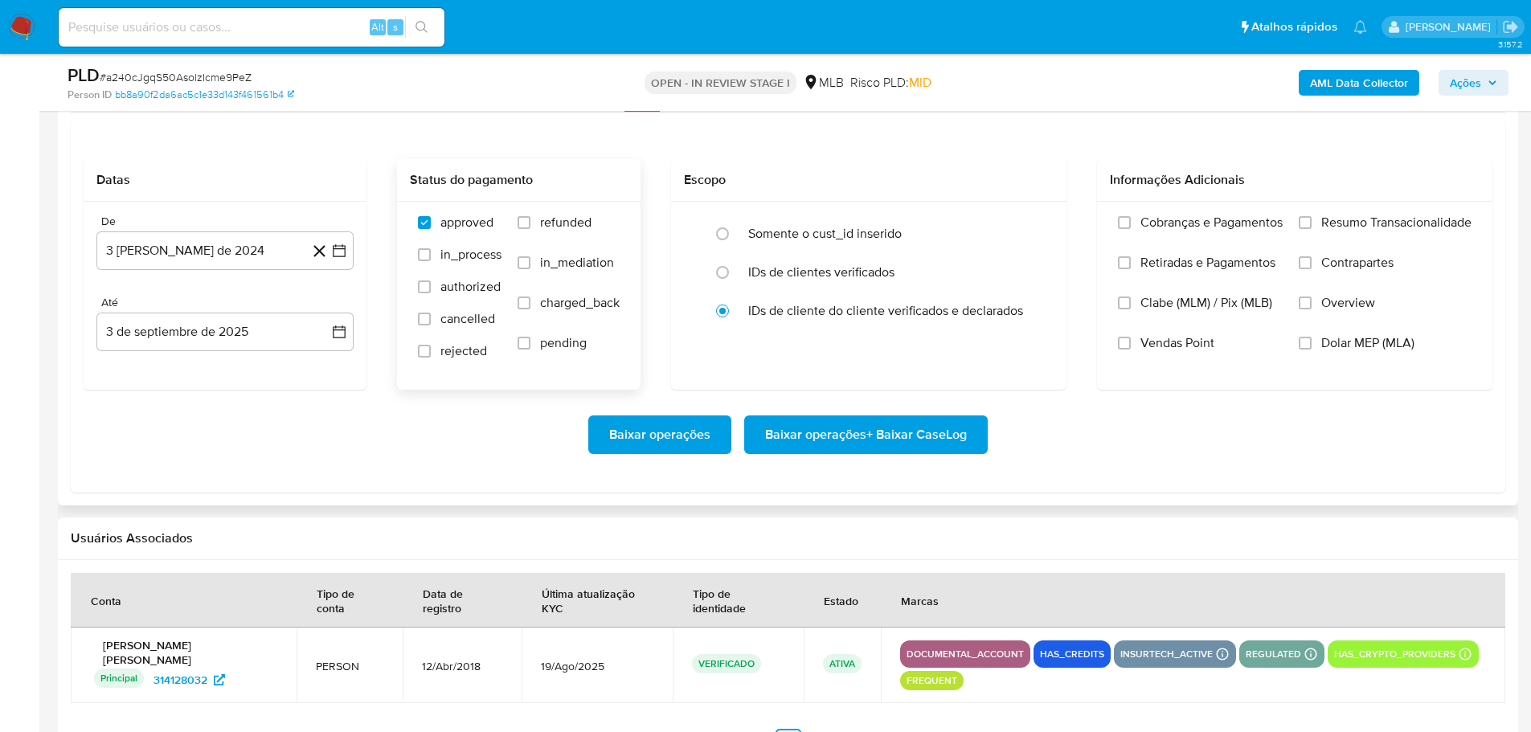
scroll to position [1768, 0]
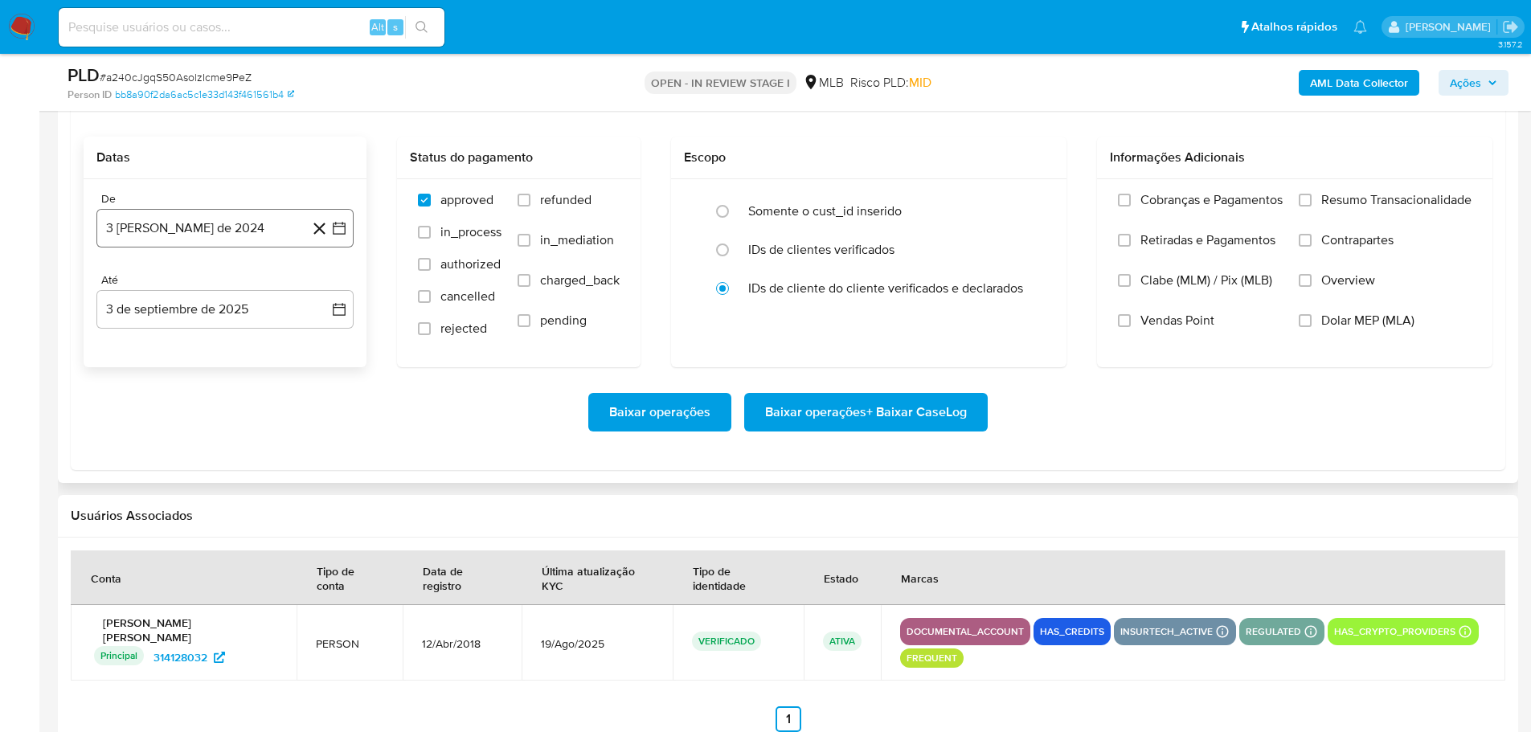
click at [212, 239] on button "3 [PERSON_NAME] de 2024" at bounding box center [224, 228] width 257 height 39
click at [326, 290] on icon "Mes siguiente" at bounding box center [324, 285] width 19 height 19
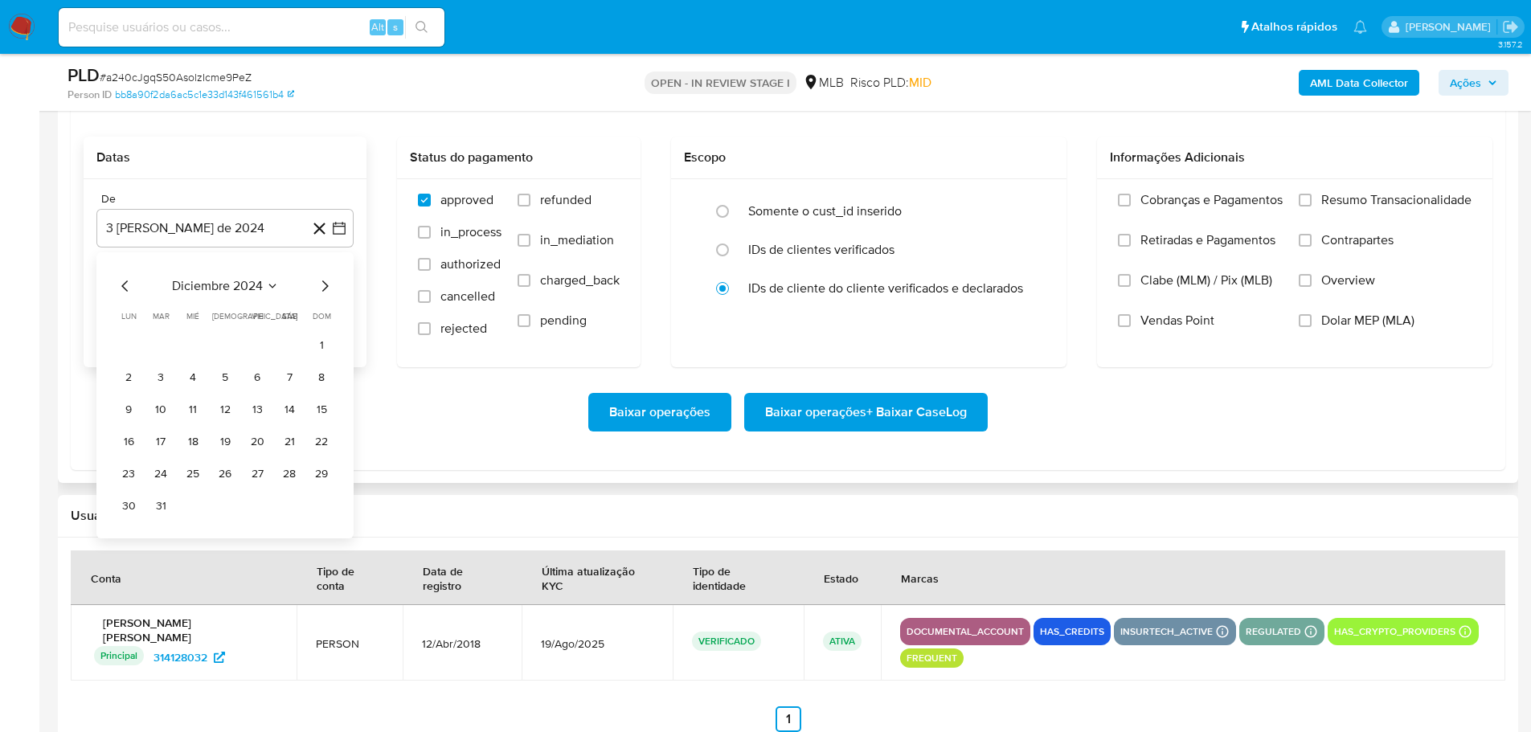
click at [326, 290] on icon "Mes siguiente" at bounding box center [324, 285] width 19 height 19
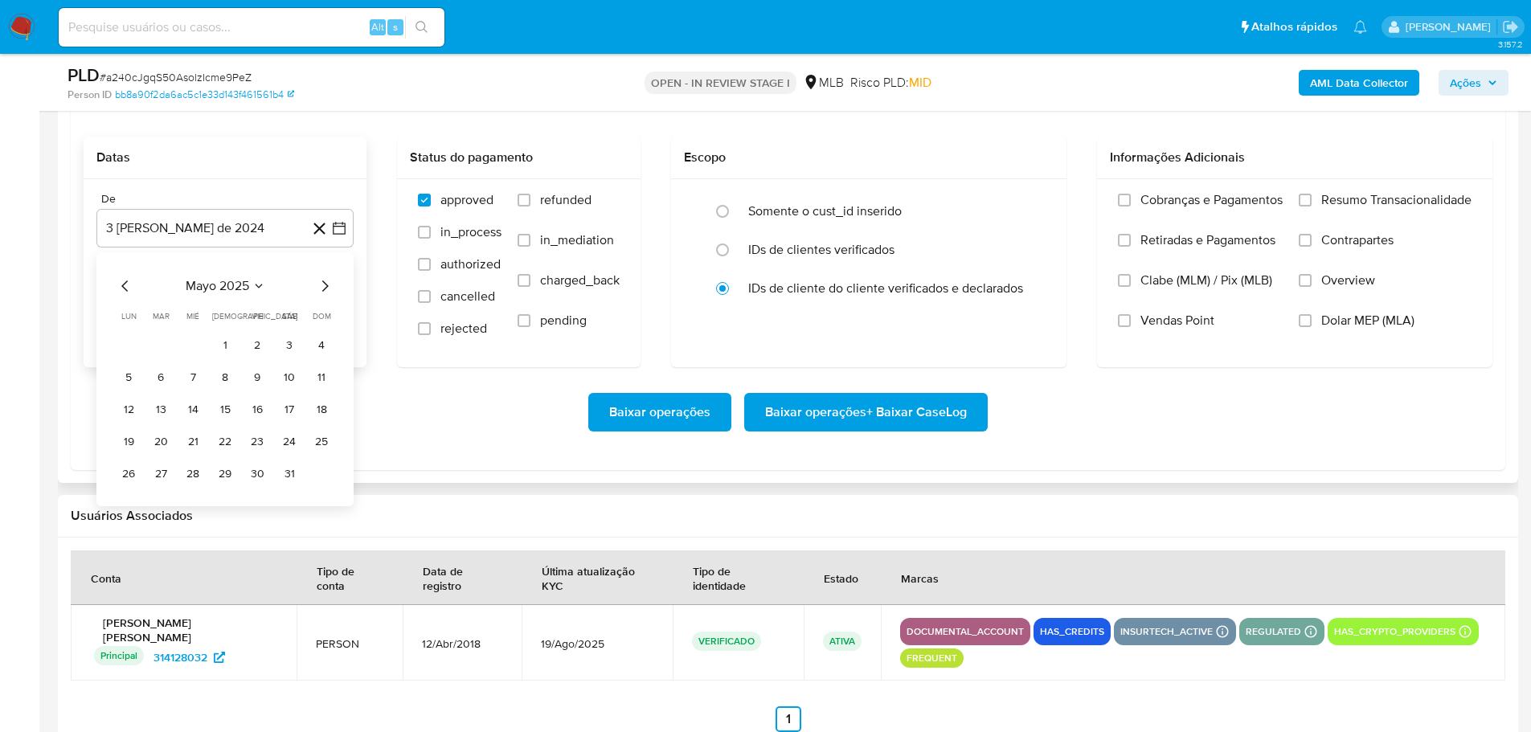
click at [326, 290] on icon "Mes siguiente" at bounding box center [324, 285] width 19 height 19
click at [161, 343] on button "1" at bounding box center [161, 346] width 26 height 26
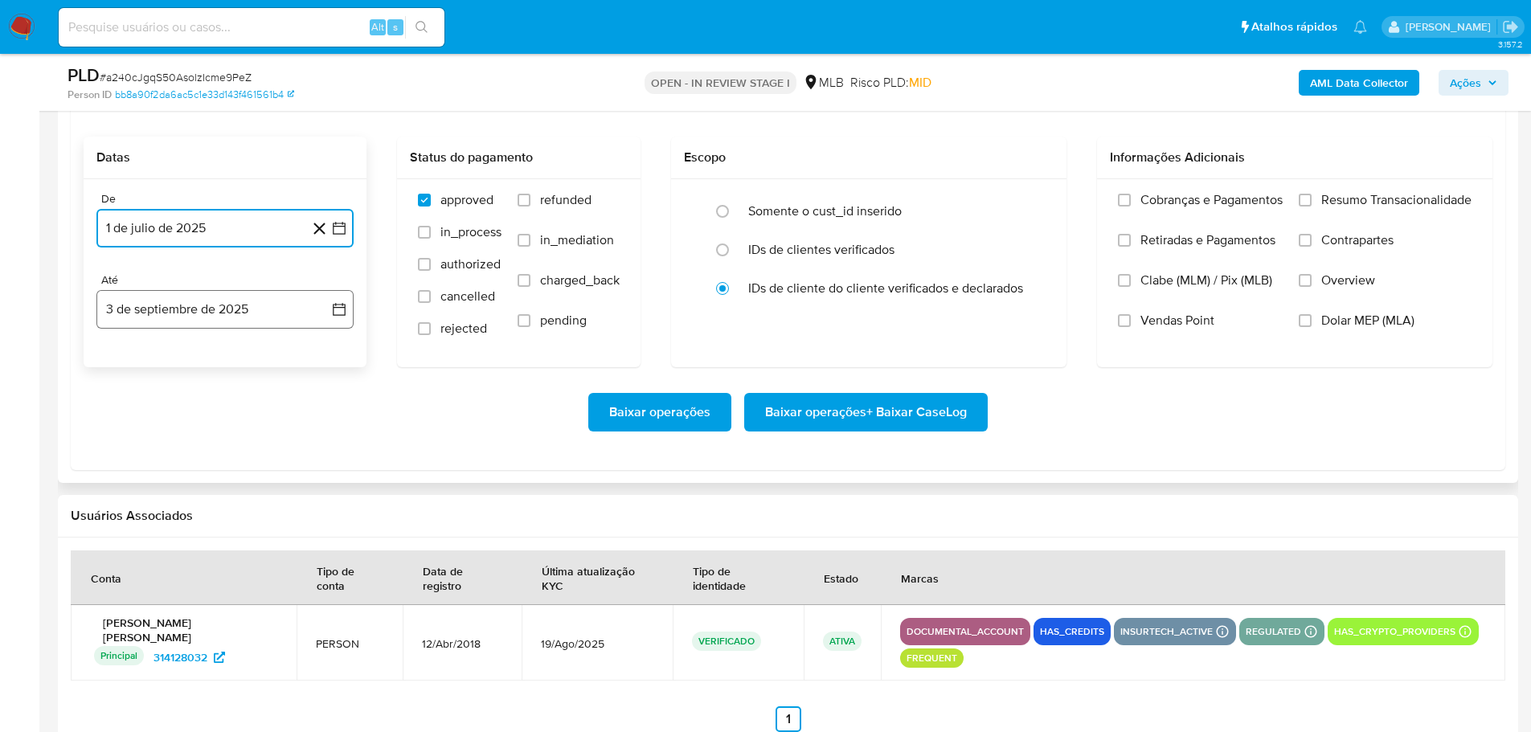
click at [176, 316] on button "3 de septiembre de 2025" at bounding box center [224, 309] width 257 height 39
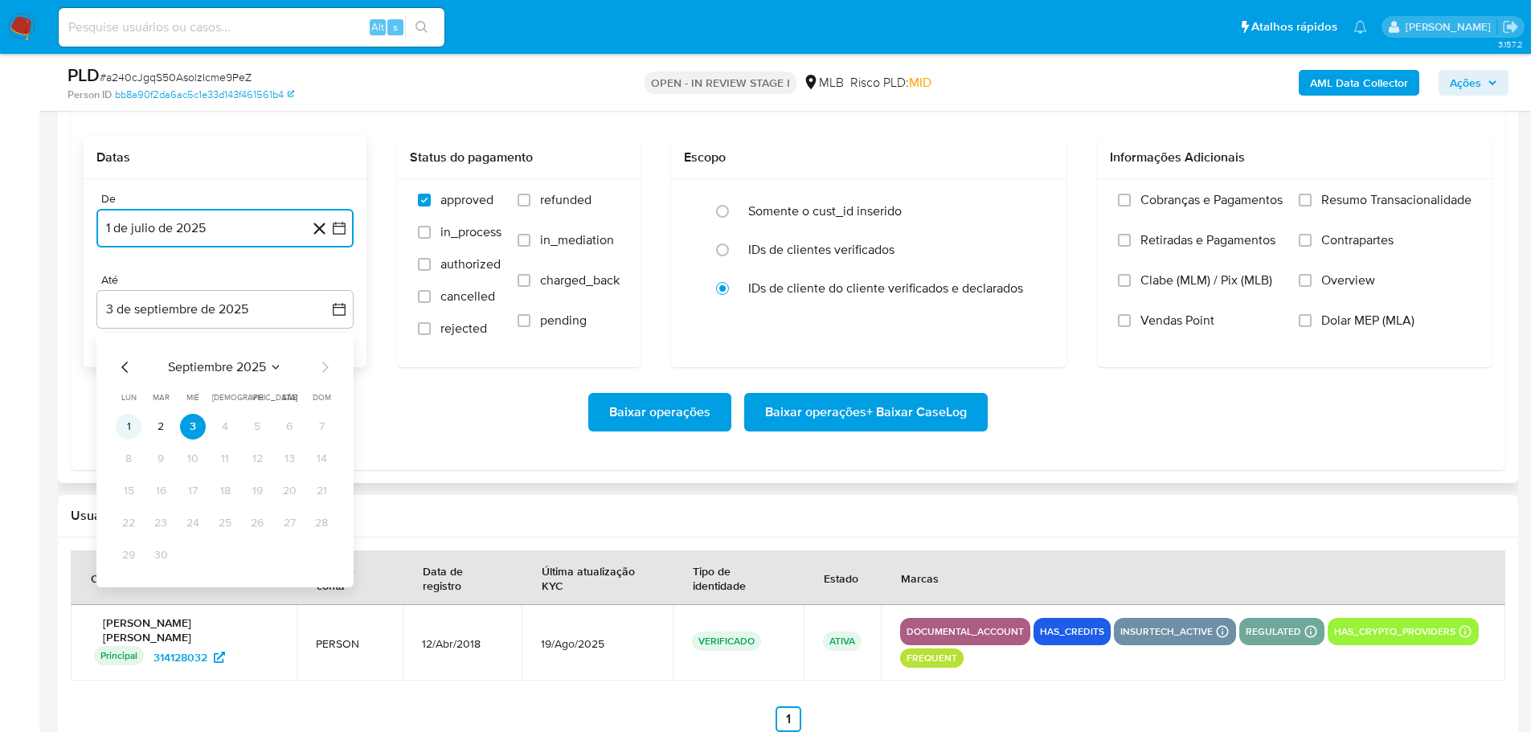
click at [123, 422] on button "1" at bounding box center [129, 427] width 26 height 26
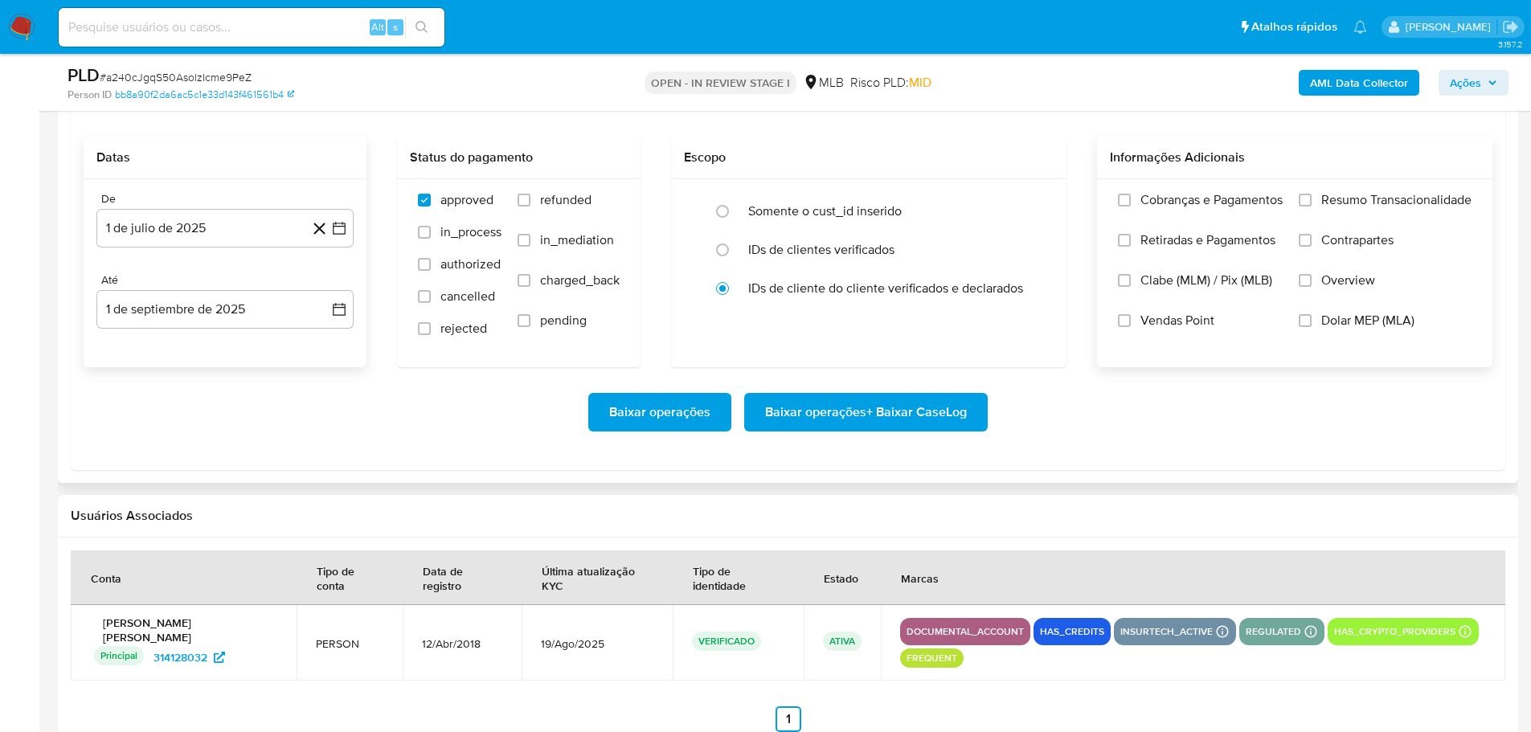
click at [1332, 205] on span "Resumo Transacionalidade" at bounding box center [1396, 200] width 150 height 16
click at [1312, 205] on input "Resumo Transacionalidade" at bounding box center [1305, 200] width 13 height 13
click at [940, 420] on span "Baixar operações + Baixar CaseLog" at bounding box center [866, 412] width 202 height 35
